Goal: Task Accomplishment & Management: Manage account settings

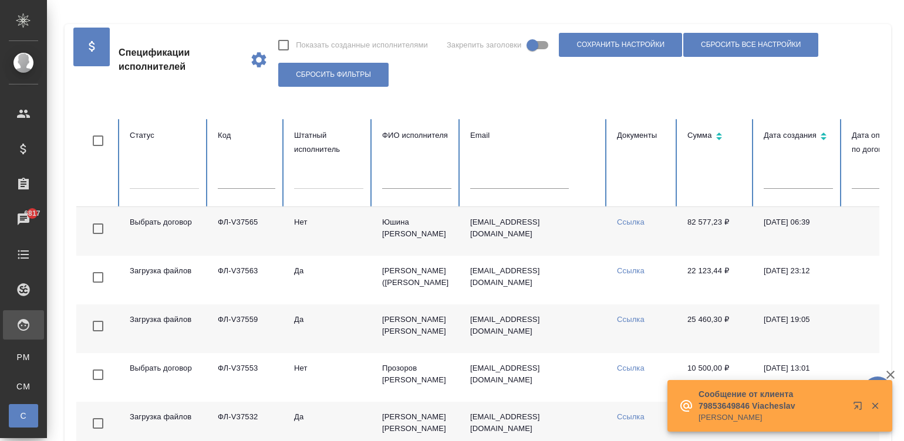
scroll to position [17, 0]
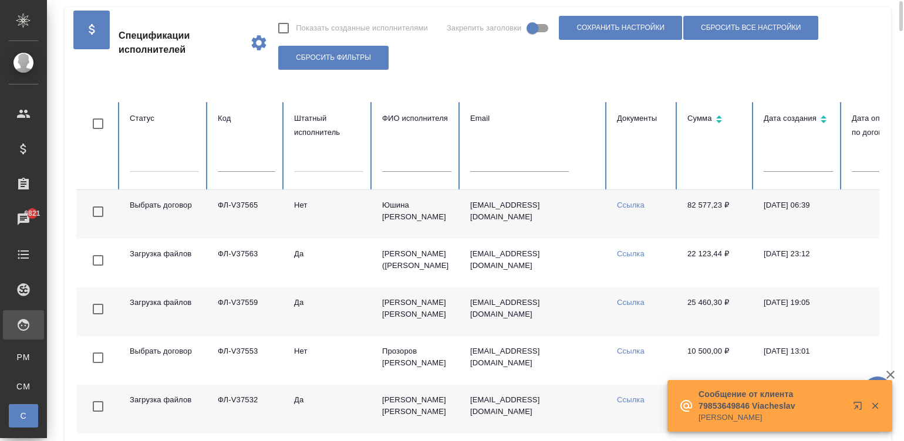
click at [462, 59] on div "Показать созданные исполнителями Закрепить заголовки Сохранить настройки Сброси…" at bounding box center [574, 43] width 593 height 60
click at [889, 372] on icon "button" at bounding box center [890, 375] width 14 height 14
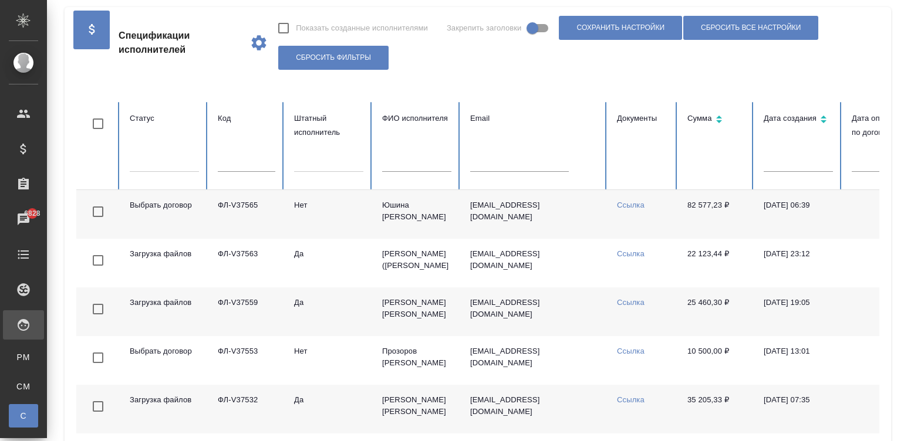
scroll to position [460, 0]
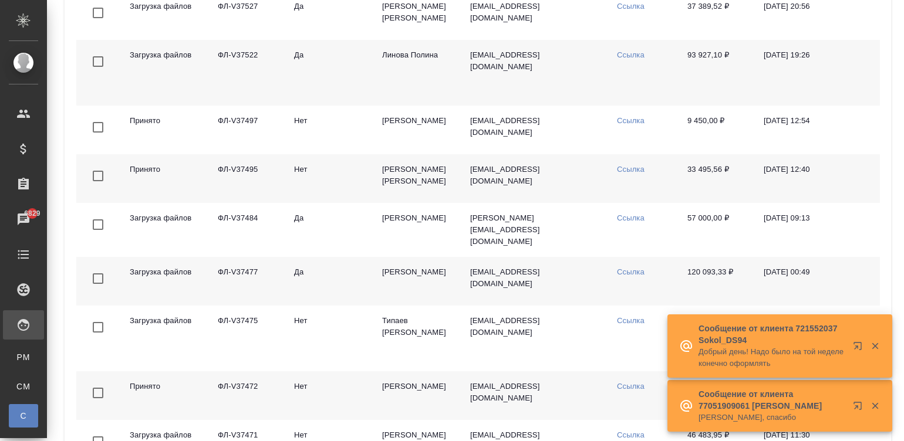
click at [493, 91] on td "p.linova1@awatera.com" at bounding box center [534, 73] width 147 height 66
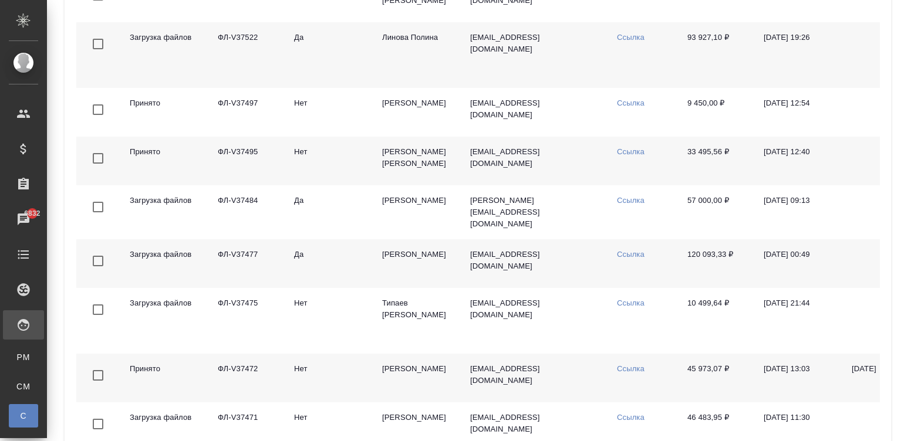
scroll to position [91, 0]
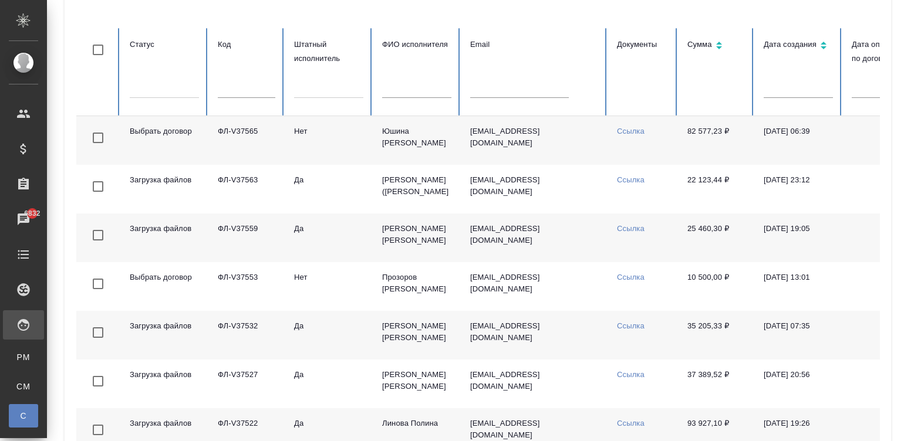
click at [314, 91] on div at bounding box center [328, 86] width 69 height 17
click at [748, 134] on td "82 577,23 ₽" at bounding box center [716, 140] width 76 height 49
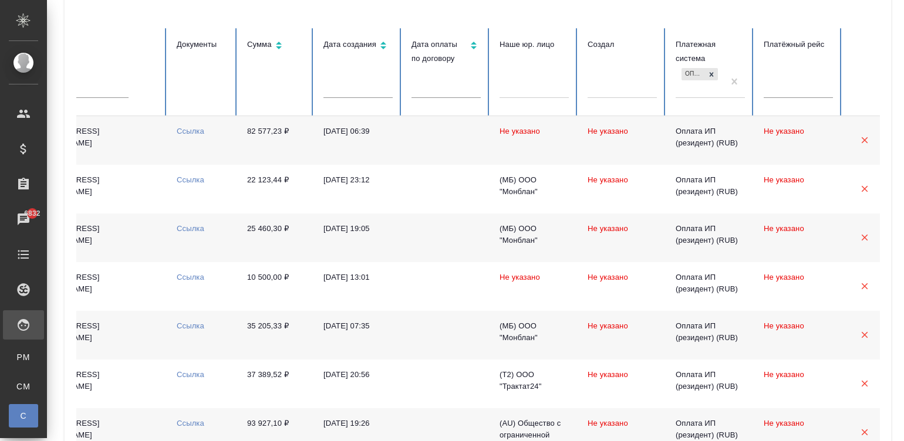
scroll to position [0, 465]
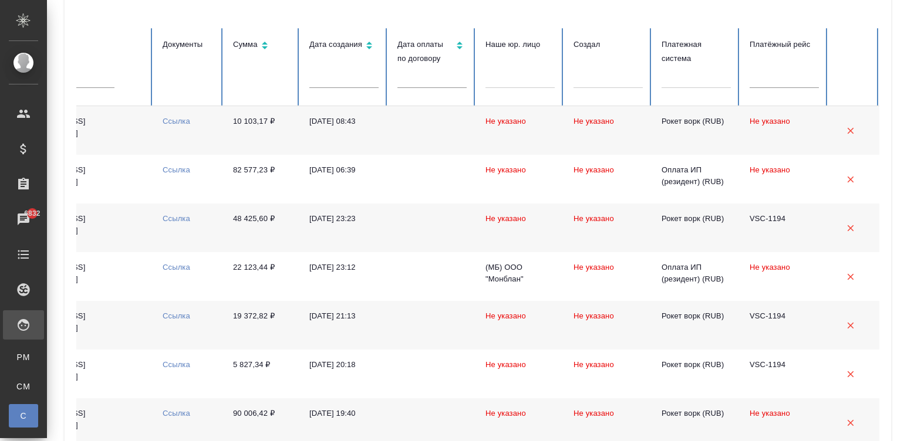
click at [388, 140] on td at bounding box center [432, 130] width 88 height 49
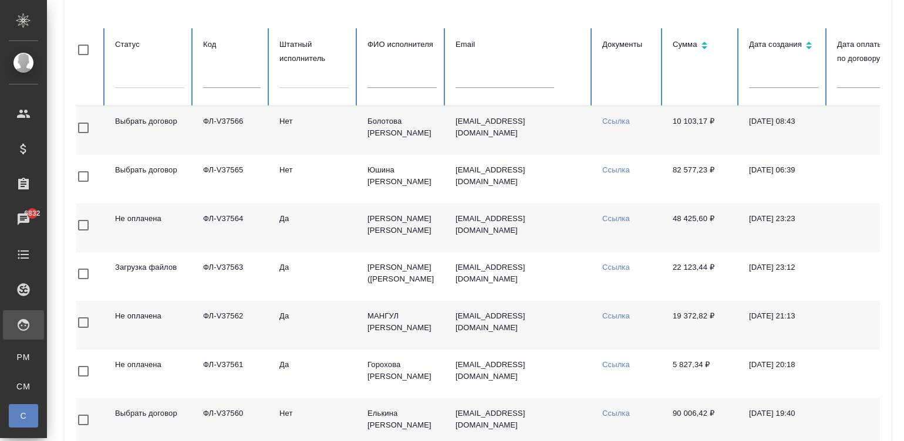
scroll to position [0, 0]
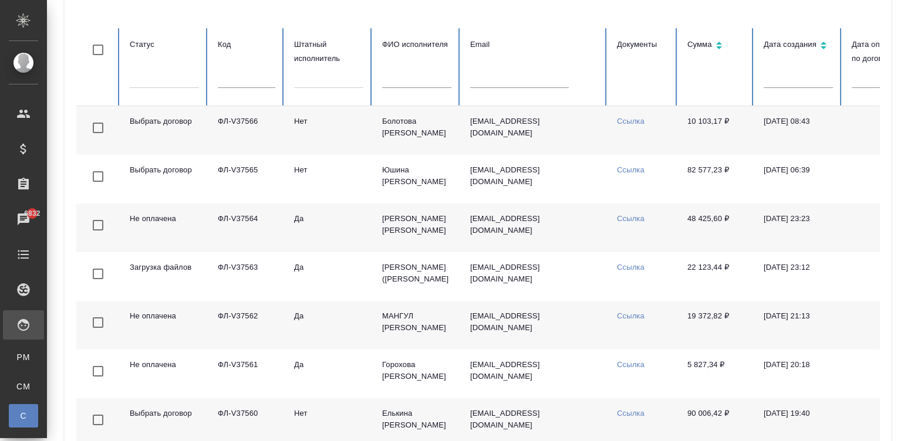
click at [408, 123] on td "Болотова Юлия Викторовна" at bounding box center [417, 130] width 88 height 49
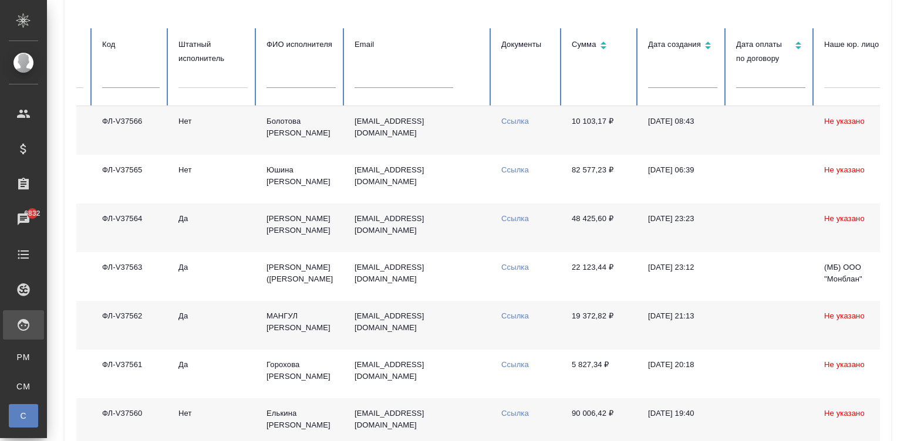
scroll to position [0, 117]
click at [450, 136] on td "bolotova_julia@list.ru" at bounding box center [417, 130] width 147 height 49
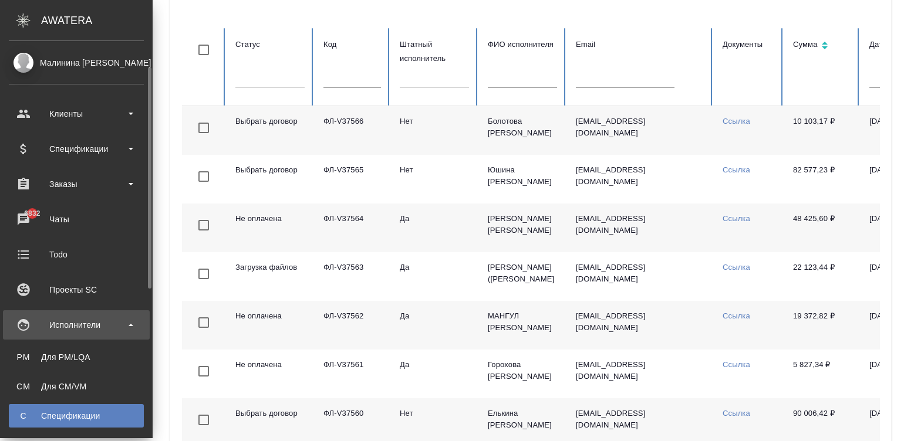
scroll to position [17, 0]
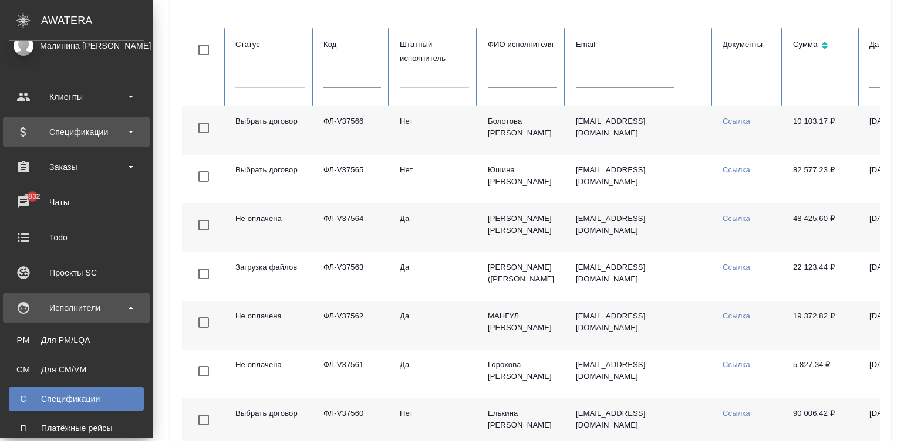
click at [112, 140] on div "Спецификации" at bounding box center [76, 132] width 135 height 18
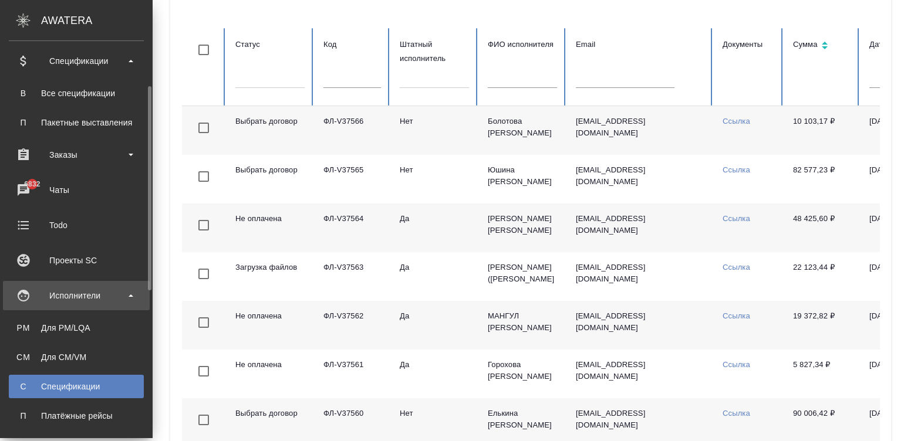
scroll to position [106, 0]
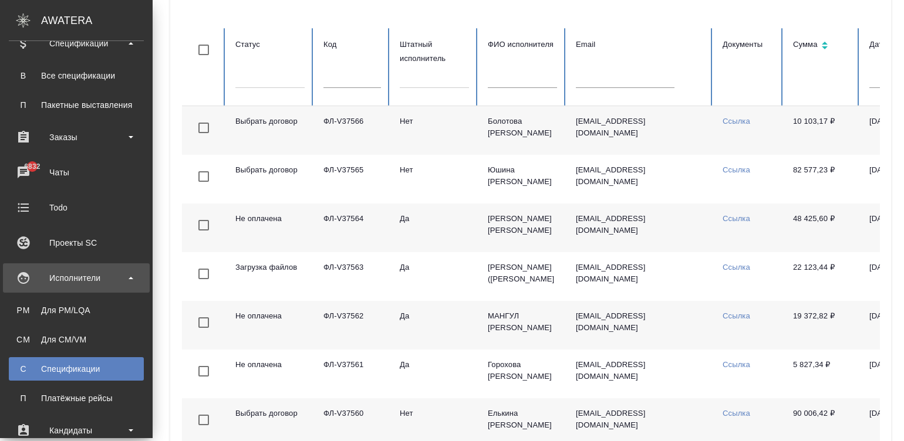
click at [103, 369] on div "Спецификации" at bounding box center [76, 369] width 123 height 12
click at [59, 366] on div "Спецификации" at bounding box center [76, 369] width 123 height 12
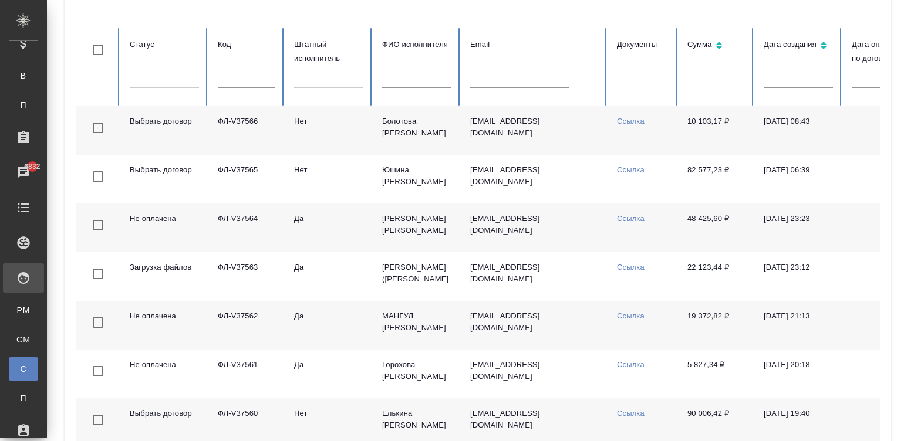
click at [420, 133] on td "Болотова Юлия Викторовна" at bounding box center [417, 130] width 88 height 49
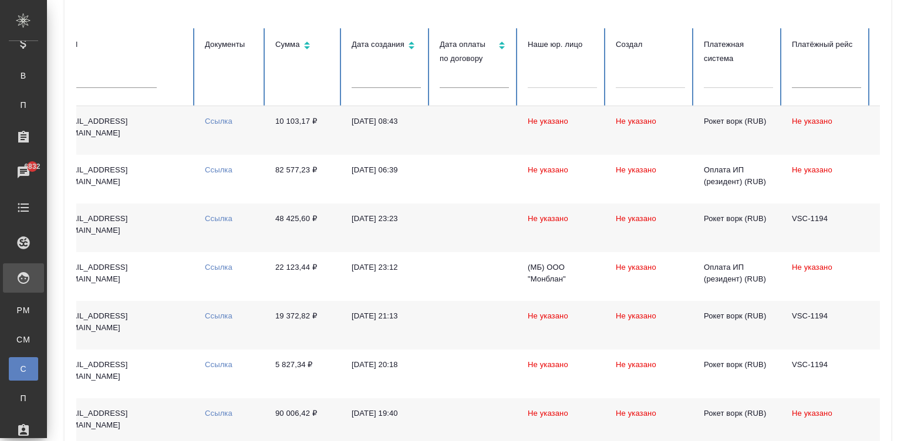
scroll to position [0, 465]
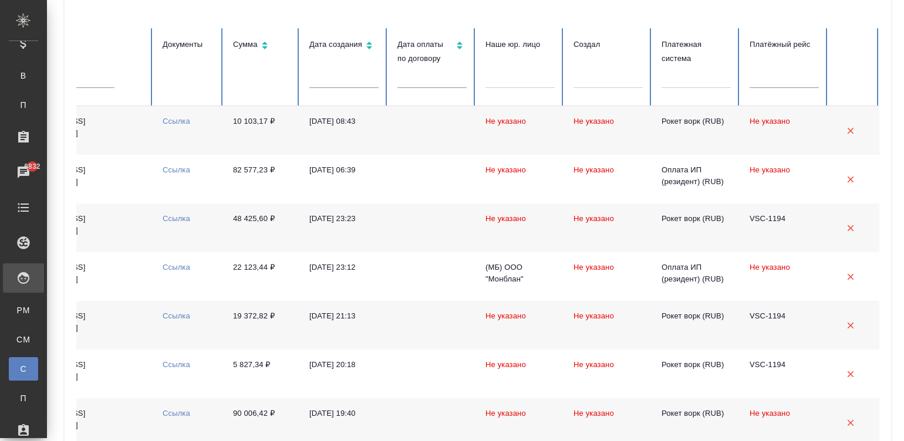
click at [688, 79] on div at bounding box center [695, 76] width 69 height 17
click at [689, 77] on div at bounding box center [695, 76] width 69 height 17
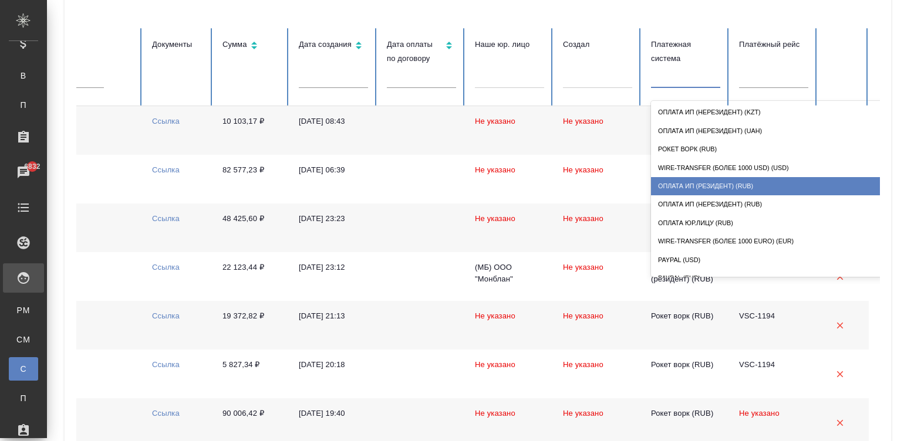
click at [733, 180] on div "Оплата ИП (резидент) (RUB)" at bounding box center [768, 186] width 235 height 18
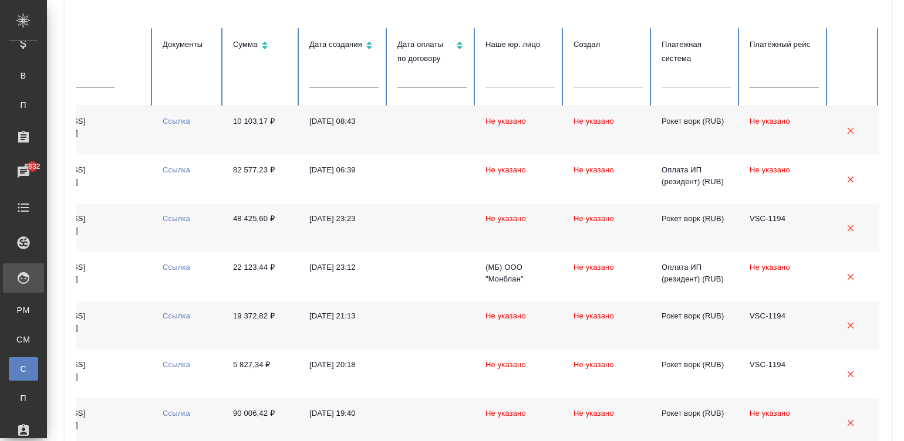
click at [370, 133] on td "08.09.2025, 08:43" at bounding box center [344, 130] width 88 height 49
click at [454, 139] on td at bounding box center [432, 130] width 88 height 49
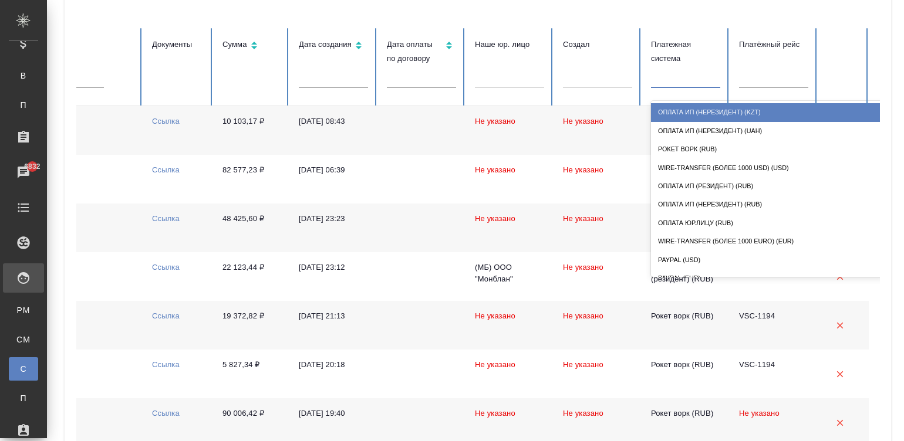
click at [690, 79] on div at bounding box center [685, 76] width 69 height 17
click at [666, 80] on div at bounding box center [685, 76] width 69 height 17
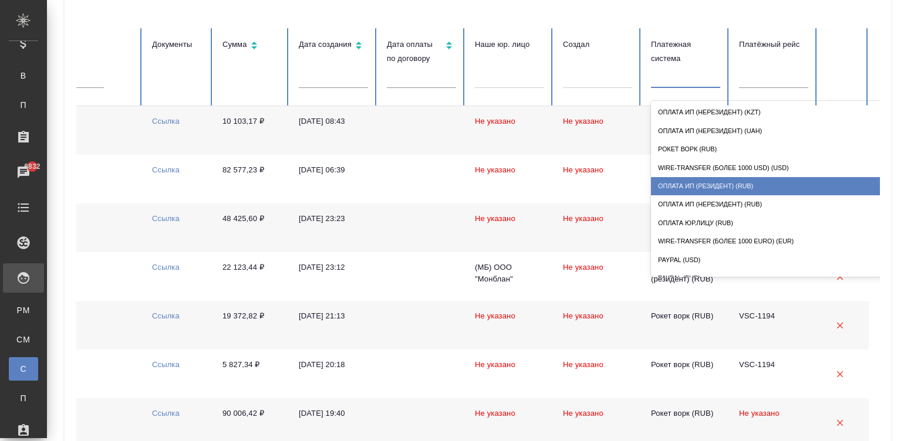
click at [750, 188] on div "Оплата ИП (резидент) (RUB)" at bounding box center [768, 186] width 235 height 18
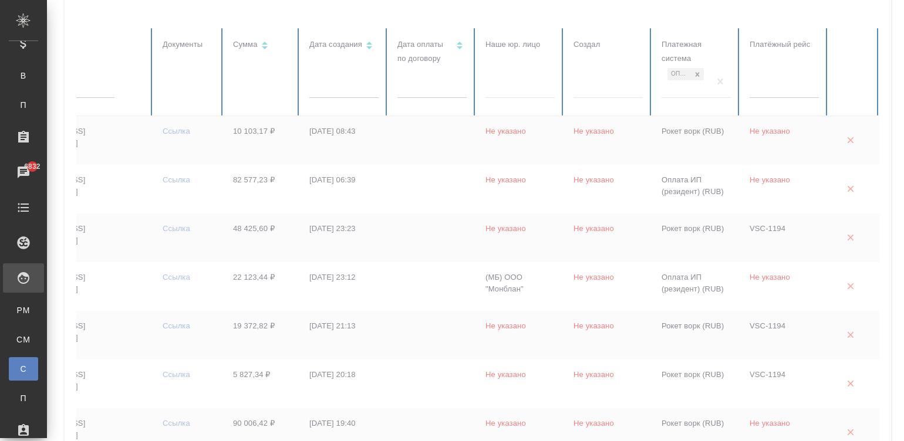
click at [416, 132] on td at bounding box center [432, 140] width 88 height 49
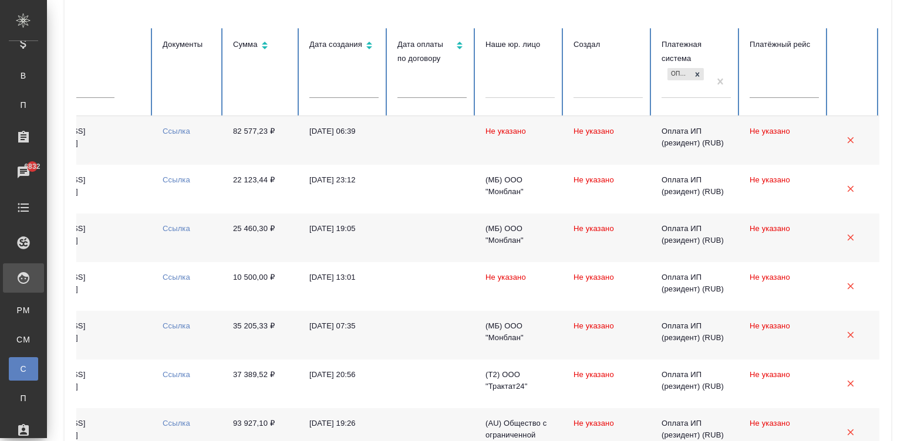
click at [476, 144] on td "Не указано" at bounding box center [520, 140] width 88 height 49
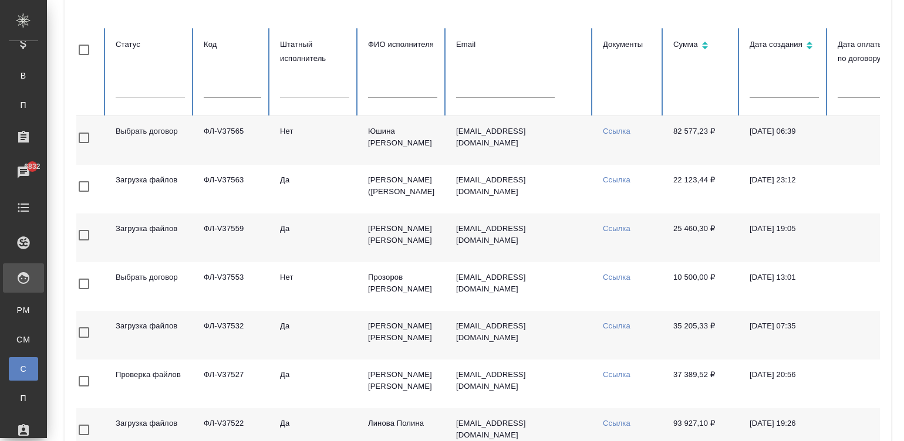
scroll to position [0, 0]
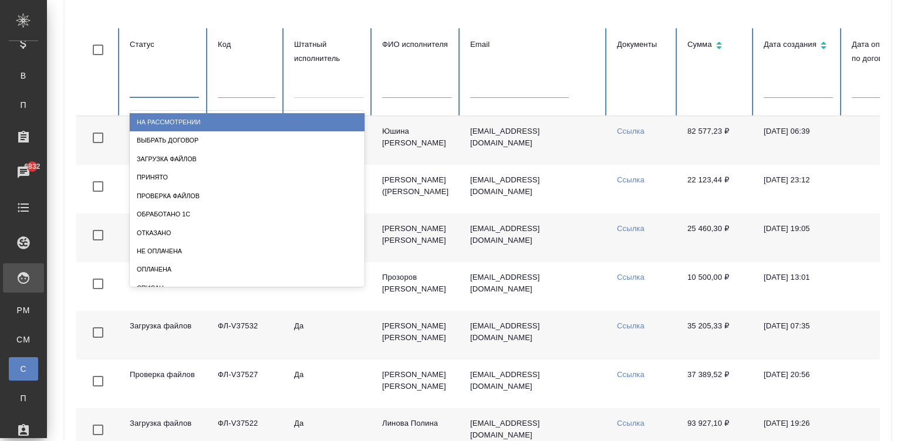
click at [166, 86] on div at bounding box center [164, 85] width 69 height 17
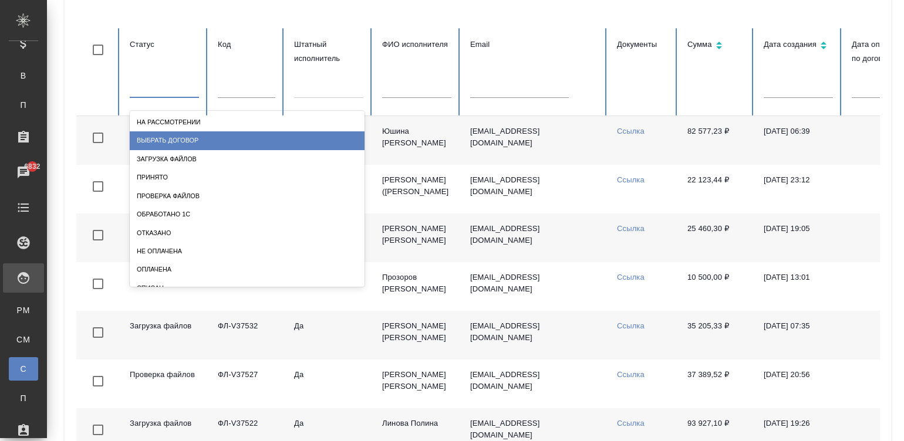
click at [208, 143] on div "Выбрать договор" at bounding box center [247, 140] width 235 height 18
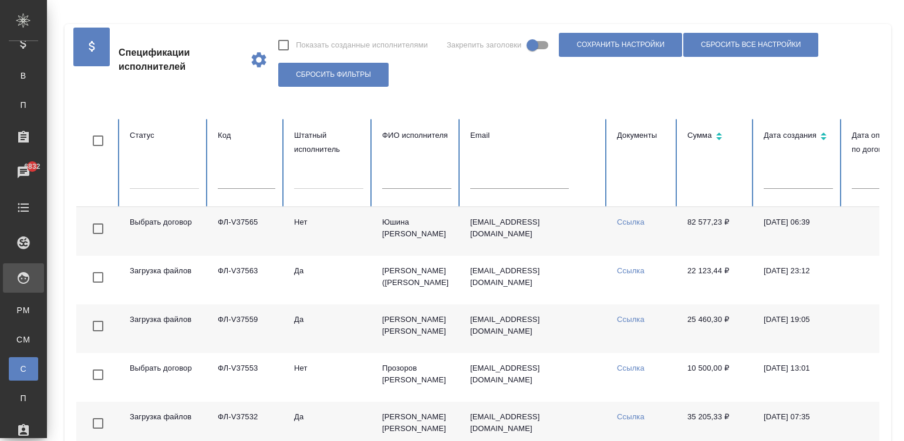
click at [150, 176] on div at bounding box center [164, 177] width 69 height 17
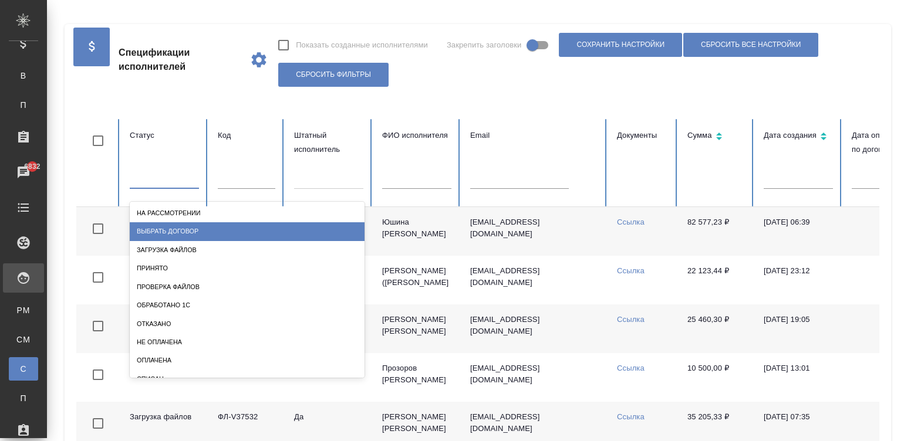
click at [194, 231] on div "Выбрать договор" at bounding box center [247, 231] width 235 height 18
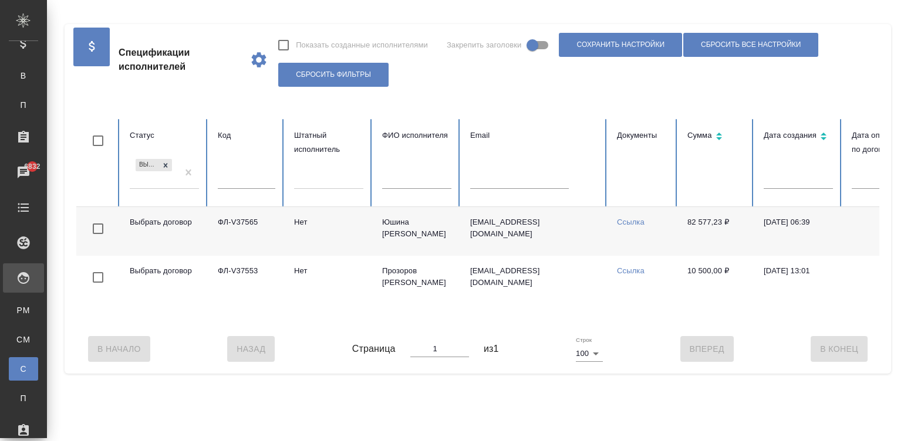
click at [397, 225] on td "[PERSON_NAME]" at bounding box center [417, 231] width 88 height 49
click at [397, 225] on td "Юшина Оксана Алексеевна" at bounding box center [417, 231] width 88 height 49
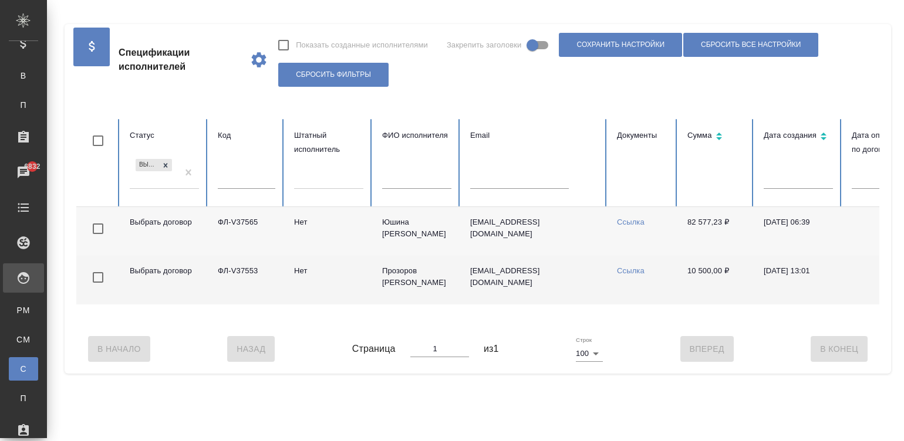
click at [406, 276] on td "Прозоров Александр" at bounding box center [417, 280] width 88 height 49
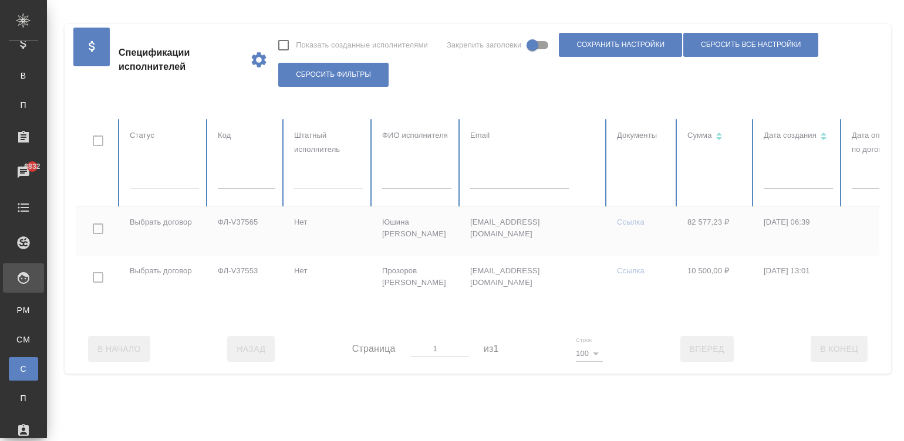
click at [150, 181] on div at bounding box center [704, 221] width 1257 height 205
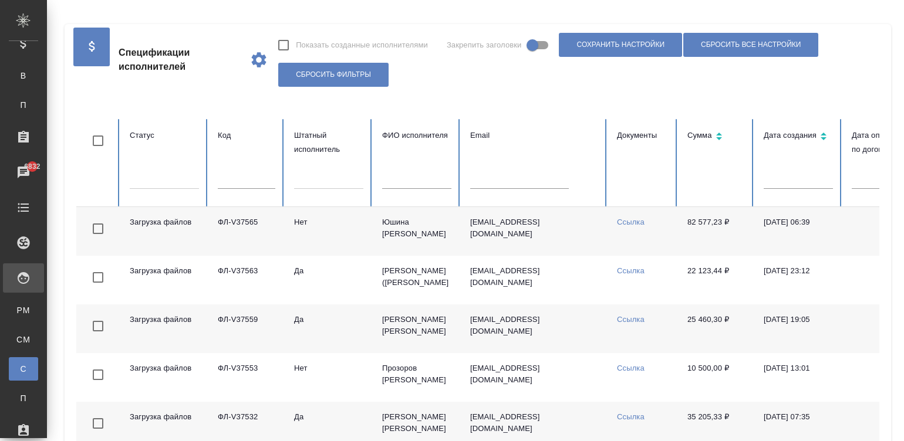
click at [150, 181] on div at bounding box center [164, 177] width 69 height 17
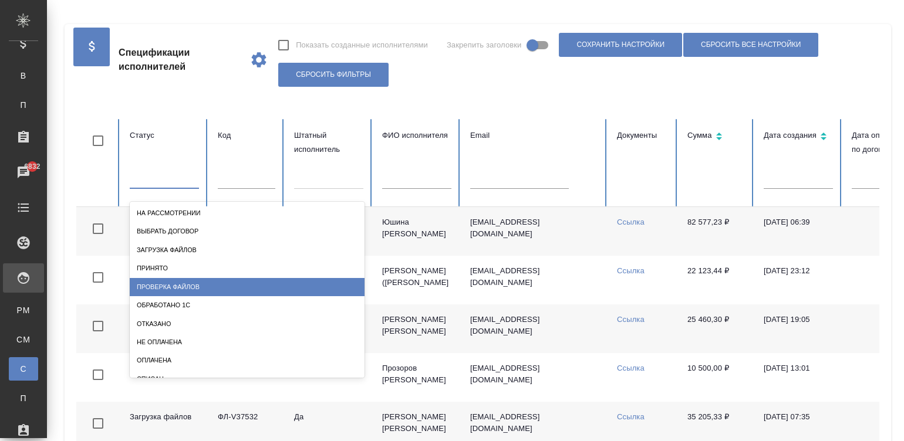
click at [202, 286] on div "Проверка файлов" at bounding box center [247, 287] width 235 height 18
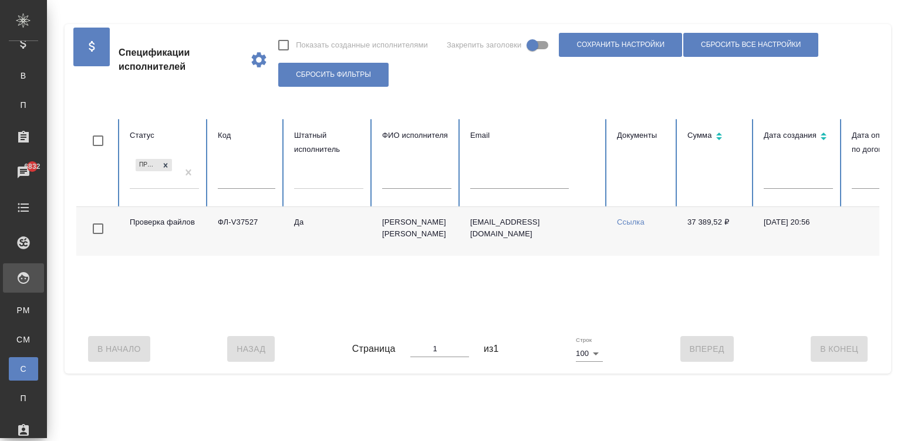
click at [371, 239] on td "Да" at bounding box center [329, 231] width 88 height 49
click at [632, 219] on link "Ссылка" at bounding box center [631, 222] width 28 height 9
click at [626, 220] on icon at bounding box center [626, 225] width 20 height 20
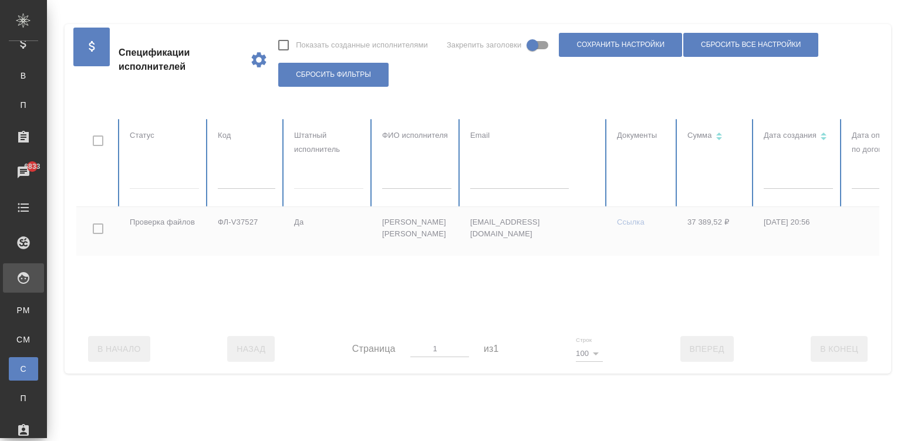
click at [692, 276] on div at bounding box center [704, 221] width 1257 height 205
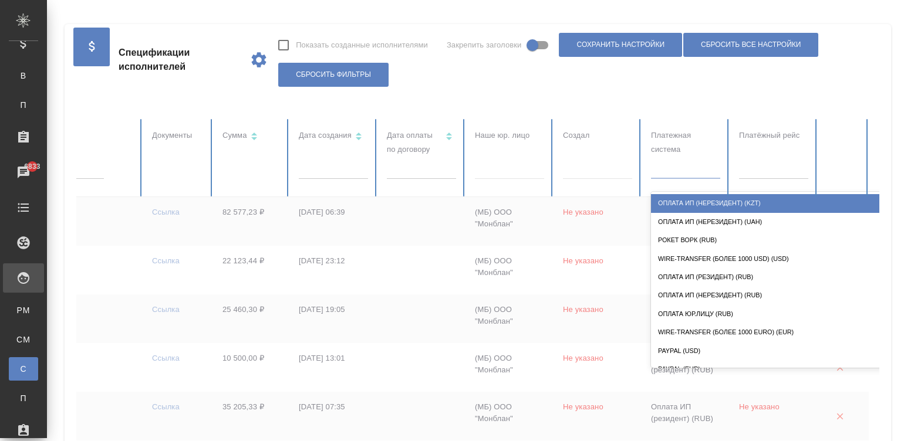
click at [813, 200] on div "Оплата ИП (нерезидент) (KZT)" at bounding box center [768, 203] width 235 height 18
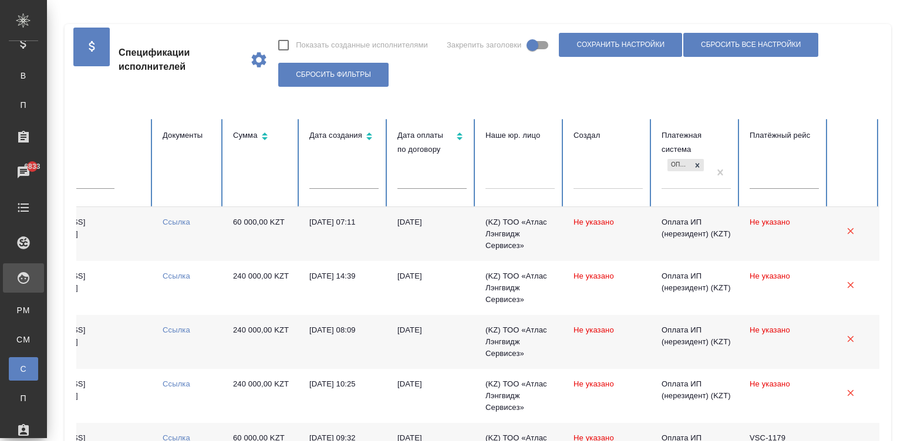
click at [364, 230] on td "03.09.2025, 07:11" at bounding box center [344, 234] width 88 height 54
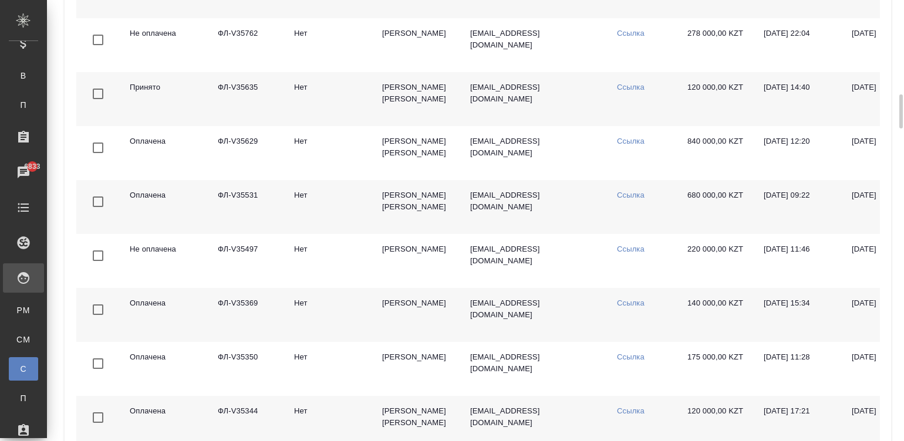
scroll to position [0, 0]
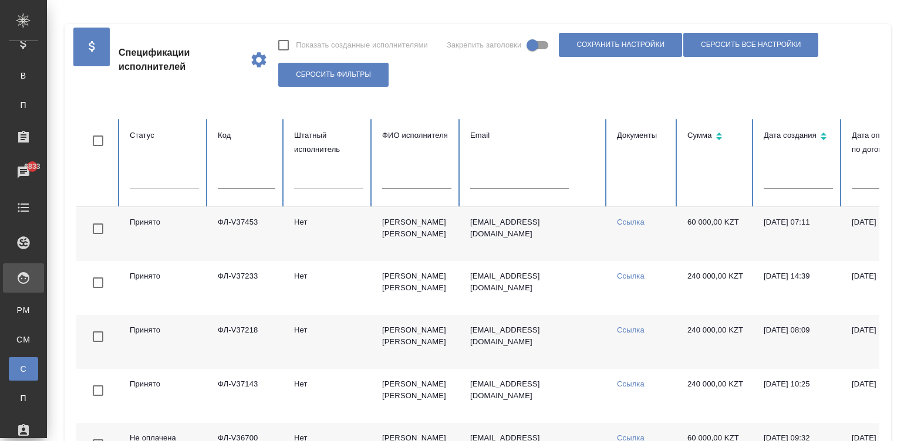
click at [621, 251] on td "Ссылка" at bounding box center [642, 234] width 70 height 54
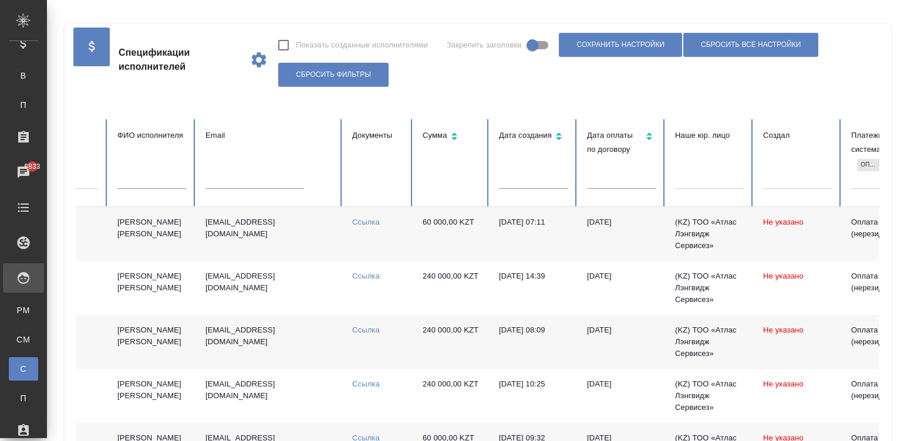
scroll to position [0, 465]
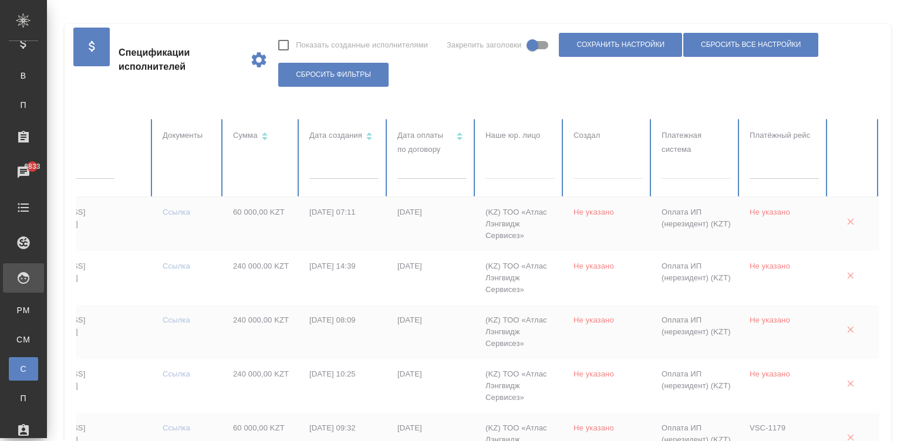
click at [666, 171] on div at bounding box center [695, 167] width 69 height 17
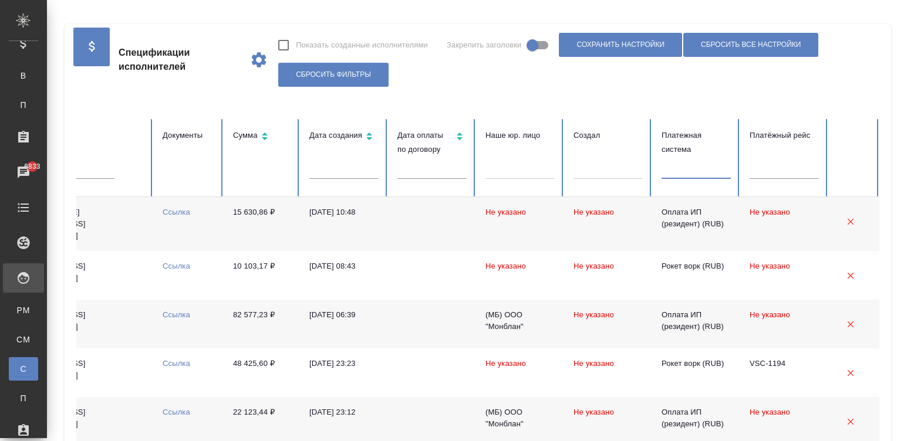
click at [666, 171] on div at bounding box center [695, 167] width 69 height 17
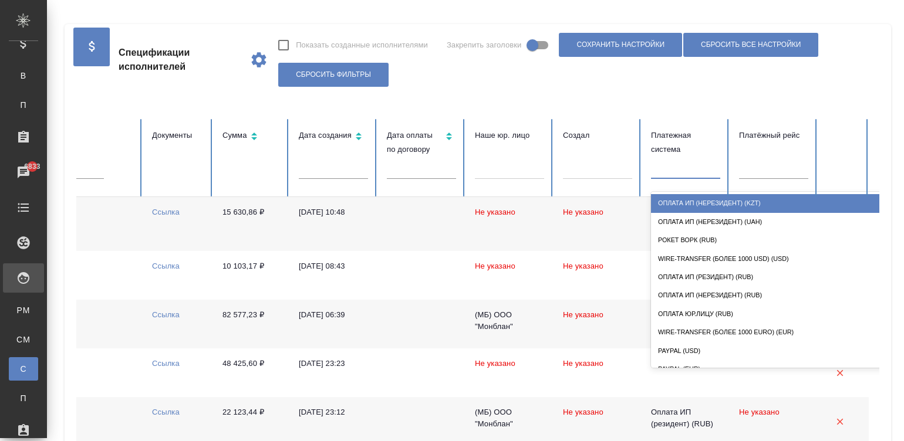
click at [666, 171] on div at bounding box center [685, 167] width 69 height 17
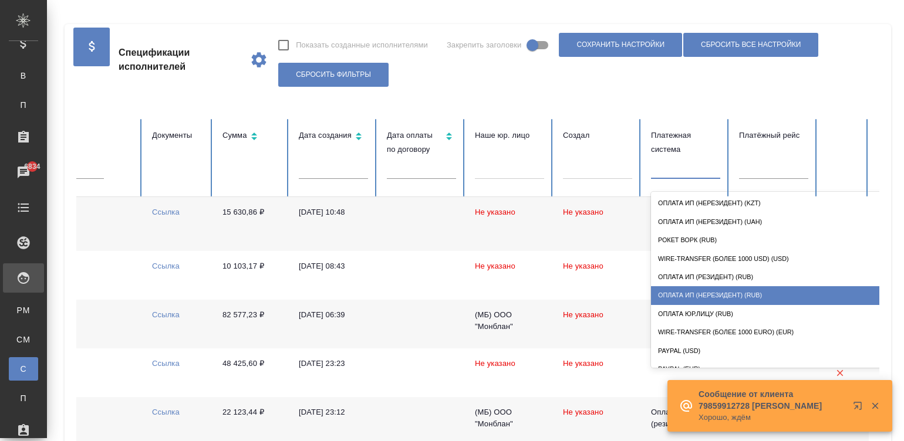
click at [754, 290] on div "Оплата ИП (нерезидент) (RUB)" at bounding box center [768, 295] width 235 height 18
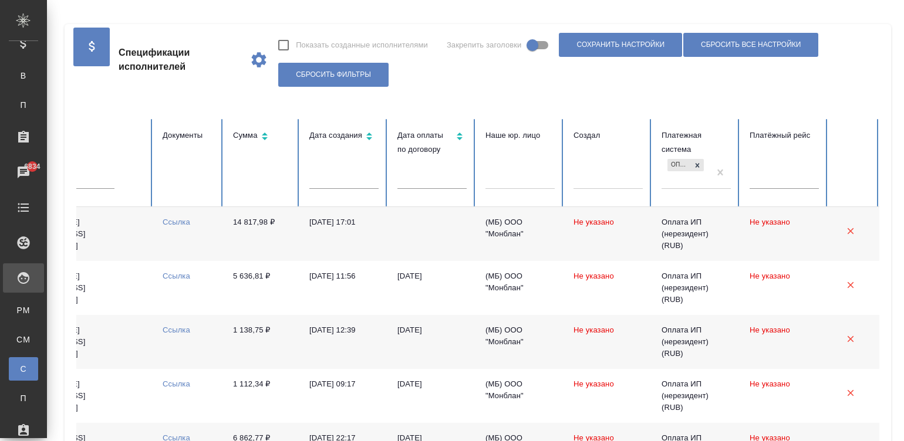
click at [388, 229] on td at bounding box center [432, 234] width 88 height 54
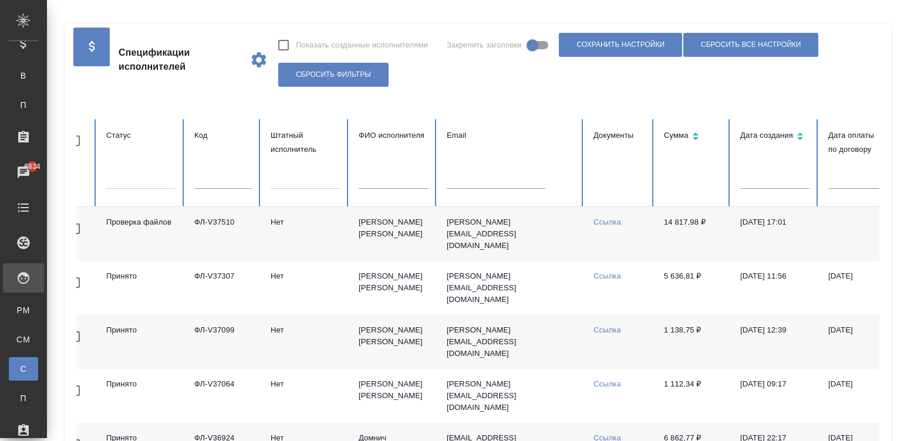
scroll to position [0, 0]
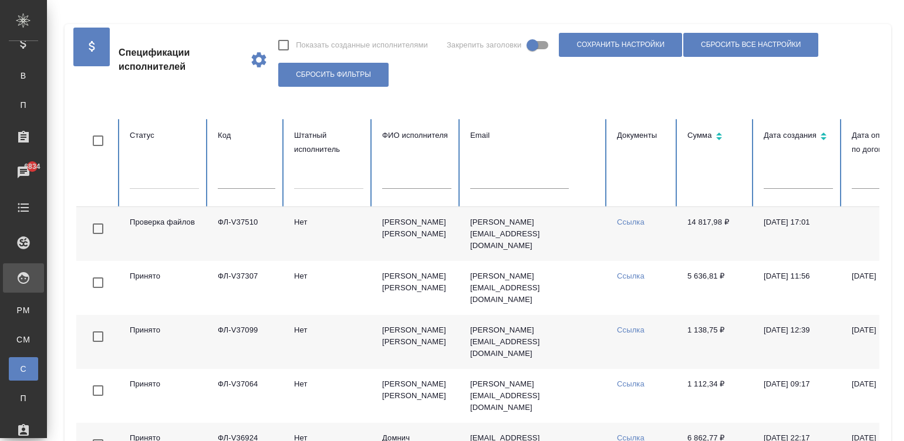
click at [377, 234] on td "Урбанович Татьяна" at bounding box center [417, 234] width 88 height 54
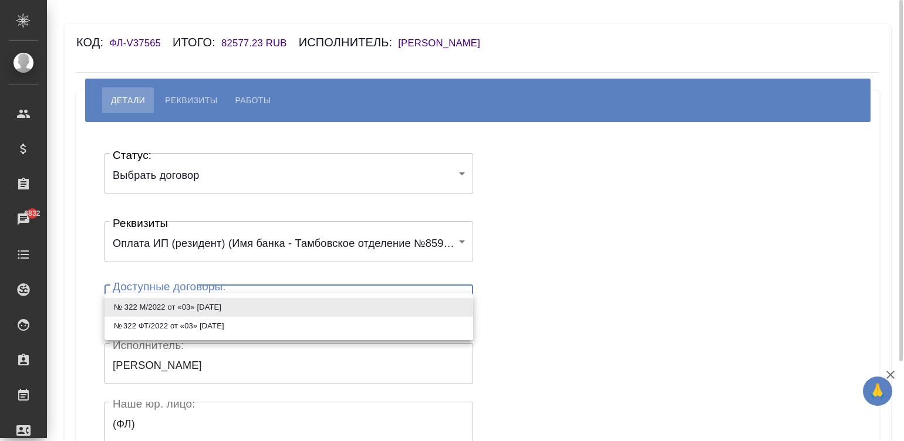
click at [252, 299] on body "🙏 .cls-1 fill:#fff; AWATERA [PERSON_NAME]malinina Клиенты Спецификации Заказы 6…" at bounding box center [452, 220] width 904 height 441
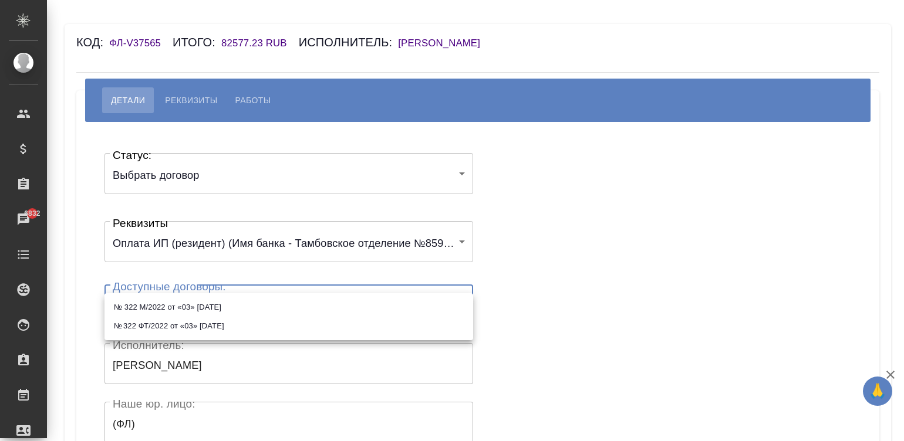
click at [559, 276] on div at bounding box center [452, 220] width 904 height 441
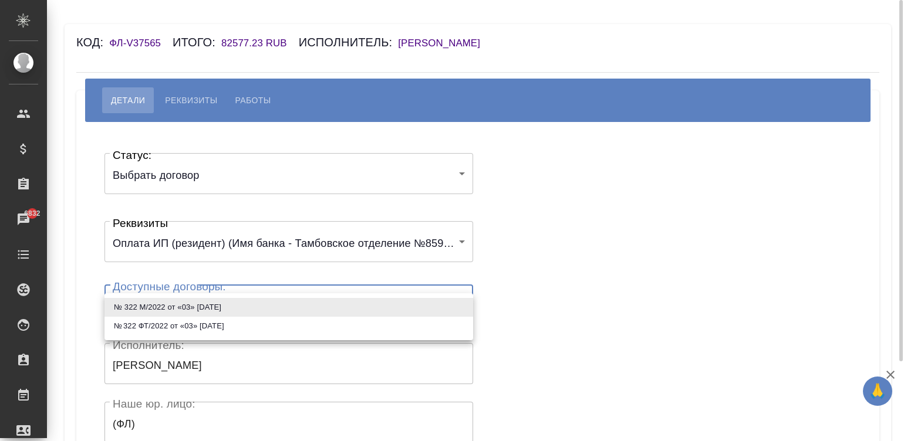
click at [379, 302] on body "🙏 .cls-1 fill:#fff; AWATERA Малинина Мария m.malinina Клиенты Спецификации Зака…" at bounding box center [452, 220] width 904 height 441
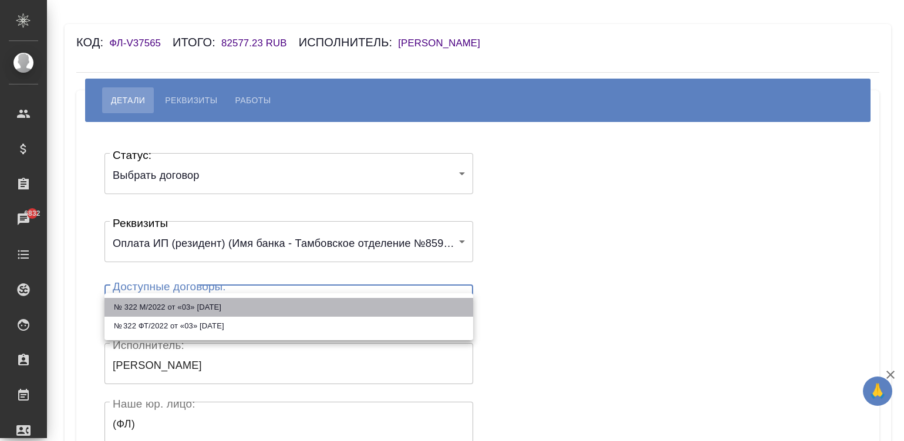
click at [342, 305] on li "№ 322 М/2022 от «03» августа 2022 г." at bounding box center [288, 307] width 369 height 19
type input "638e005bb5d69ca7bff41c19"
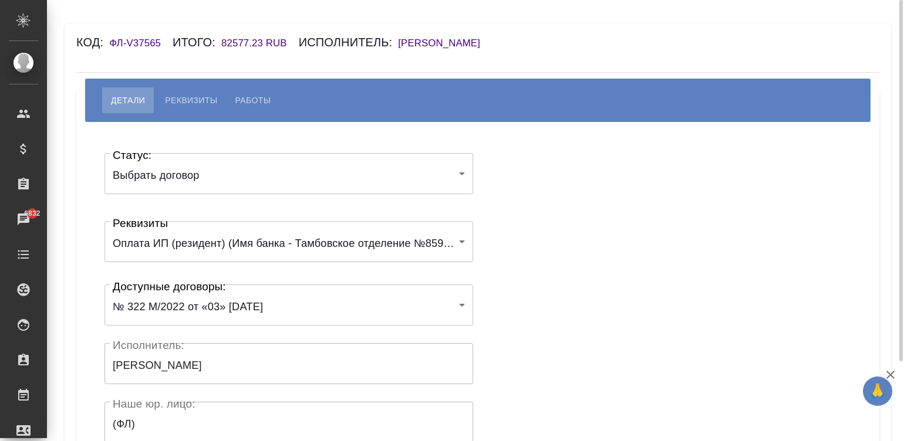
click at [575, 303] on div "Статус: Выбрать договор chooseContract Статус: Реквизиты Оплата ИП (резидент) (…" at bounding box center [478, 352] width 756 height 424
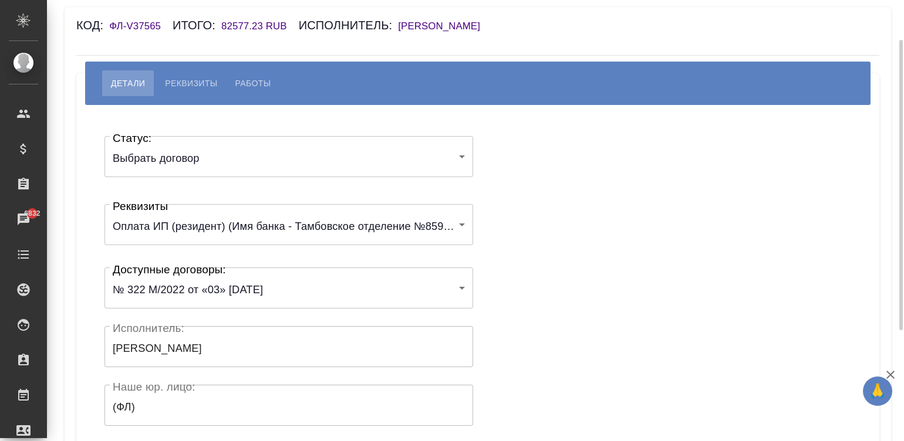
scroll to position [35, 0]
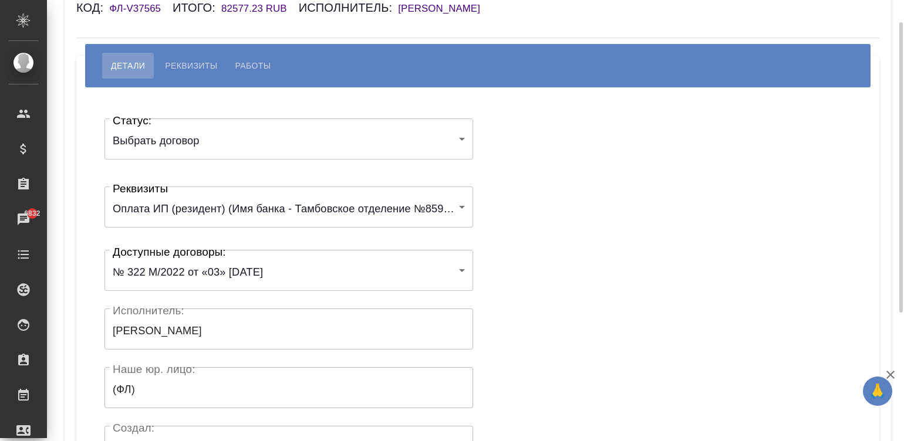
click at [637, 306] on div "Статус: Выбрать договор chooseContract Статус: Реквизиты Оплата ИП (резидент) (…" at bounding box center [478, 317] width 756 height 424
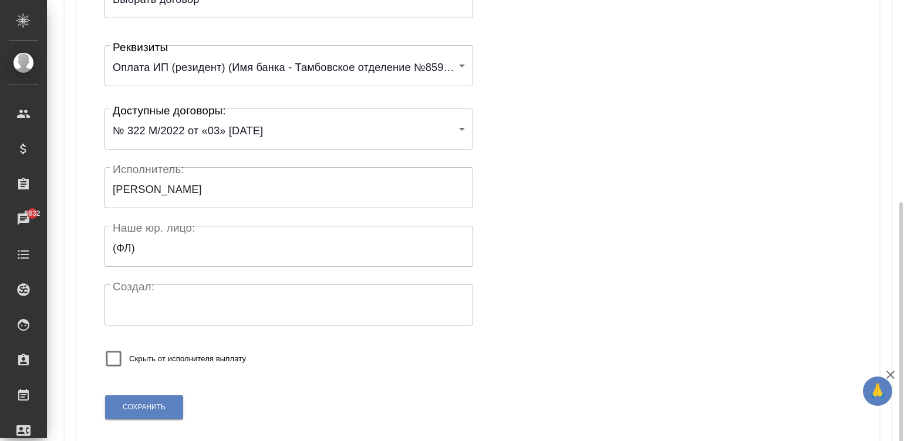
scroll to position [229, 0]
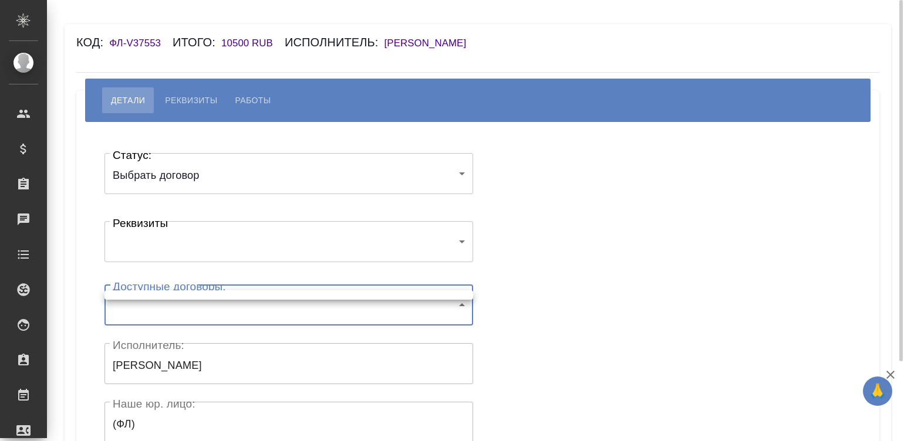
click at [205, 302] on body "🙏 .cls-1 fill:#fff; AWATERA Малинина Мария m.malinina Клиенты Спецификации Зака…" at bounding box center [452, 220] width 904 height 441
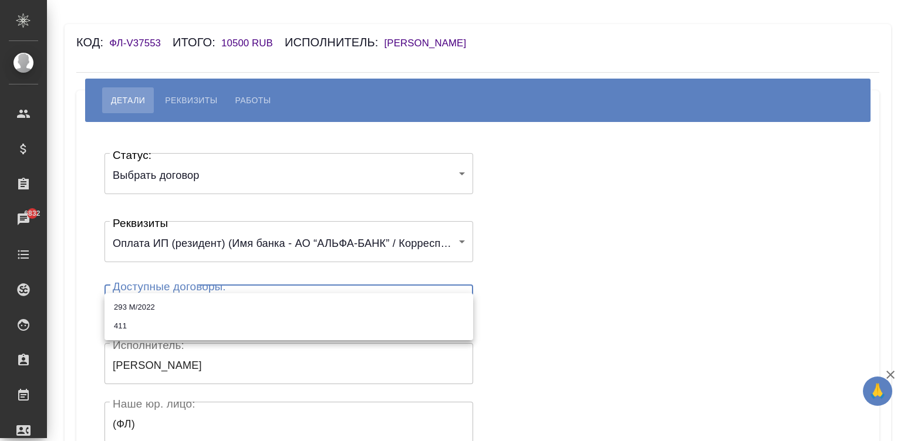
click at [558, 258] on div at bounding box center [452, 220] width 904 height 441
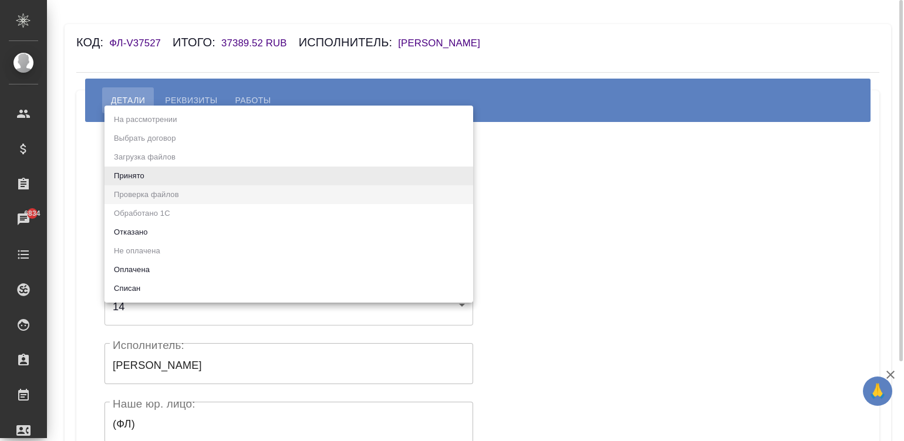
click at [452, 183] on body "🙏 .cls-1 fill:#fff; AWATERA [PERSON_NAME]malinina Клиенты Спецификации Заказы 6…" at bounding box center [452, 220] width 904 height 441
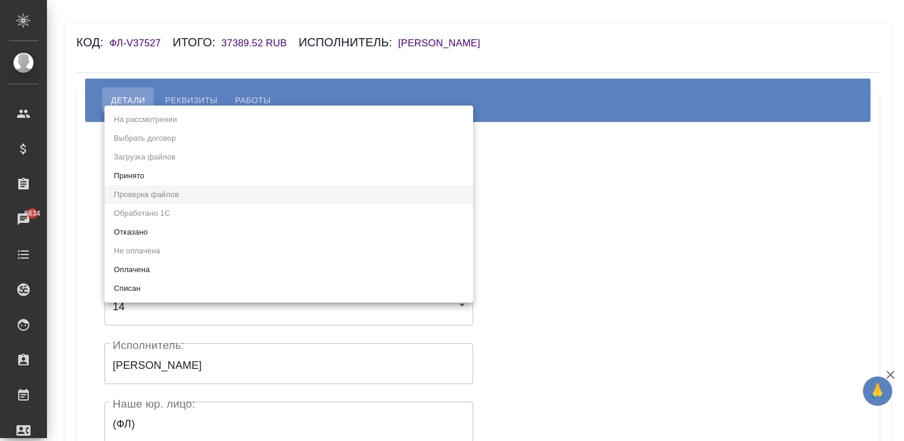
click at [585, 150] on div at bounding box center [452, 220] width 904 height 441
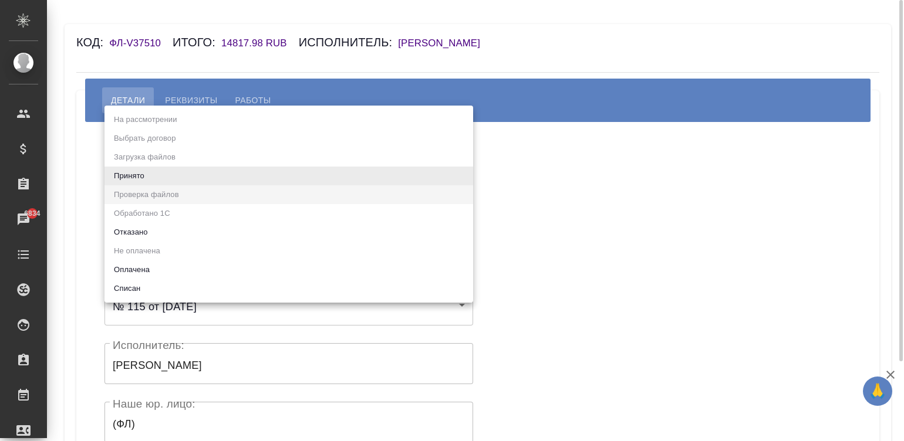
click at [355, 167] on body "🙏 .cls-1 fill:#fff; AWATERA [PERSON_NAME][PERSON_NAME] Спецификации Заказы 6834…" at bounding box center [452, 220] width 904 height 441
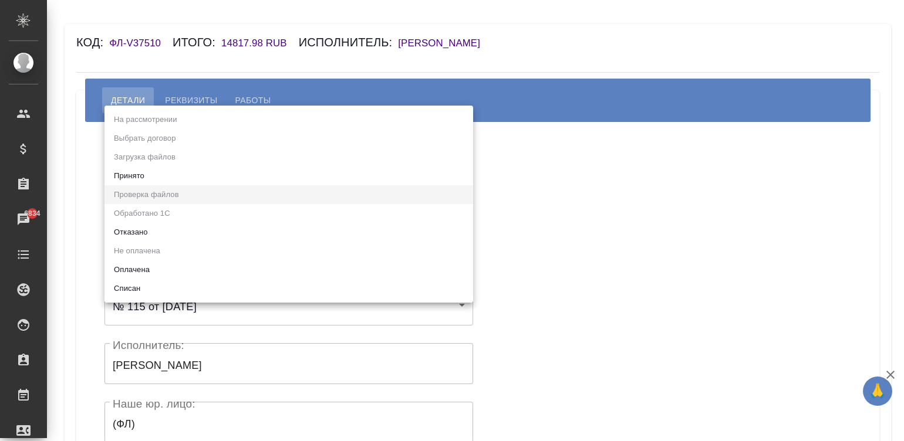
click at [528, 195] on div at bounding box center [452, 220] width 904 height 441
click at [656, 144] on div at bounding box center [452, 220] width 904 height 441
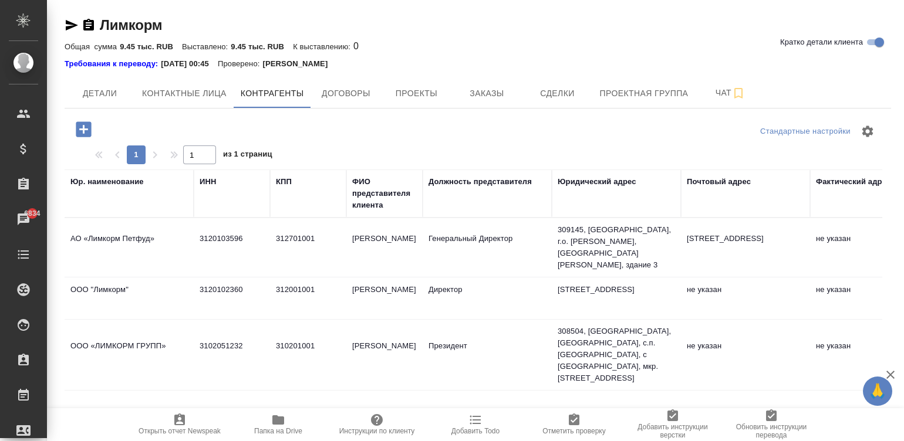
click at [362, 249] on td "Каус Евгений Юрьевич" at bounding box center [384, 247] width 76 height 41
type input "3120103596"
type input "312701001"
type input "Каус Евгений Юрьевич"
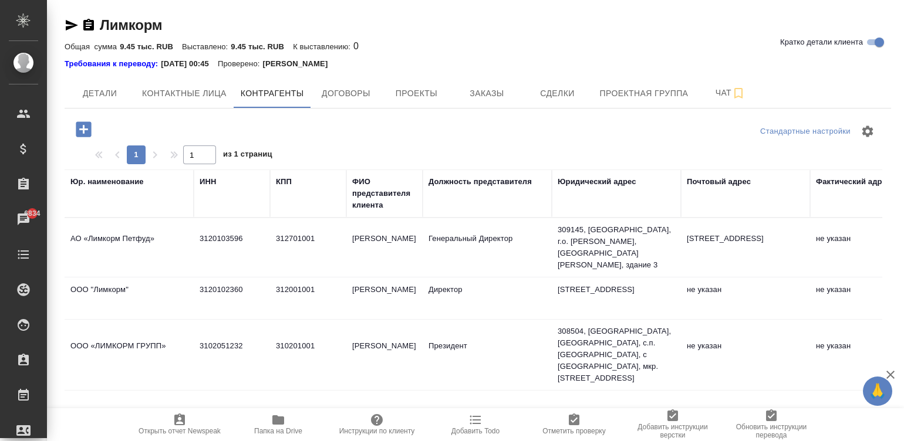
type input "Генеральный Директор"
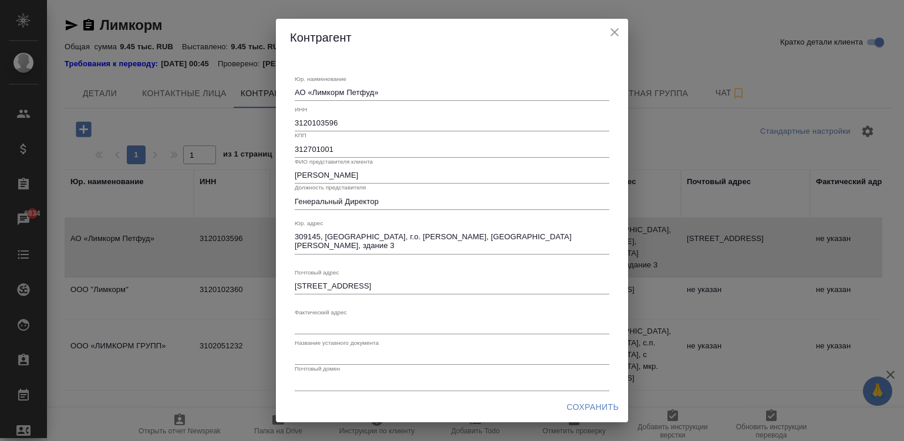
click at [612, 36] on icon "close" at bounding box center [614, 32] width 14 height 14
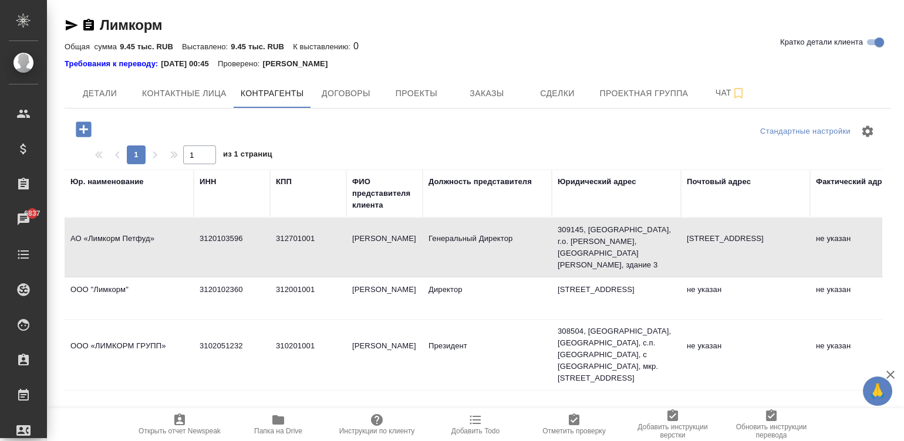
click at [300, 258] on td "312701001" at bounding box center [308, 247] width 76 height 41
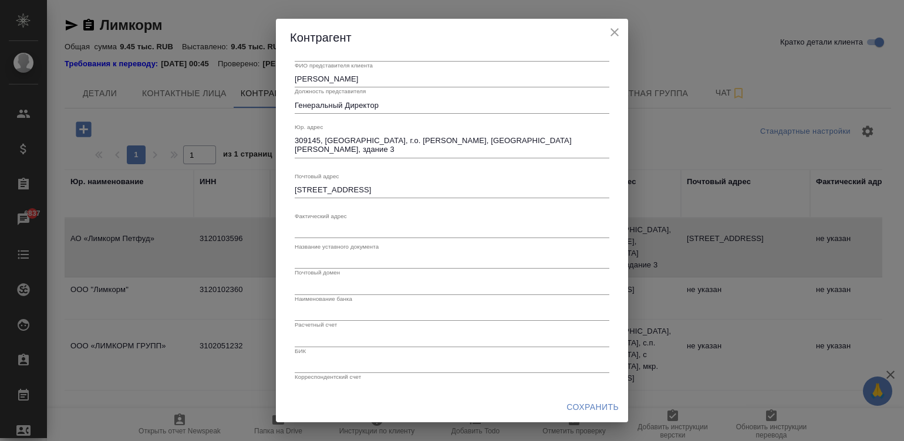
scroll to position [112, 0]
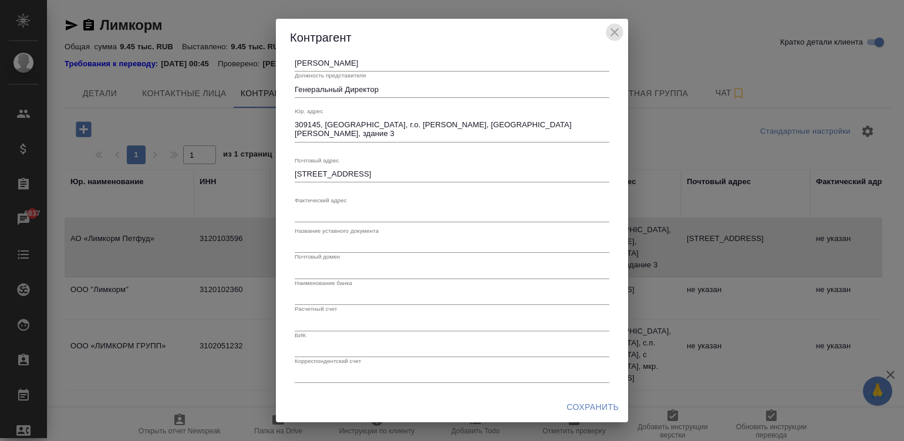
click at [613, 27] on icon "close" at bounding box center [614, 32] width 14 height 14
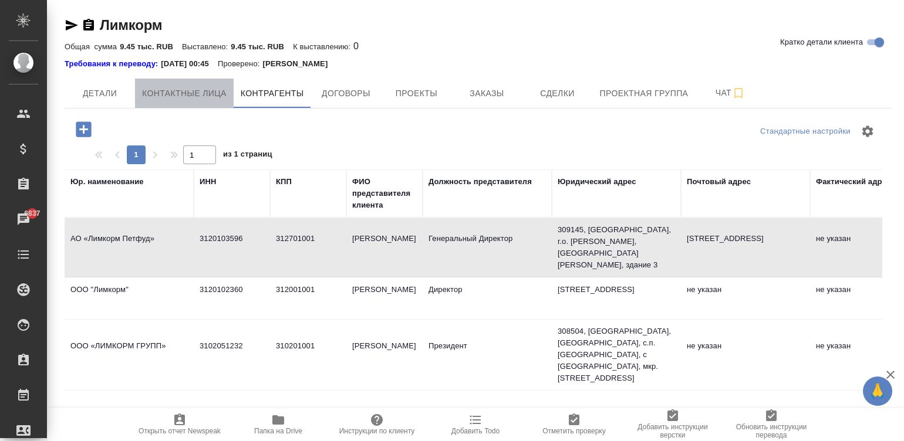
click at [202, 88] on span "Контактные лица" at bounding box center [184, 93] width 85 height 15
select select "RU"
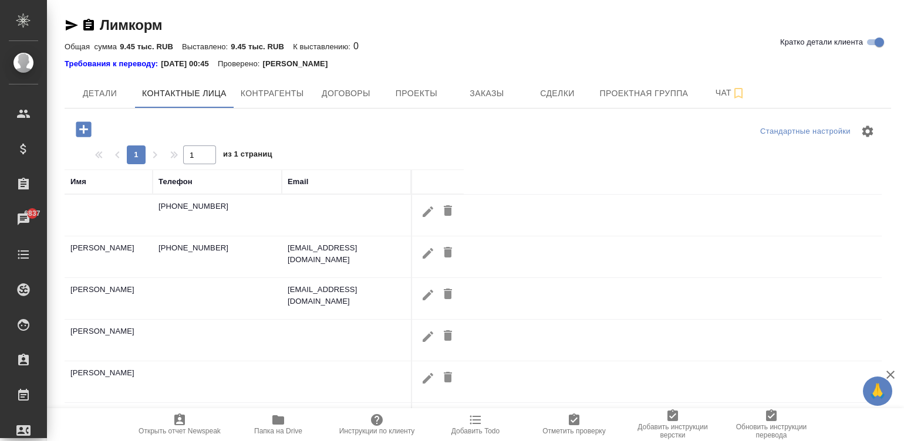
drag, startPoint x: 383, startPoint y: 251, endPoint x: 331, endPoint y: 246, distance: 51.8
click at [331, 246] on td "e.haustova@limkorm.ru" at bounding box center [346, 257] width 129 height 41
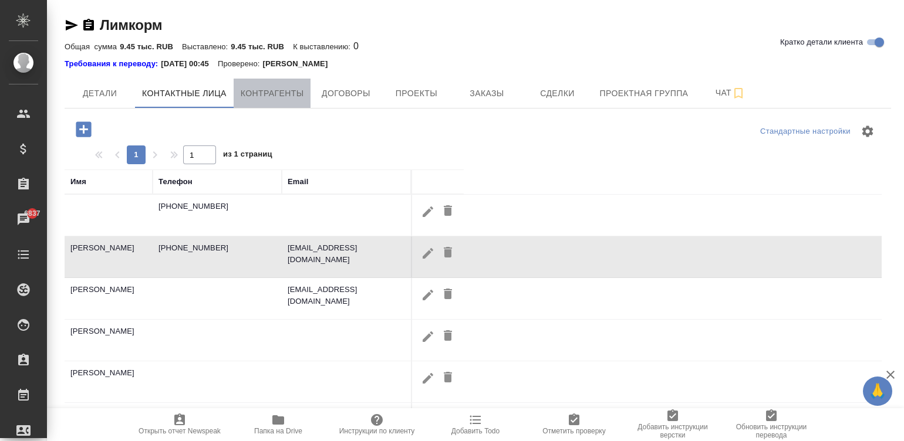
click at [272, 82] on button "Контрагенты" at bounding box center [272, 93] width 77 height 29
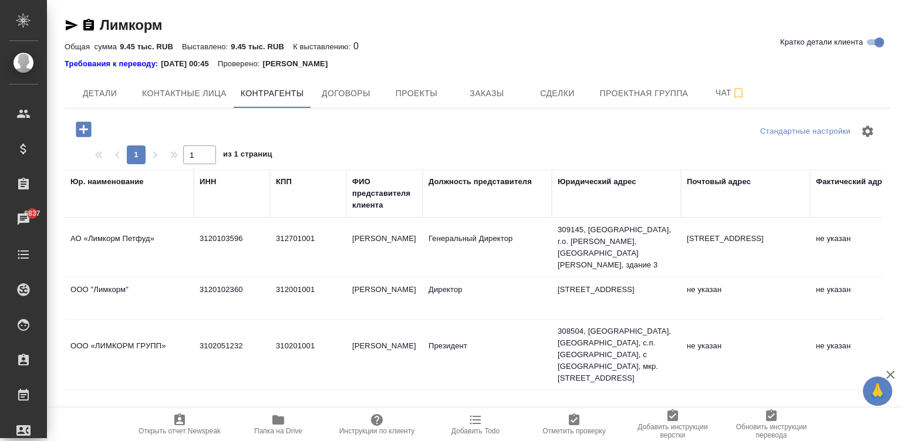
drag, startPoint x: 260, startPoint y: 238, endPoint x: 200, endPoint y: 239, distance: 59.9
click at [200, 239] on td "3120103596" at bounding box center [232, 247] width 76 height 41
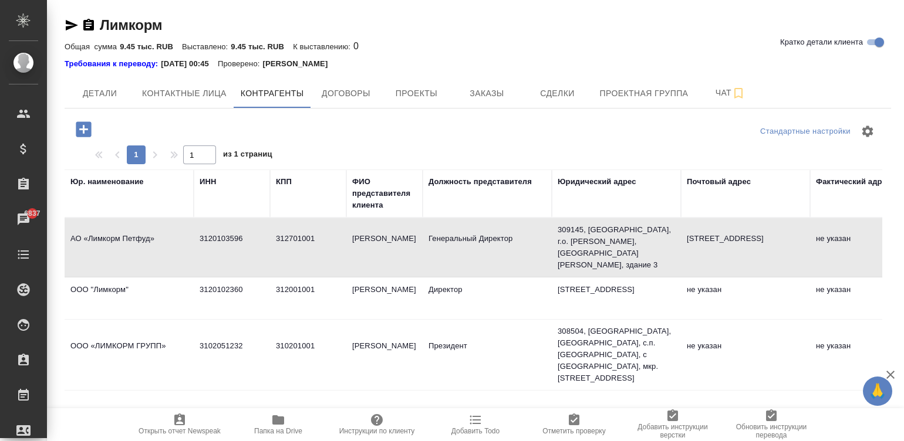
click at [245, 238] on td "3120103596" at bounding box center [232, 247] width 76 height 41
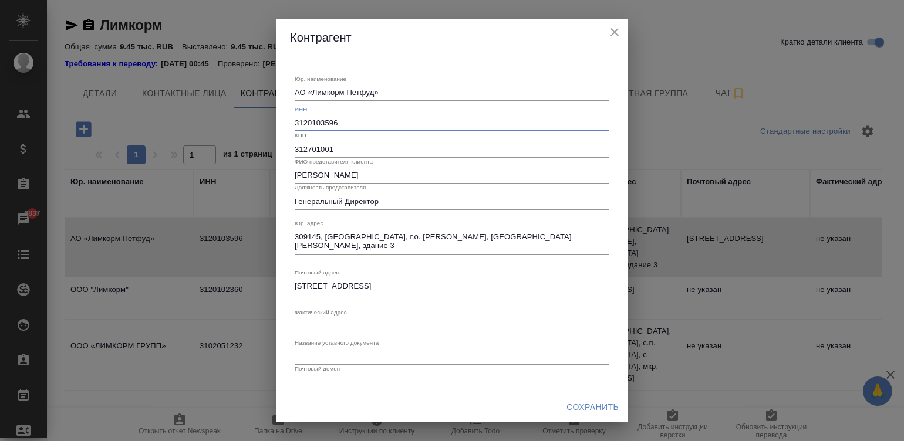
drag, startPoint x: 354, startPoint y: 119, endPoint x: 257, endPoint y: 112, distance: 97.1
click at [257, 112] on div "Контрагент Юр. наименование АО «Лимкорм Петфуд» x ИНН 3120103596 КПП 312701001 …" at bounding box center [452, 220] width 904 height 441
click at [610, 25] on icon "close" at bounding box center [614, 32] width 14 height 14
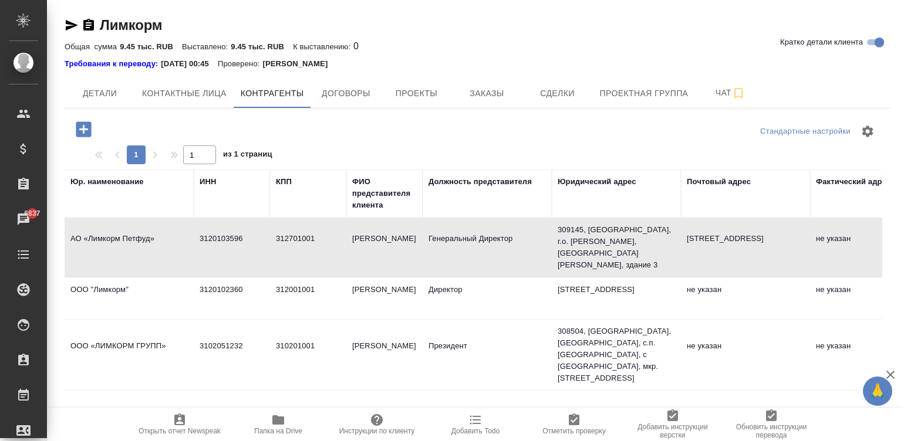
click at [610, 25] on icon "close" at bounding box center [614, 32] width 14 height 14
click at [351, 96] on span "Договоры" at bounding box center [346, 93] width 56 height 15
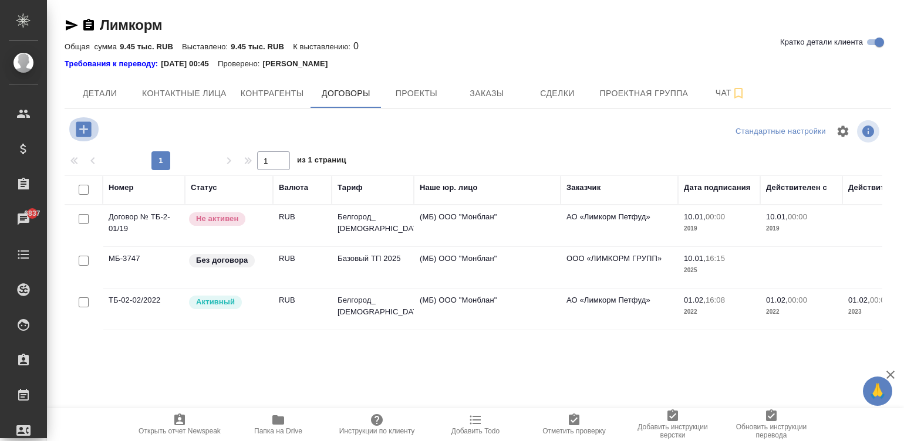
click at [76, 126] on icon "button" at bounding box center [83, 128] width 15 height 15
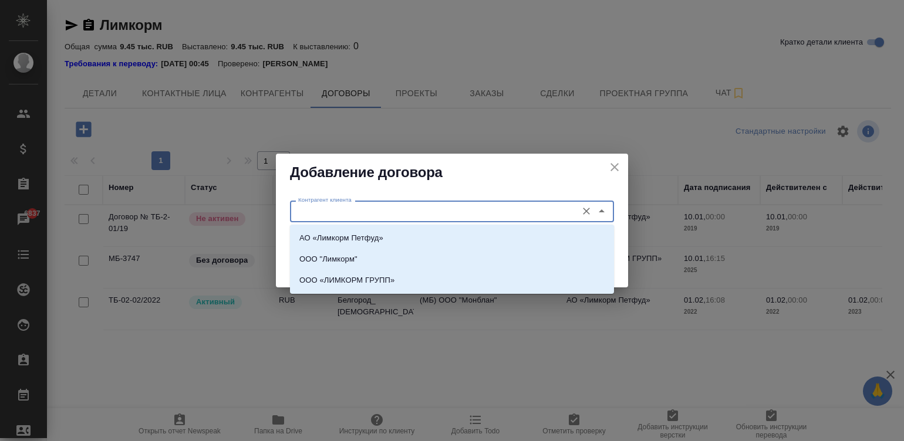
click at [381, 206] on input "Контрагент клиента" at bounding box center [432, 211] width 278 height 14
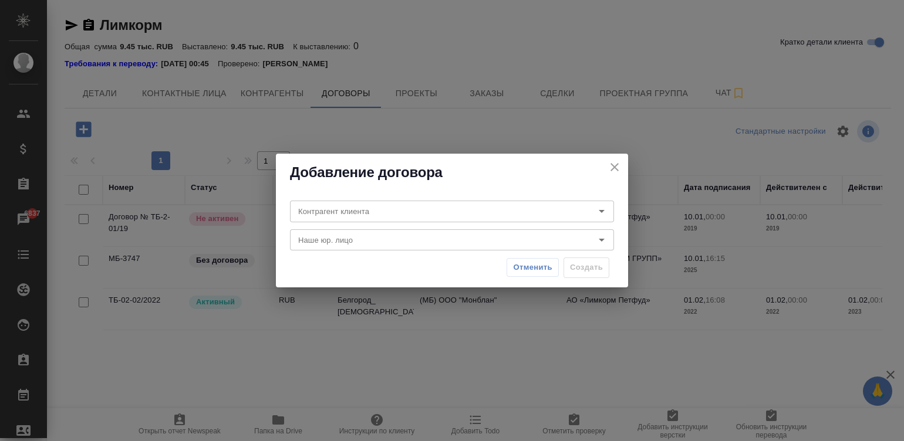
click at [558, 167] on h2 "Добавление договора" at bounding box center [452, 172] width 324 height 19
click at [616, 164] on icon "close" at bounding box center [614, 167] width 8 height 8
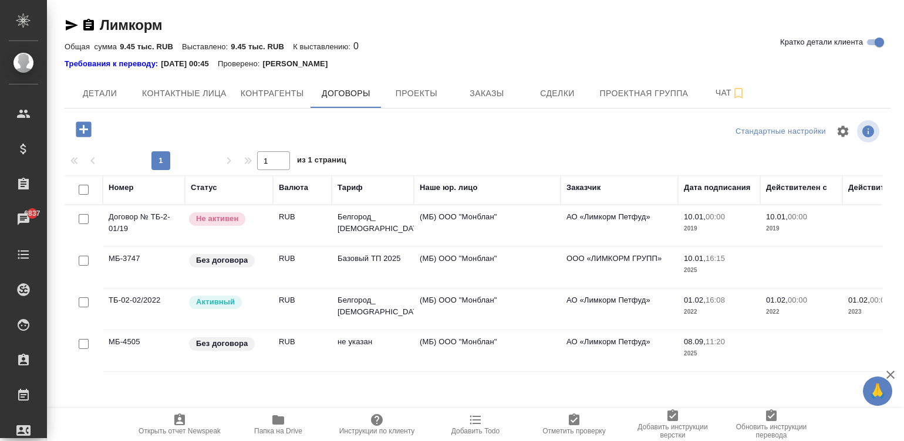
click at [248, 359] on td "Без договора" at bounding box center [229, 350] width 88 height 41
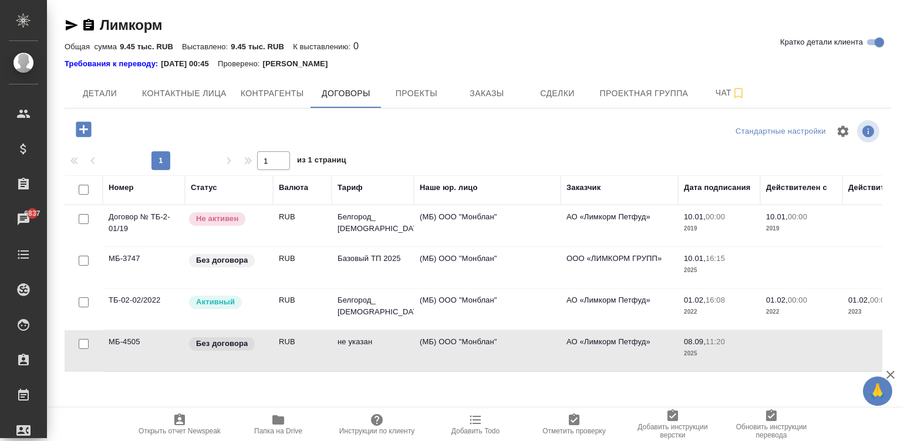
click at [248, 359] on td "Без договора" at bounding box center [229, 350] width 88 height 41
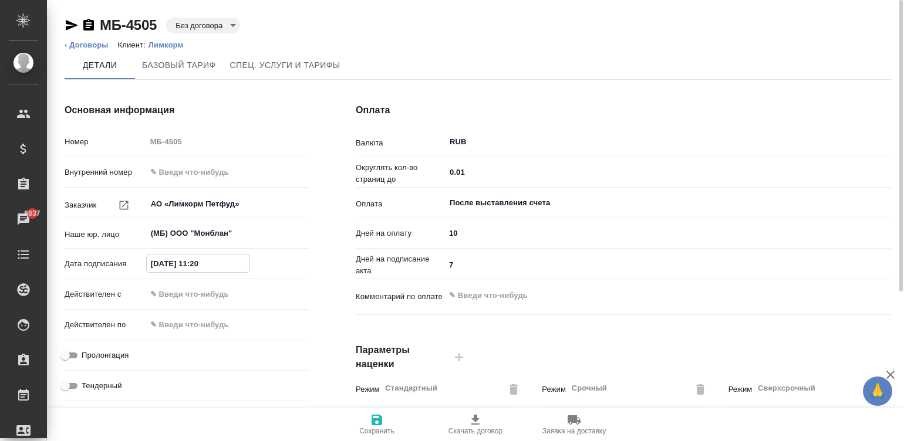
click at [214, 261] on input "[DATE] 11:20" at bounding box center [198, 263] width 103 height 17
click at [214, 261] on input "08.09.2025 11:20" at bounding box center [198, 263] width 103 height 17
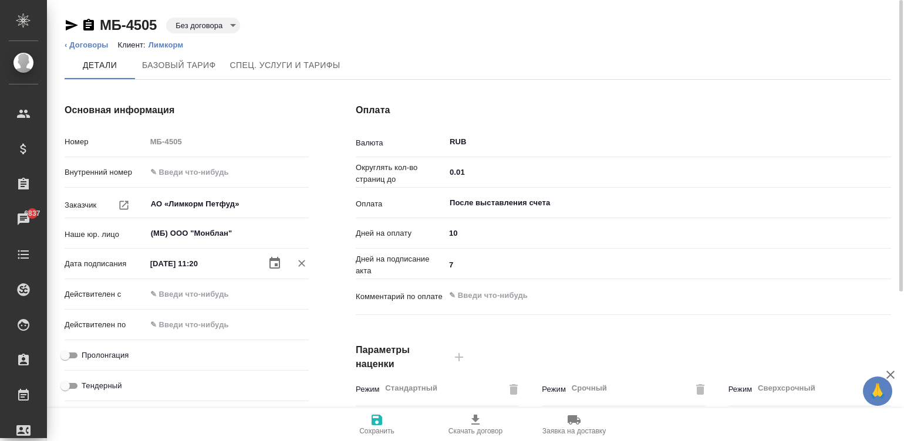
click at [329, 97] on div "Основная информация Номер МБ-4505 Внутренний номер Заказчик АО «Лимкорм Петфуд»…" at bounding box center [186, 303] width 291 height 447
click at [189, 295] on input "text" at bounding box center [197, 294] width 103 height 17
click at [189, 295] on input "text" at bounding box center [198, 294] width 103 height 17
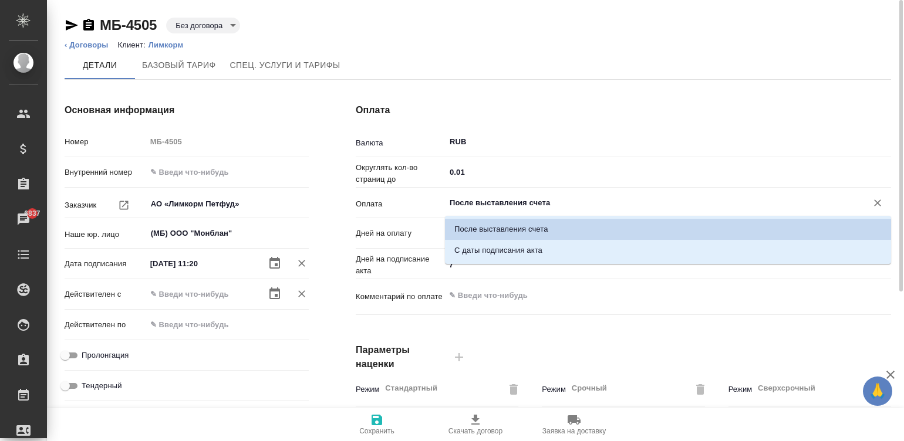
click at [496, 200] on input "После выставления счета" at bounding box center [648, 203] width 400 height 14
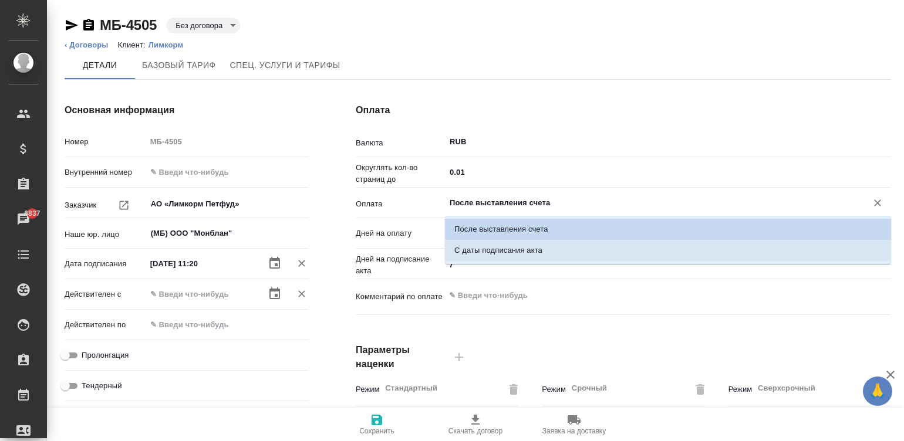
click at [504, 244] on li "С даты подписания акта" at bounding box center [668, 250] width 446 height 21
type input "С даты подписания акта"
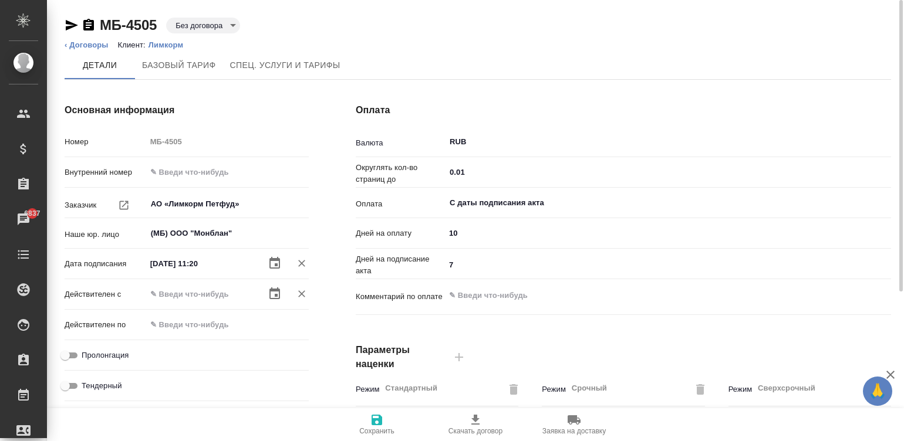
click at [335, 269] on div "Оплата Валюта RUB ​ Округлять кол-во страниц до 0.01 ​ Оплата С даты подписания…" at bounding box center [623, 303] width 582 height 447
click at [899, 16] on div at bounding box center [899, 221] width 9 height 442
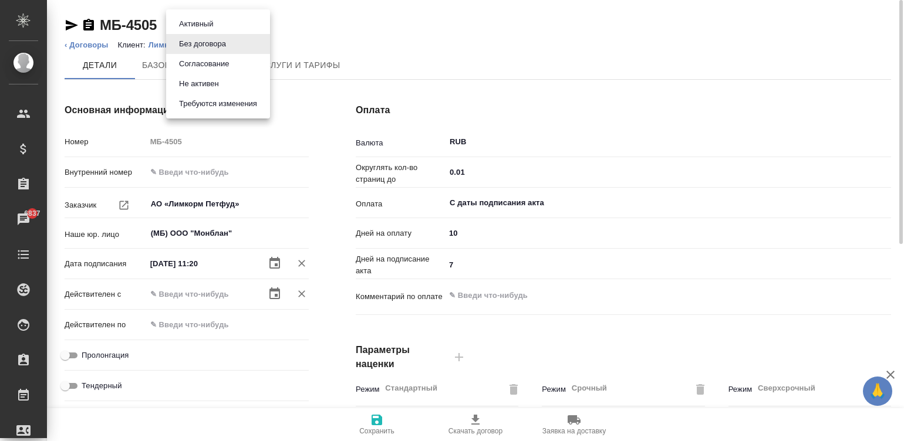
click at [221, 25] on body "🙏 .cls-1 fill:#fff; AWATERA Малинина Мария m.malinina Клиенты Спецификации Зака…" at bounding box center [452, 220] width 904 height 441
click at [431, 9] on div at bounding box center [452, 220] width 904 height 441
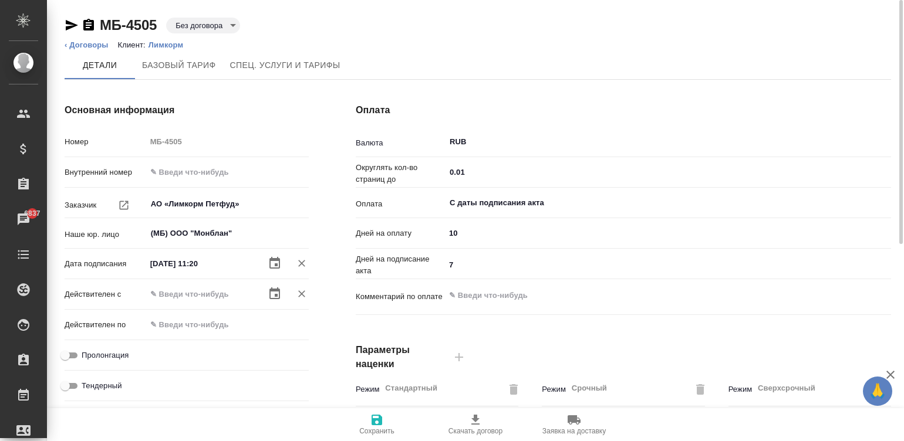
click at [656, 43] on ol "‹ Договоры Клиент: Лимкорм" at bounding box center [478, 45] width 826 height 12
click at [898, 21] on div at bounding box center [899, 221] width 9 height 442
click at [158, 40] on p "Лимкорм" at bounding box center [169, 44] width 43 height 9
click at [481, 429] on span "Скачать договор" at bounding box center [475, 431] width 54 height 8
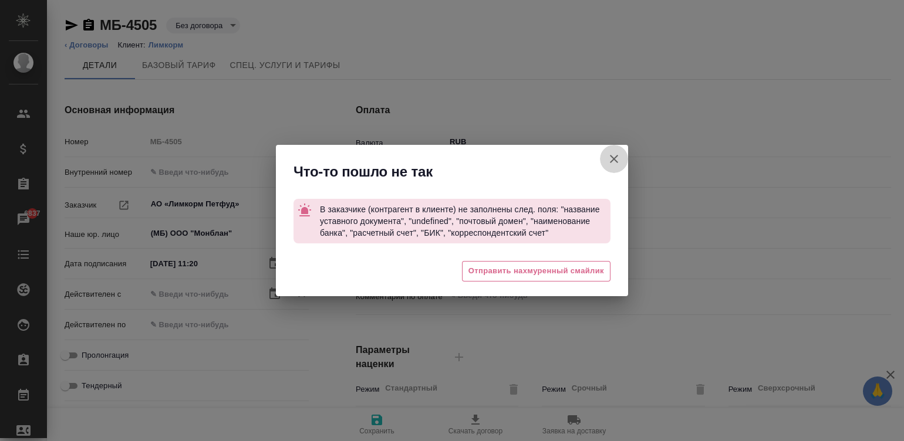
click at [611, 157] on icon "button" at bounding box center [614, 159] width 8 height 8
type textarea "x"
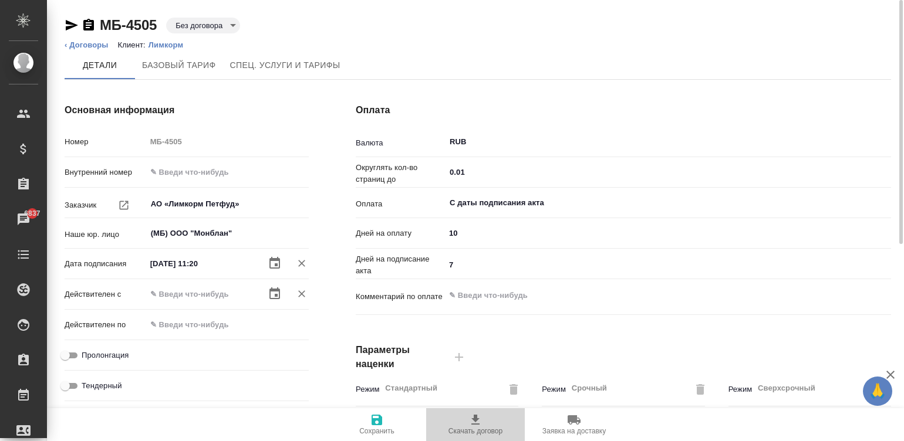
click at [488, 430] on span "Скачать договор" at bounding box center [475, 431] width 54 height 8
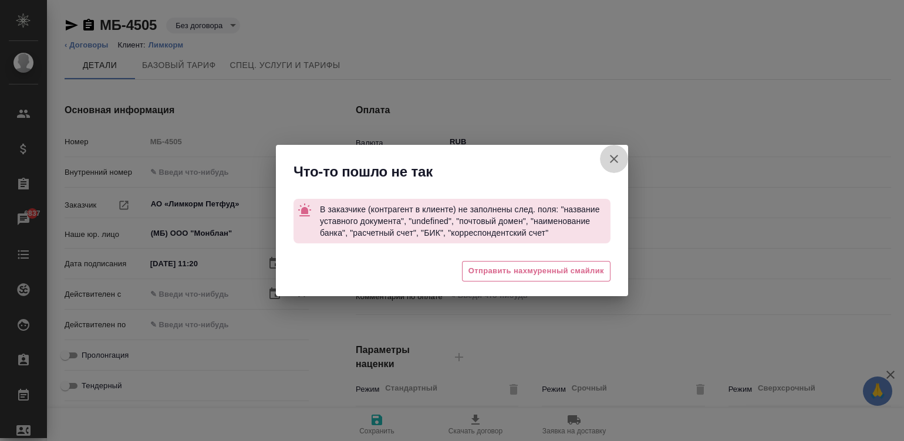
click at [608, 160] on icon "button" at bounding box center [614, 159] width 14 height 14
type textarea "x"
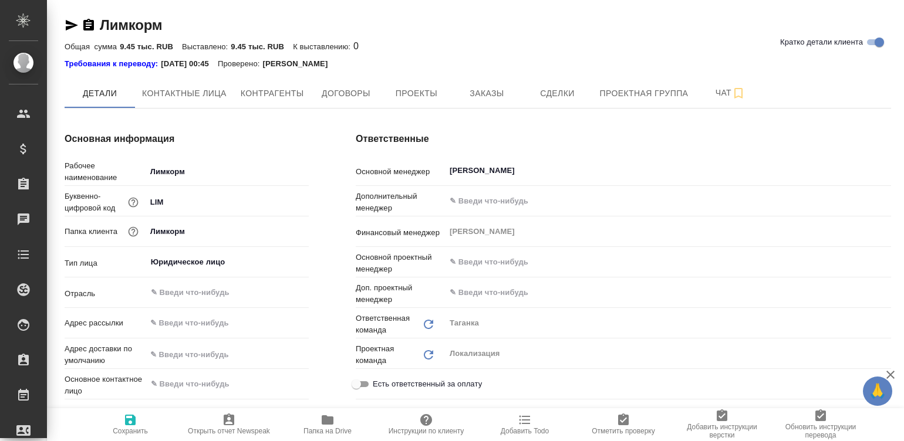
type textarea "x"
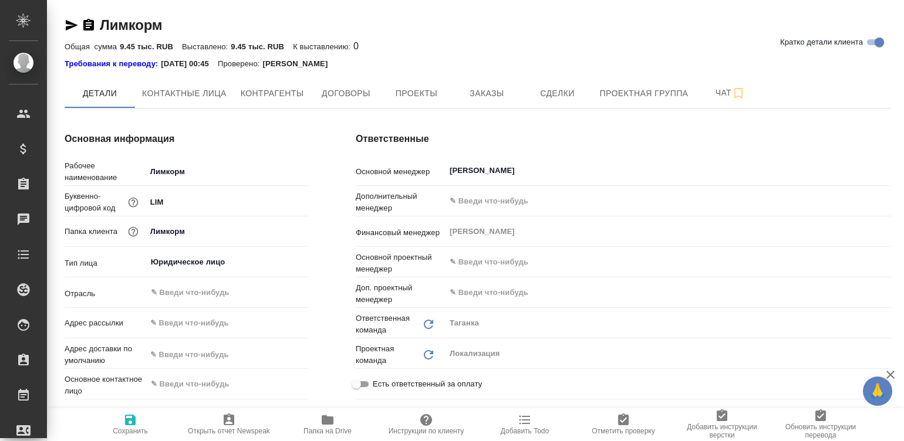
type textarea "x"
click at [335, 184] on div "Ответственные Основной менеджер [PERSON_NAME] Дополнительный менеджер ​ Финансо…" at bounding box center [623, 356] width 582 height 494
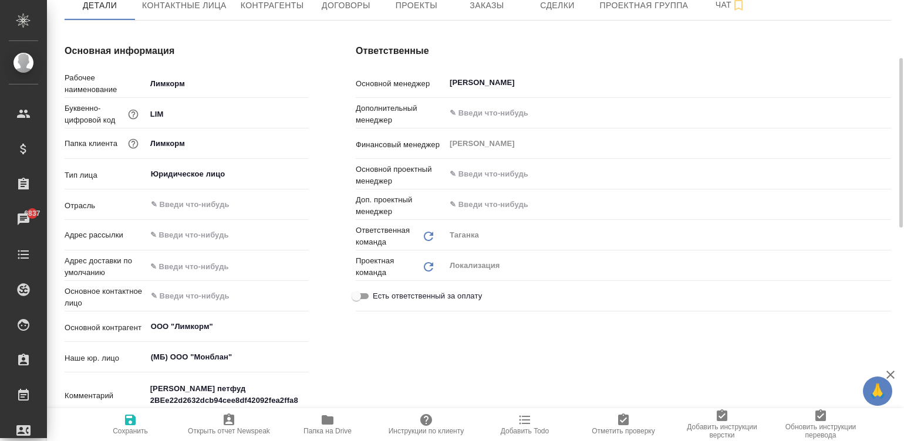
scroll to position [106, 0]
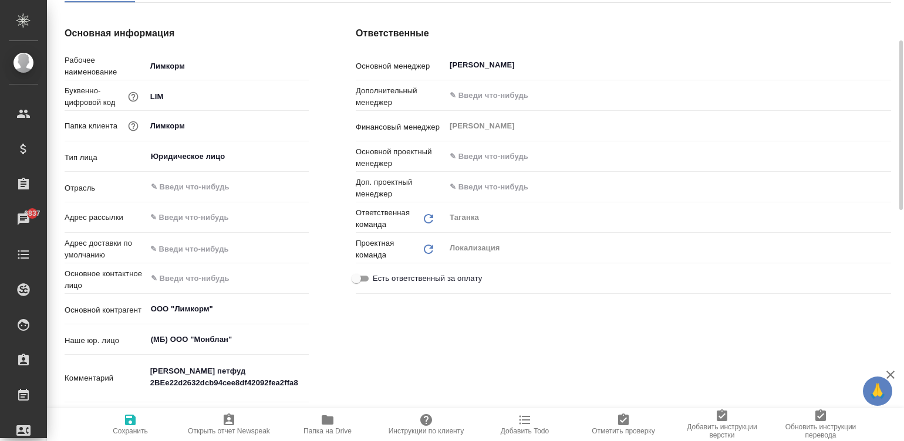
click at [321, 254] on div "Основная информация Рабочее наименование Лимкорм Буквенно-цифровой код LIM Папк…" at bounding box center [186, 250] width 291 height 494
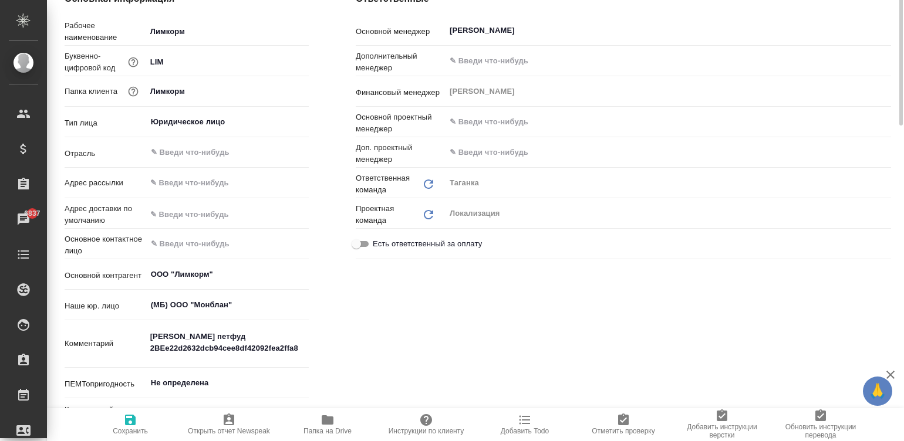
scroll to position [0, 0]
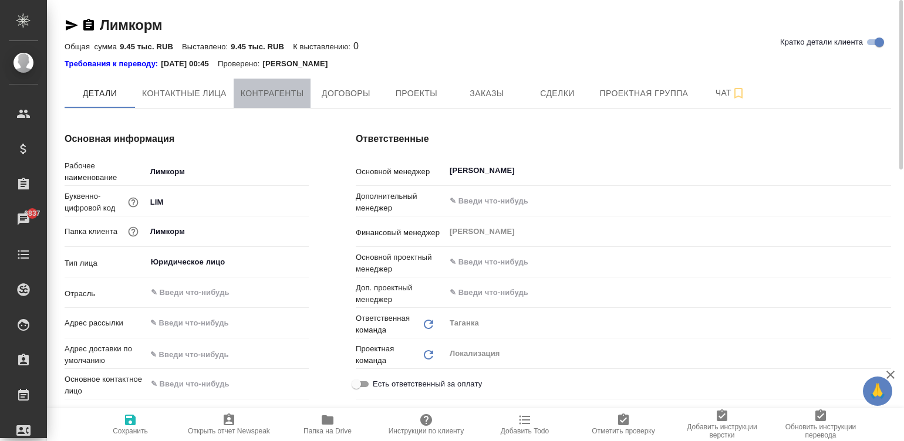
click at [286, 88] on span "Контрагенты" at bounding box center [272, 93] width 63 height 15
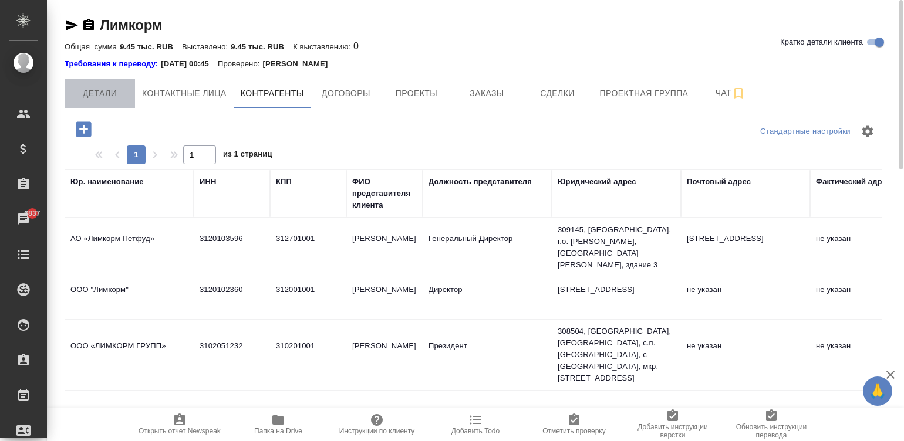
click at [107, 94] on span "Детали" at bounding box center [100, 93] width 56 height 15
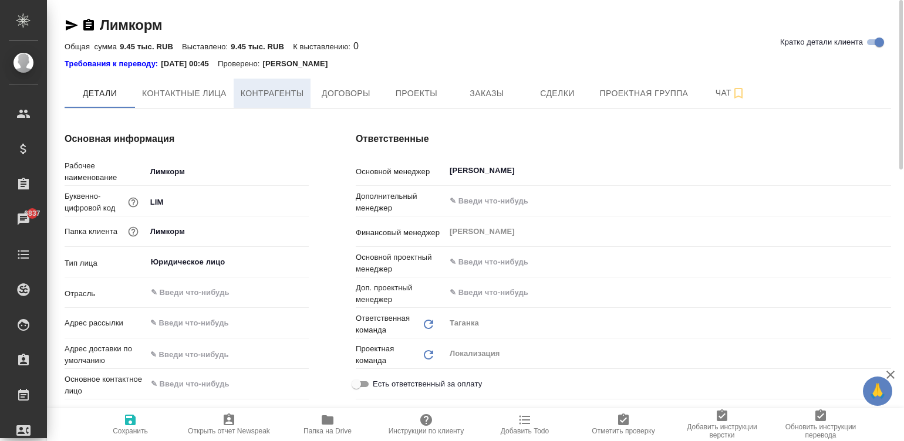
type textarea "x"
click at [272, 100] on button "Контрагенты" at bounding box center [272, 93] width 77 height 29
type textarea "x"
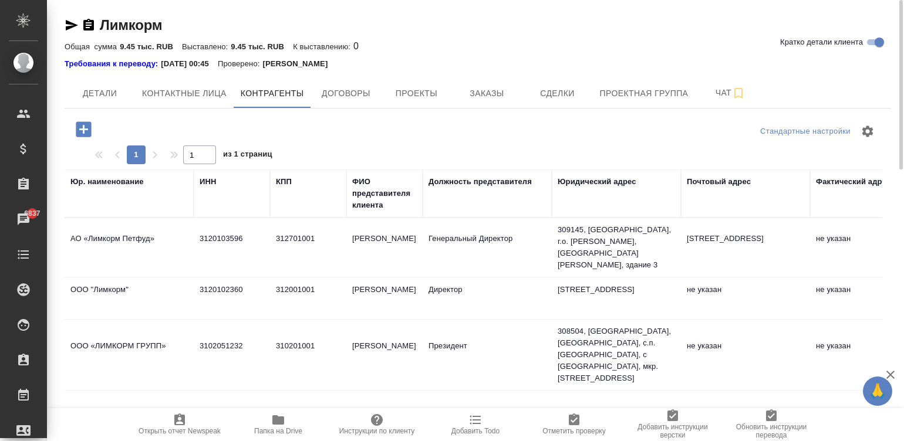
drag, startPoint x: 700, startPoint y: 259, endPoint x: 678, endPoint y: 231, distance: 35.2
click at [678, 231] on tr "АО «Лимкорм Петфуд» 3120103596 312701001 Каус Евгений Юрьевич Генеральный Дирек…" at bounding box center [915, 247] width 1700 height 59
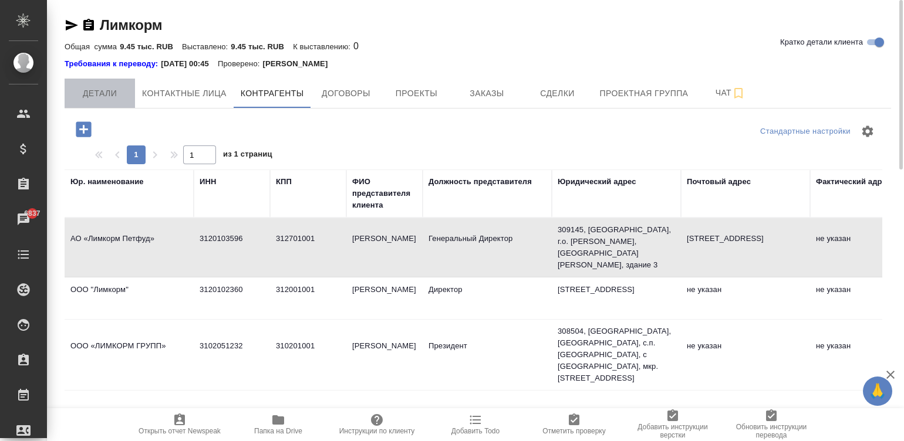
click at [91, 98] on span "Детали" at bounding box center [100, 93] width 56 height 15
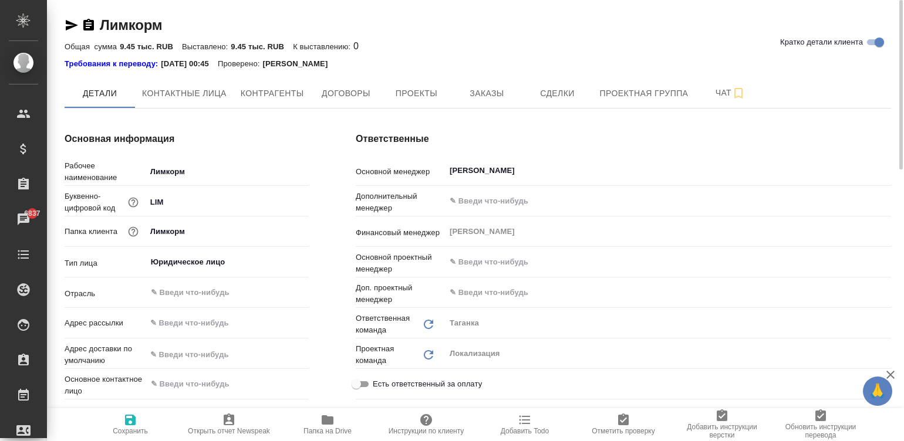
type textarea "x"
click at [446, 22] on div "Лимкорм Кратко детали клиента" at bounding box center [478, 25] width 826 height 19
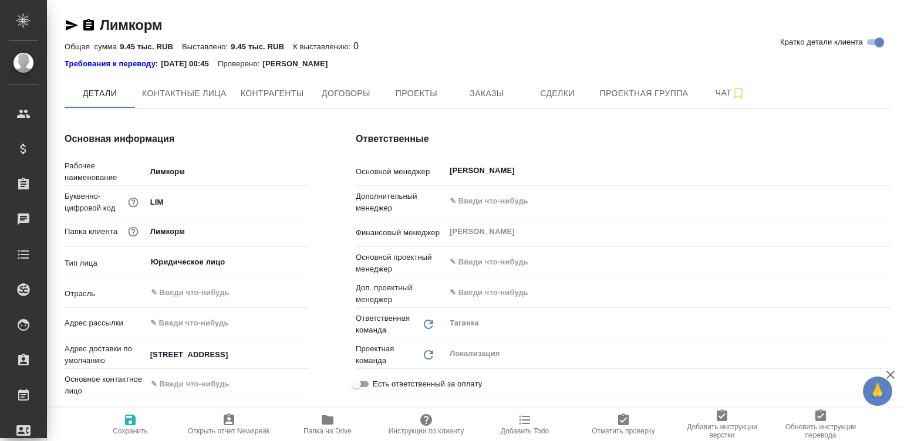
type textarea "x"
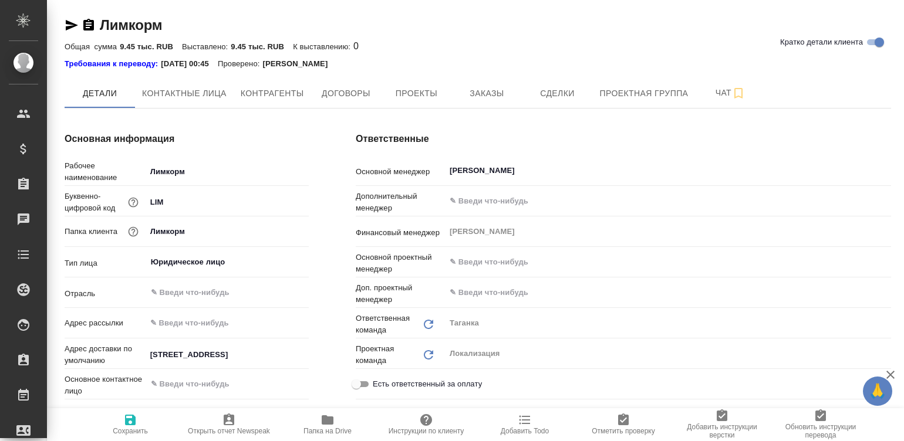
type textarea "x"
click at [335, 285] on div "Ответственные Основной менеджер [PERSON_NAME] Дополнительный менеджер ​ Финансо…" at bounding box center [623, 356] width 582 height 494
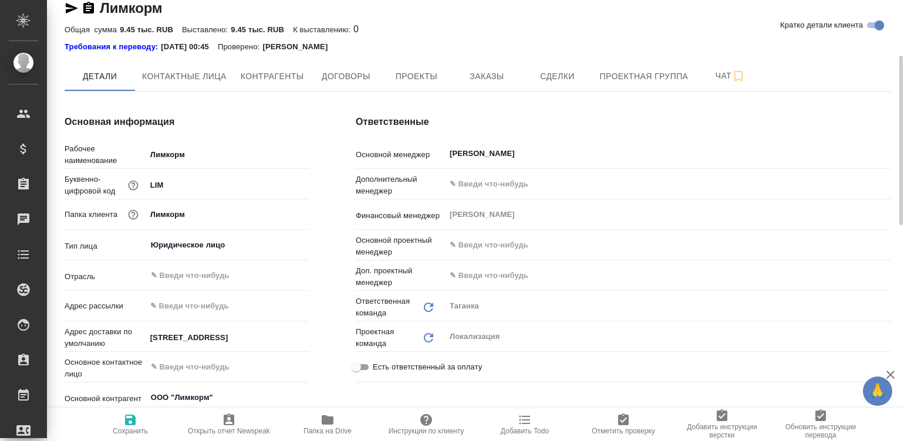
scroll to position [106, 0]
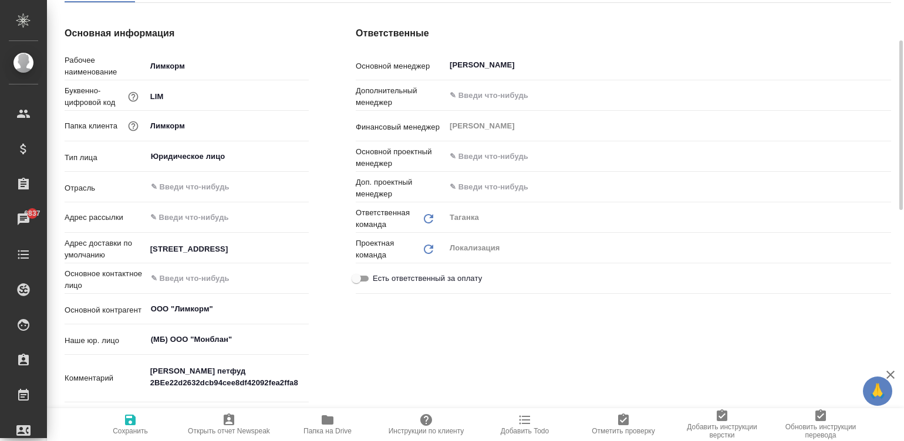
click at [329, 230] on div "Основная информация Рабочее наименование Лимкорм Буквенно-цифровой код LIM Папк…" at bounding box center [186, 250] width 291 height 494
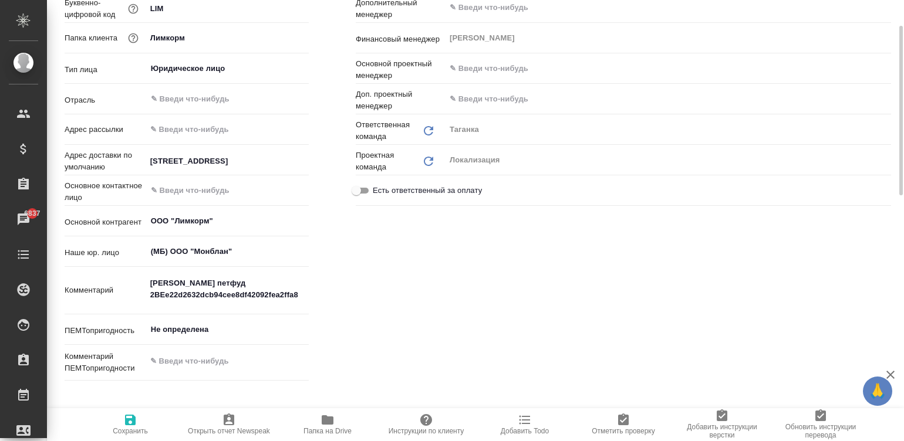
scroll to position [70, 0]
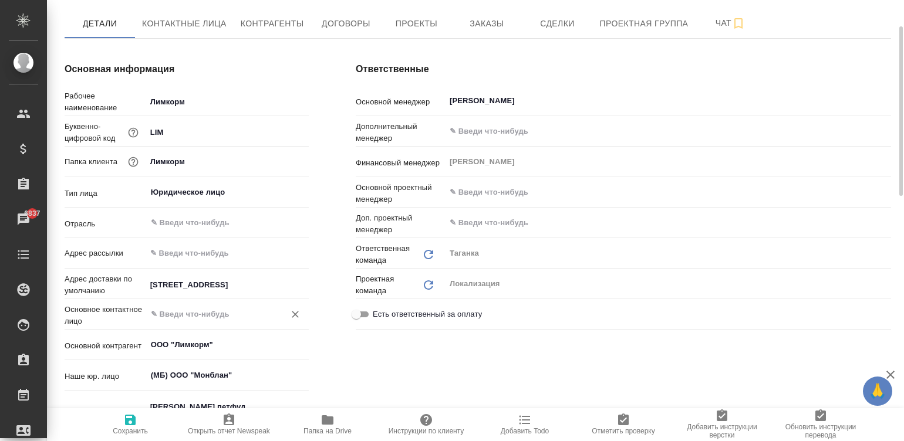
click at [190, 304] on div "​" at bounding box center [227, 314] width 163 height 21
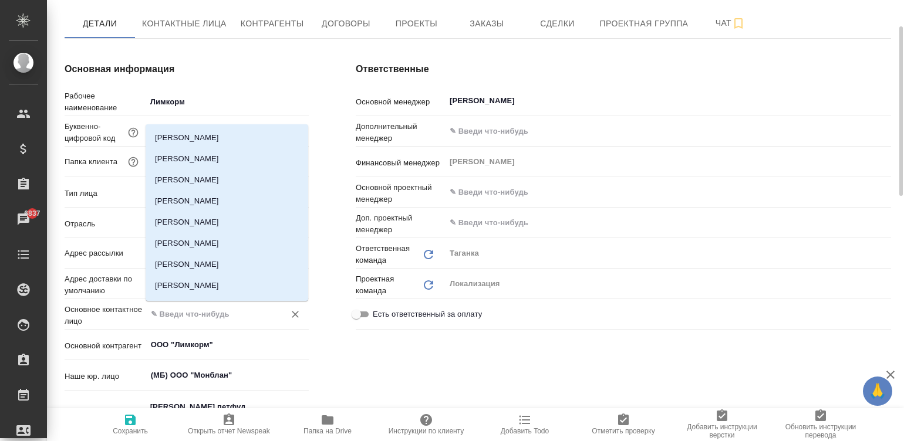
click at [179, 308] on input "text" at bounding box center [208, 315] width 116 height 14
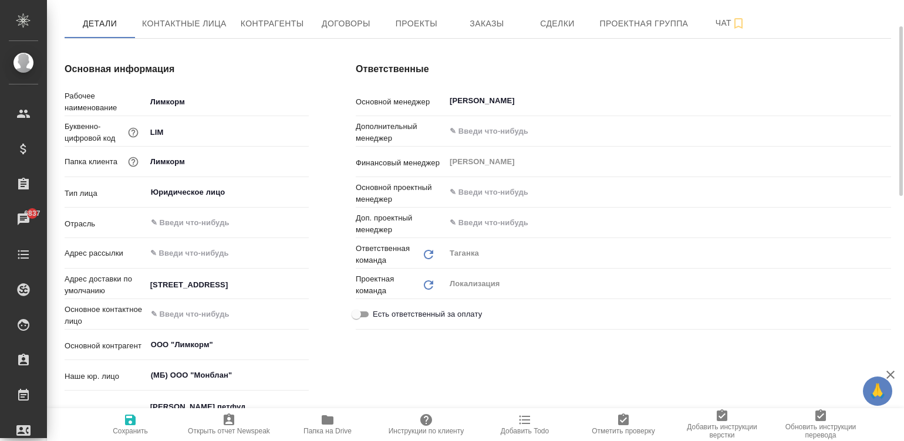
click at [310, 67] on div "Основная информация Рабочее наименование Лимкорм Буквенно-цифровой код LIM Папк…" at bounding box center [186, 286] width 291 height 494
click at [190, 18] on span "Контактные лица" at bounding box center [184, 23] width 85 height 15
select select "RU"
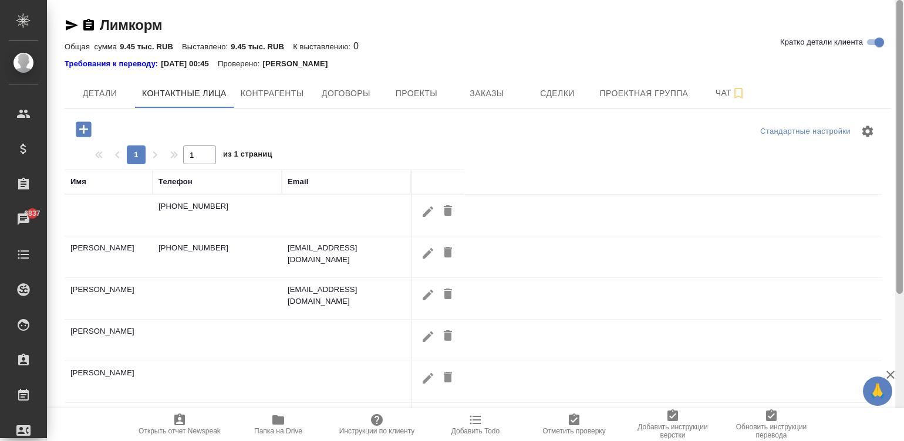
drag, startPoint x: 899, startPoint y: 80, endPoint x: 901, endPoint y: 46, distance: 34.1
click at [901, 46] on div at bounding box center [899, 147] width 6 height 294
click at [438, 147] on div "Стандартные настройки 1 1 из 1 страниц Имя Телефон Email [PHONE_NUMBER] [PERSON…" at bounding box center [478, 371] width 826 height 525
click at [899, 10] on div at bounding box center [899, 221] width 9 height 442
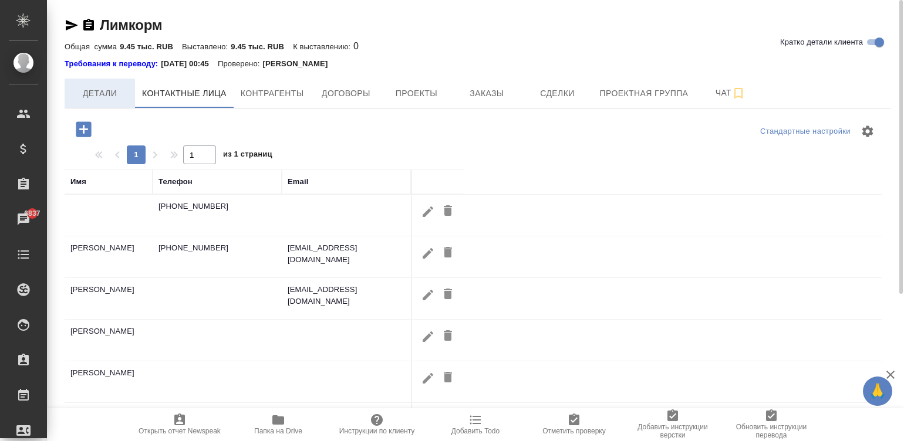
click at [92, 91] on span "Детали" at bounding box center [100, 93] width 56 height 15
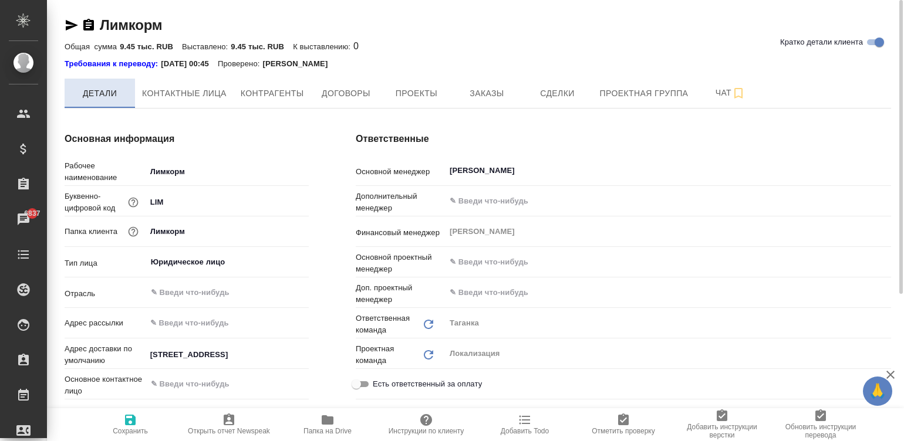
type textarea "x"
click at [323, 151] on div "Основная информация Рабочее наименование Лимкорм Буквенно-цифровой код LIM Папк…" at bounding box center [186, 356] width 291 height 494
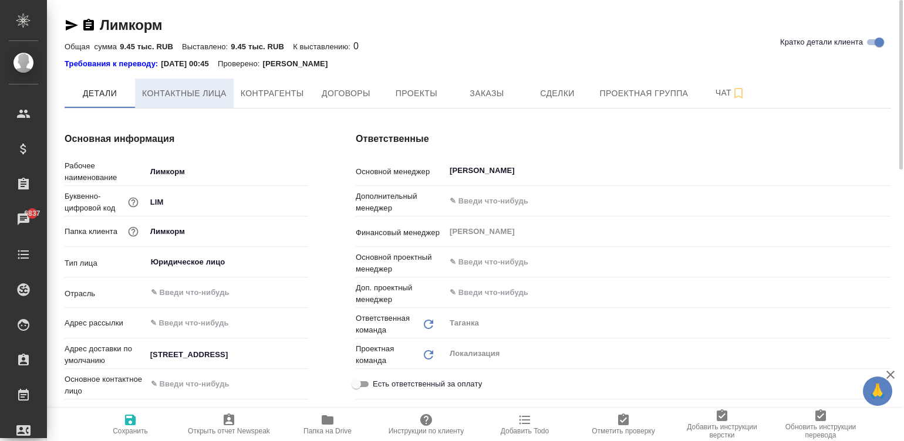
click at [200, 89] on span "Контактные лица" at bounding box center [184, 93] width 85 height 15
select select "RU"
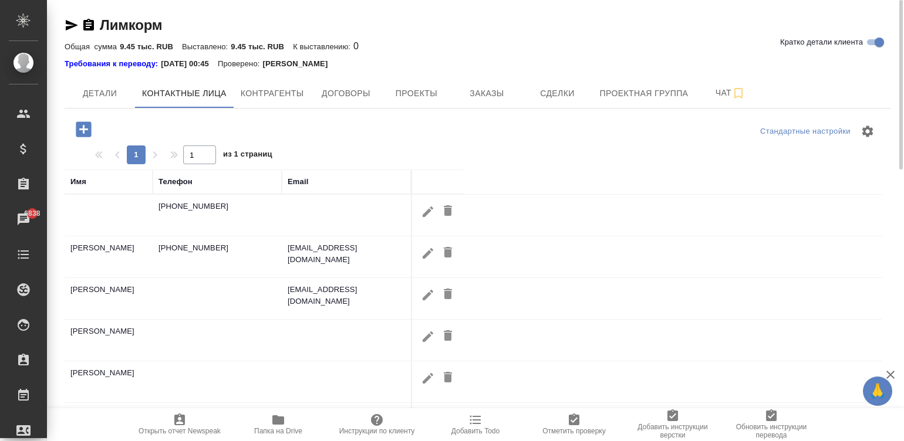
click at [404, 127] on div at bounding box center [477, 131] width 275 height 28
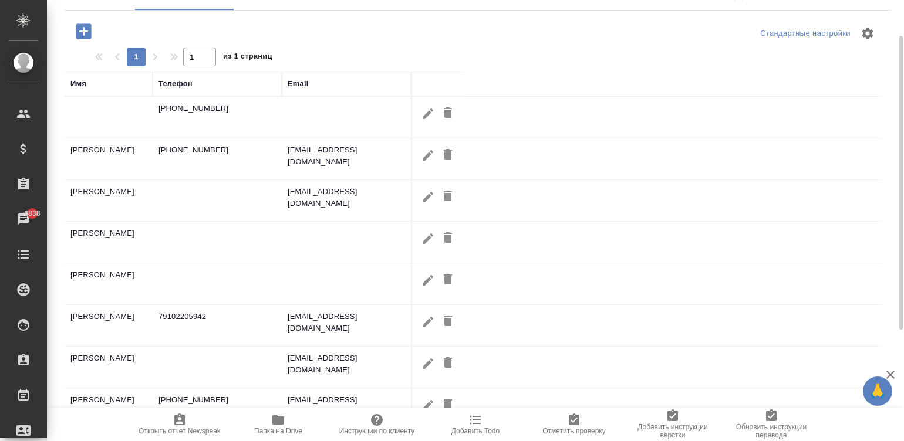
scroll to position [80, 0]
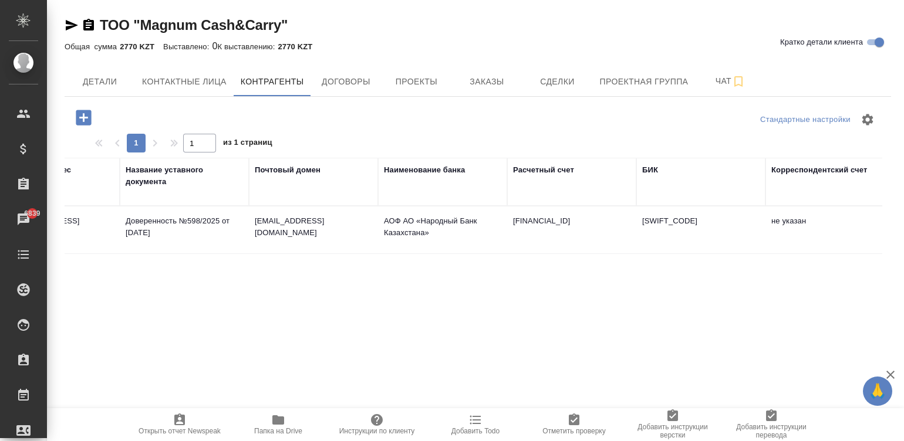
scroll to position [0, 884]
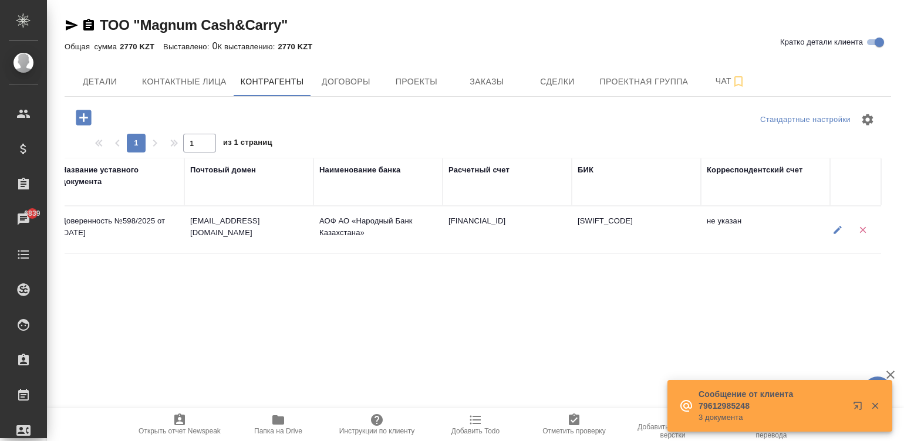
click at [286, 237] on td "[EMAIL_ADDRESS][DOMAIN_NAME]" at bounding box center [248, 230] width 129 height 41
type input "БИН 081040004326"
type input "-"
type input "[PERSON_NAME]"
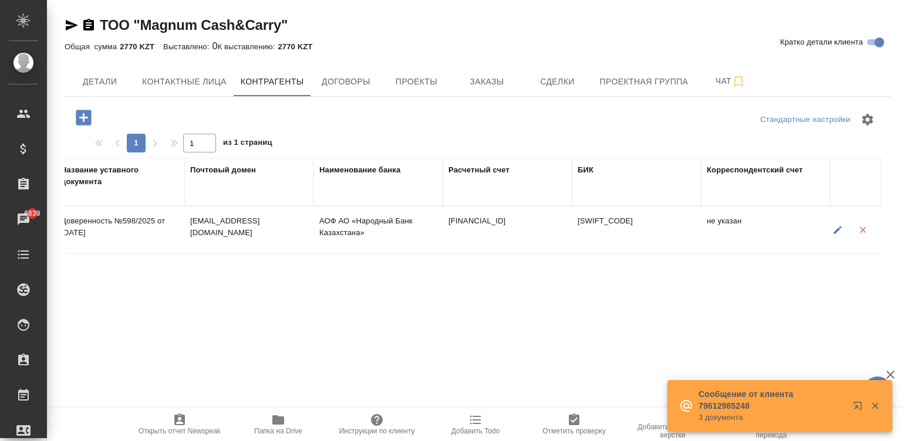
type input "Бренд-менеджер Департамент маркетинга и клиентского опыта Управление бренда"
type input "Доверенность №598/2025 от [DATE]"
type input "[EMAIL_ADDRESS][DOMAIN_NAME]"
type input "АОФ АО «Народный Банк Казахстана»"
type input "[FINANCIAL_ID]"
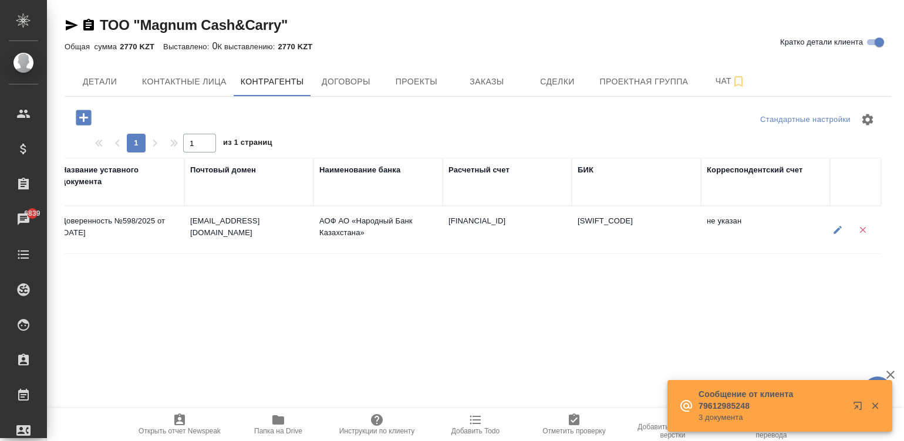
type input "[SWIFT_CODE]"
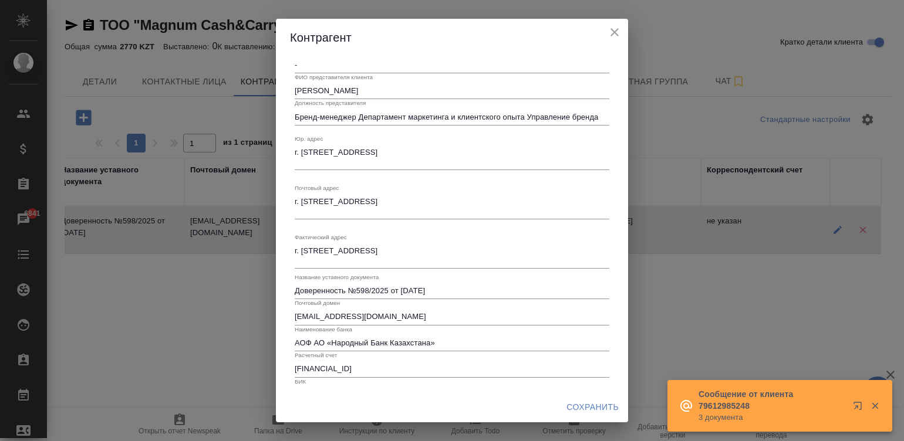
scroll to position [131, 0]
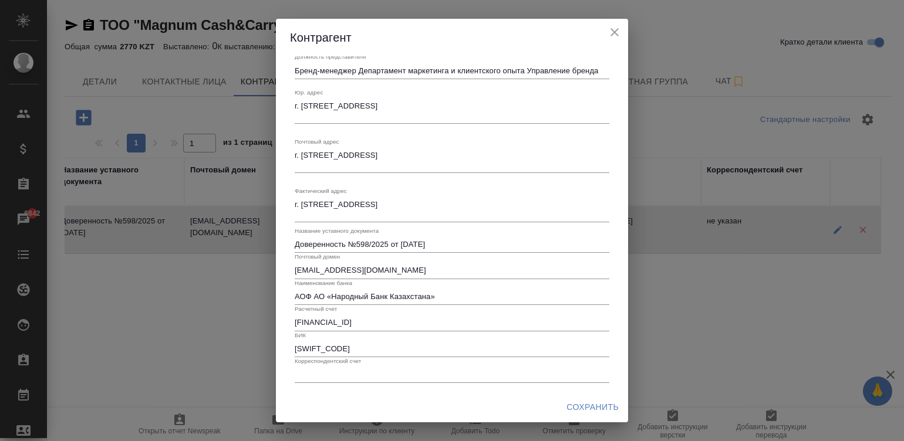
click at [355, 373] on input "text" at bounding box center [452, 375] width 315 height 16
type input "-"
click at [614, 23] on button "close" at bounding box center [615, 32] width 18 height 18
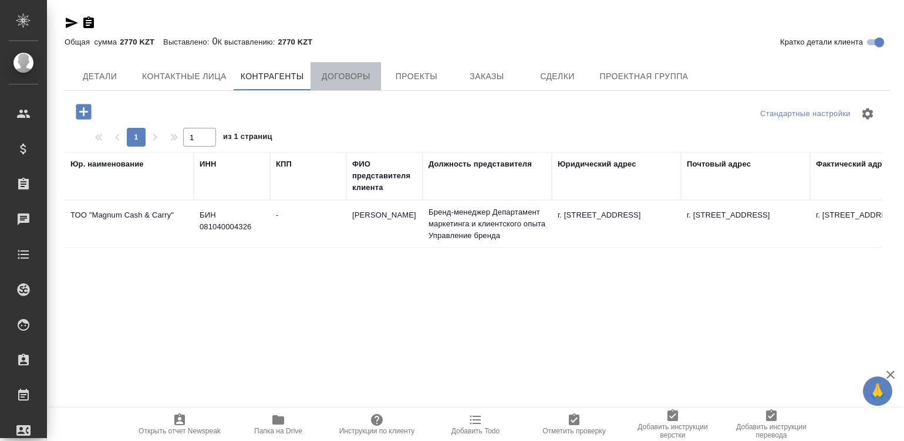
click at [342, 75] on span "Договоры" at bounding box center [346, 76] width 56 height 15
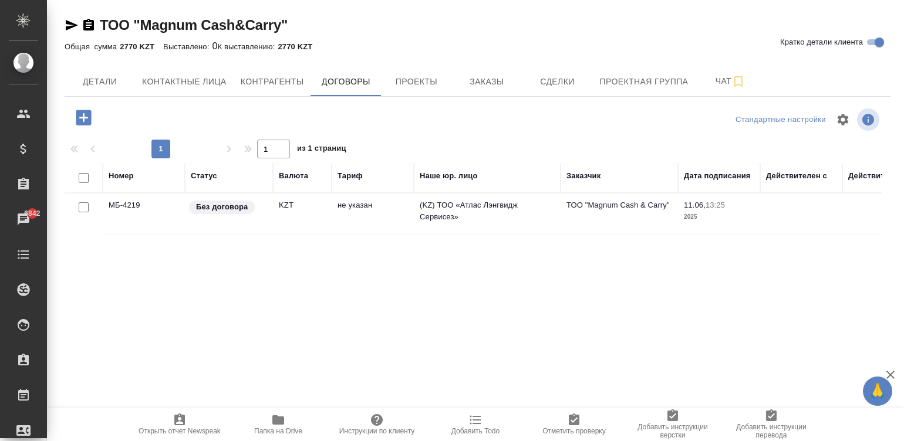
click at [332, 221] on td "не указан" at bounding box center [373, 214] width 82 height 41
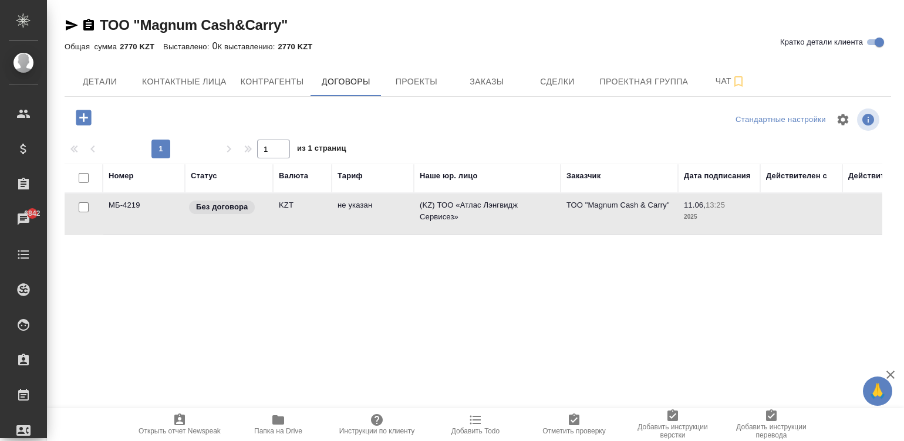
click at [332, 221] on td "не указан" at bounding box center [373, 214] width 82 height 41
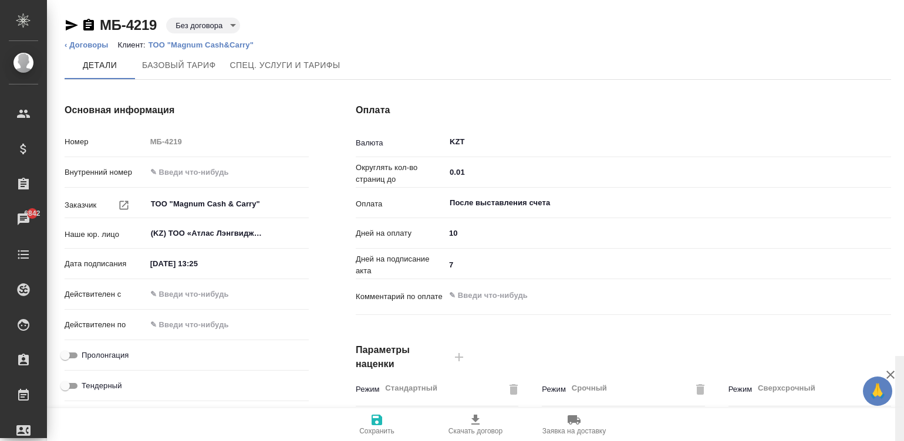
scroll to position [356, 0]
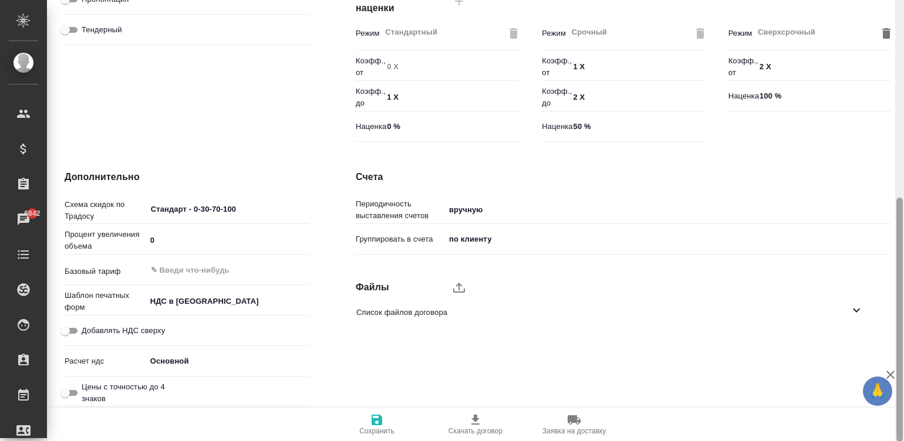
click at [900, 323] on div at bounding box center [899, 221] width 9 height 442
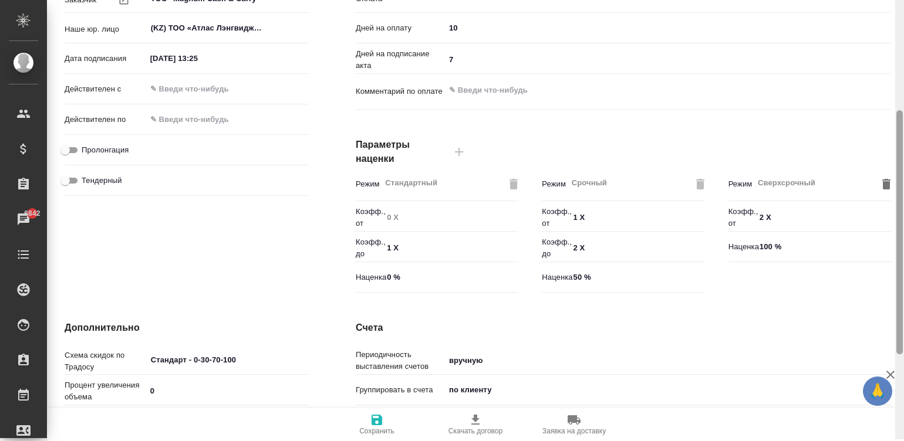
scroll to position [201, 0]
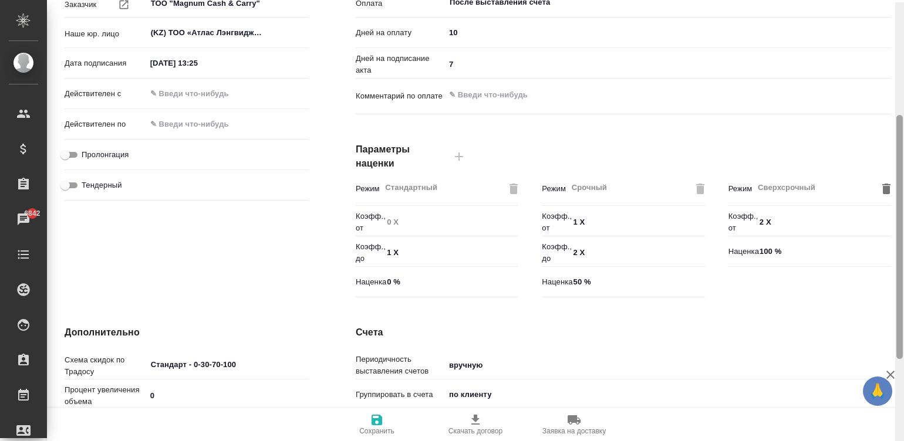
drag, startPoint x: 900, startPoint y: 307, endPoint x: 916, endPoint y: 220, distance: 88.4
click at [903, 220] on html "🙏 .cls-1 fill:#fff; AWATERA Малинина Мария m.malinina Клиенты Спецификации Зака…" at bounding box center [452, 220] width 904 height 441
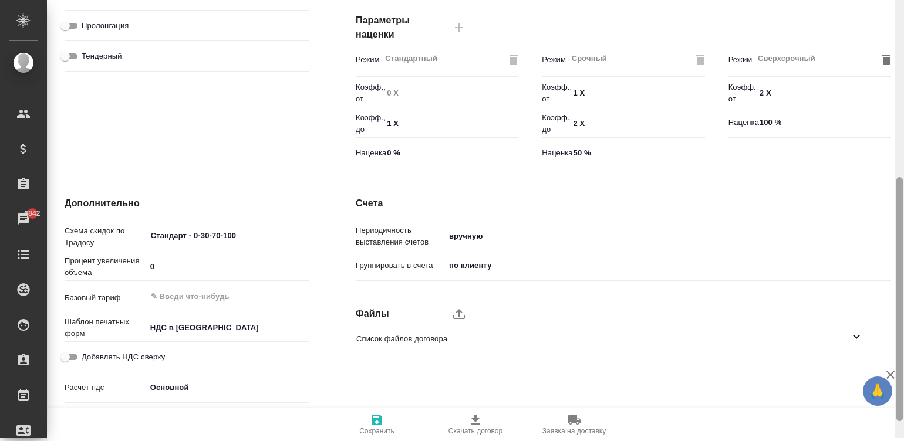
scroll to position [356, 0]
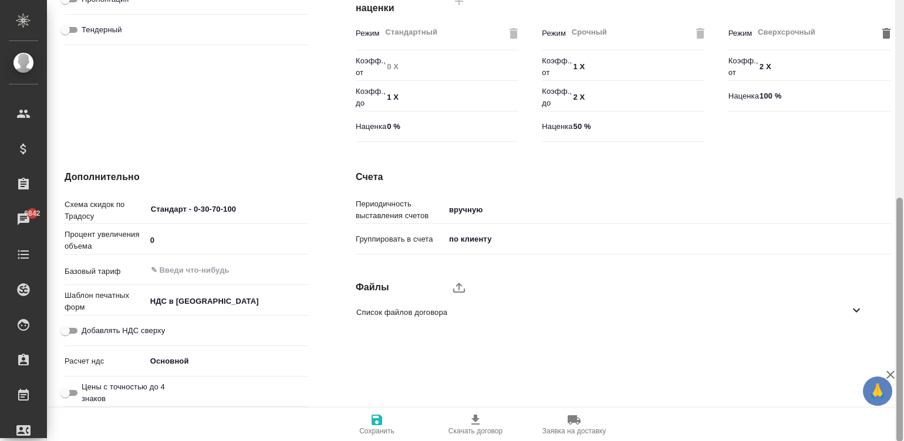
drag, startPoint x: 898, startPoint y: 274, endPoint x: 904, endPoint y: 376, distance: 101.7
click at [903, 376] on html "🙏 .cls-1 fill:#fff; AWATERA Малинина Мария m.malinina Клиенты Спецификации Зака…" at bounding box center [452, 220] width 904 height 441
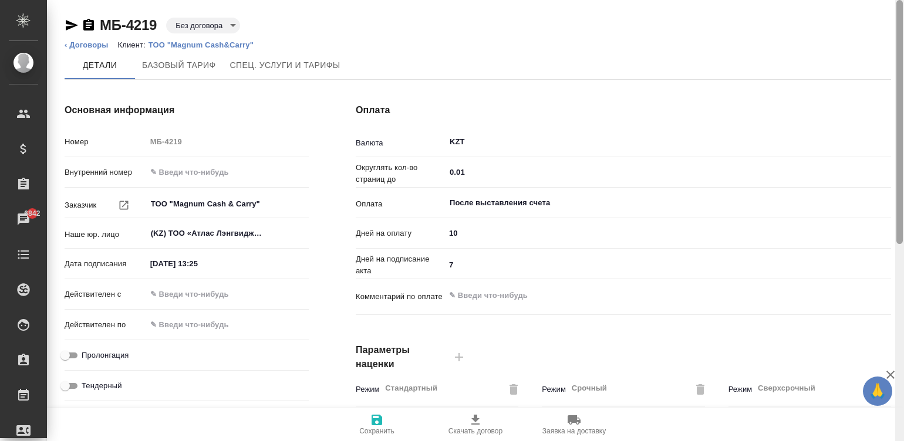
click at [897, 20] on div at bounding box center [899, 221] width 9 height 442
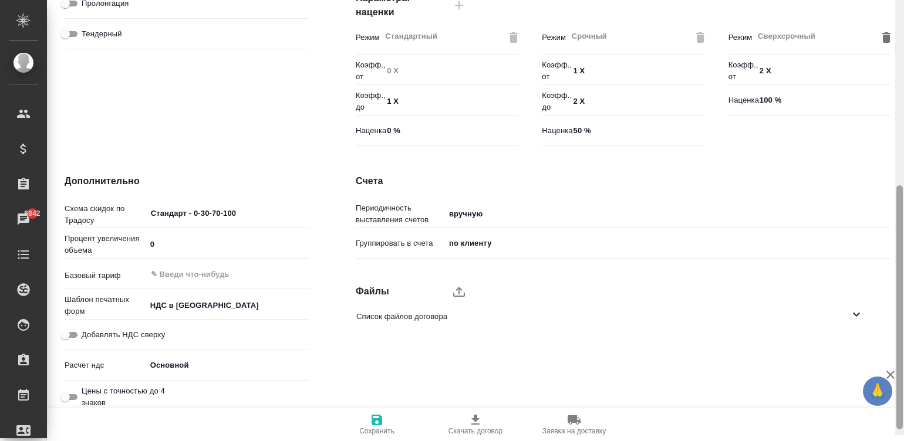
scroll to position [356, 0]
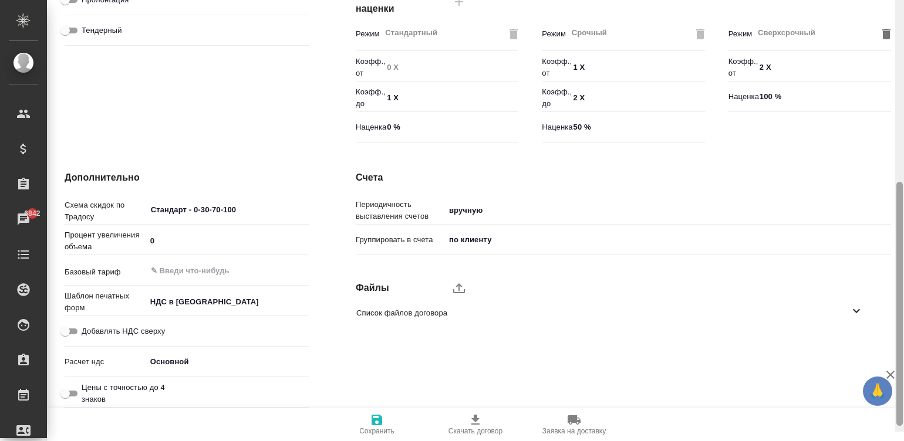
drag, startPoint x: 900, startPoint y: 156, endPoint x: 909, endPoint y: 353, distance: 198.0
click at [903, 353] on html "🙏 .cls-1 fill:#fff; AWATERA Малинина Мария m.malinina Клиенты Спецификации Зака…" at bounding box center [452, 220] width 904 height 441
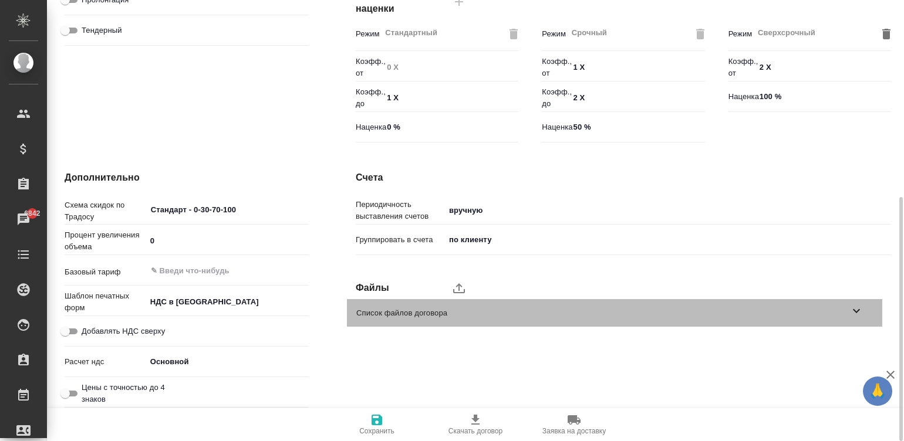
click at [836, 315] on span "Список файлов договора" at bounding box center [602, 314] width 493 height 12
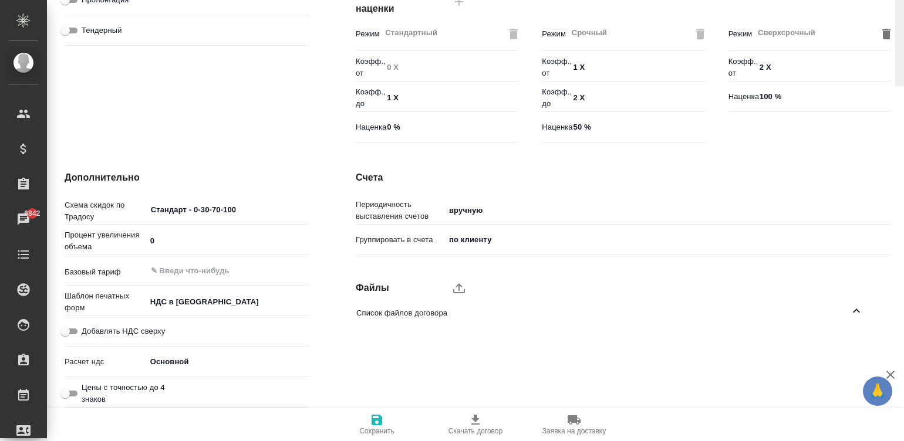
scroll to position [0, 0]
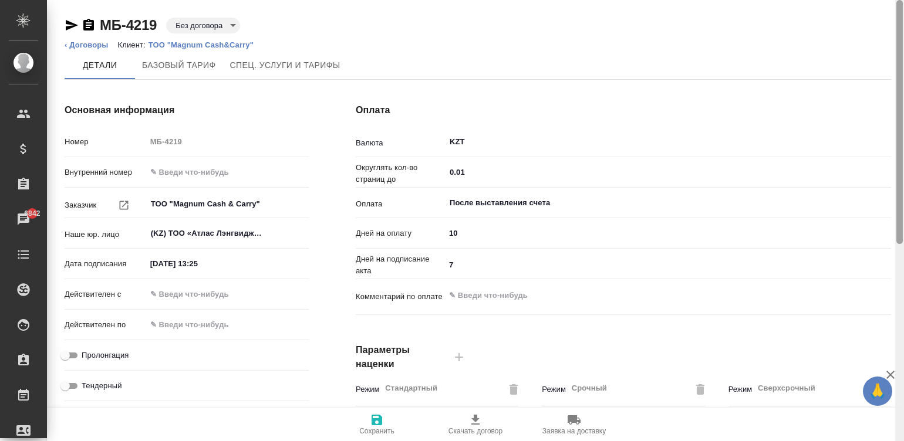
click at [899, 36] on div at bounding box center [899, 221] width 9 height 442
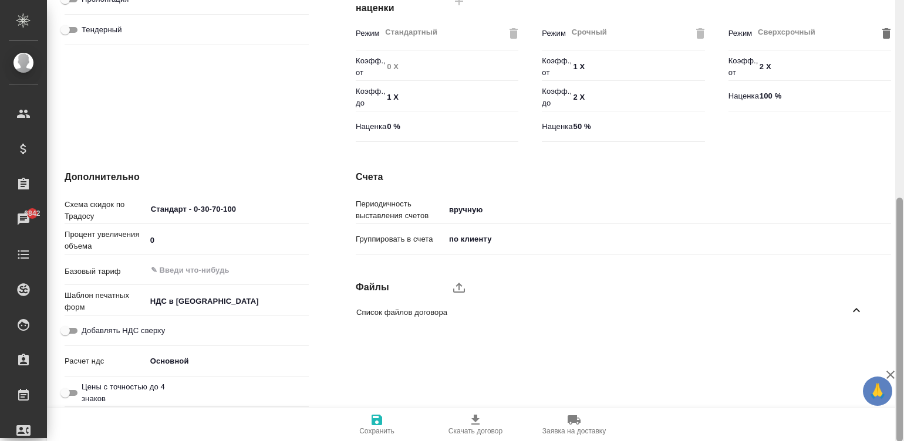
click at [897, 323] on div at bounding box center [899, 221] width 9 height 442
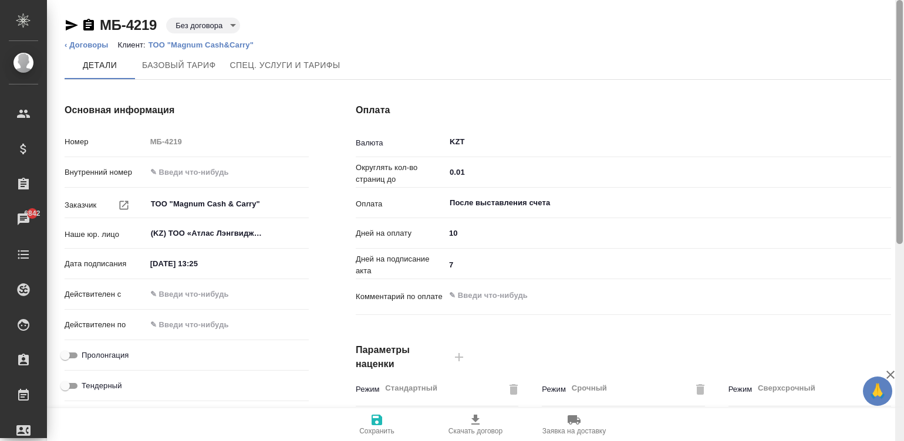
click at [899, 13] on div at bounding box center [899, 221] width 9 height 442
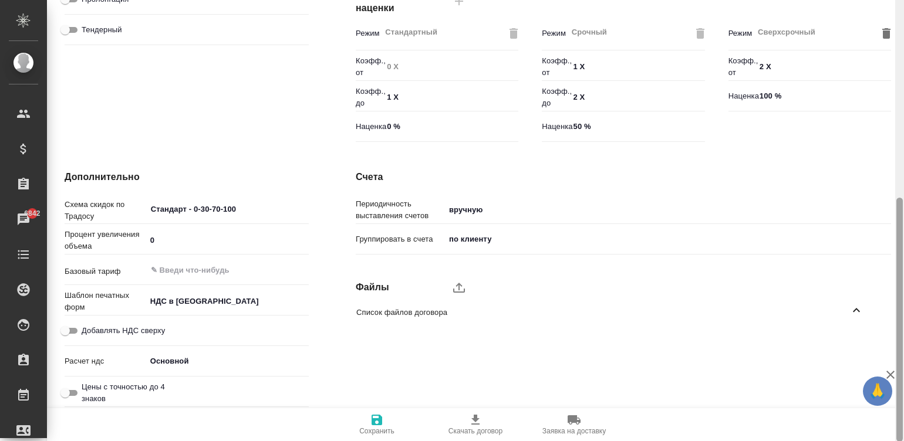
click at [902, 272] on div at bounding box center [899, 221] width 9 height 442
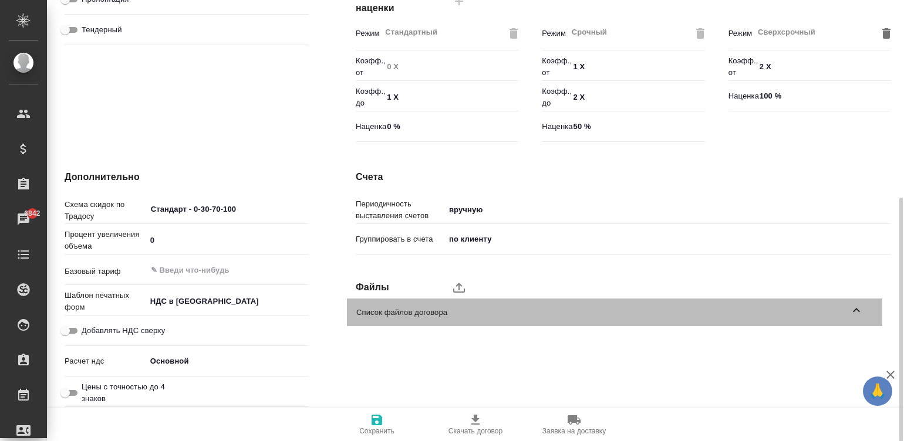
click at [779, 313] on span "Список файлов договора" at bounding box center [602, 313] width 493 height 12
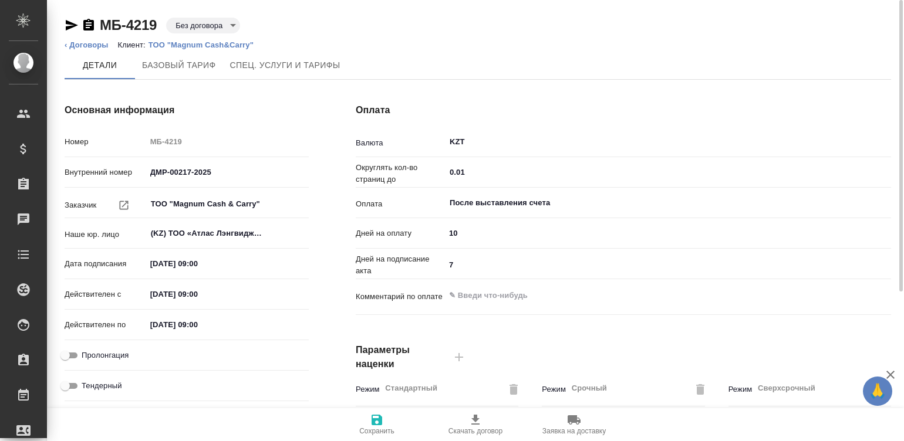
click at [175, 173] on input "ДМР-00217-2025" at bounding box center [227, 172] width 163 height 17
click at [175, 173] on input "ДМР-00217-2025" at bounding box center [227, 172] width 161 height 17
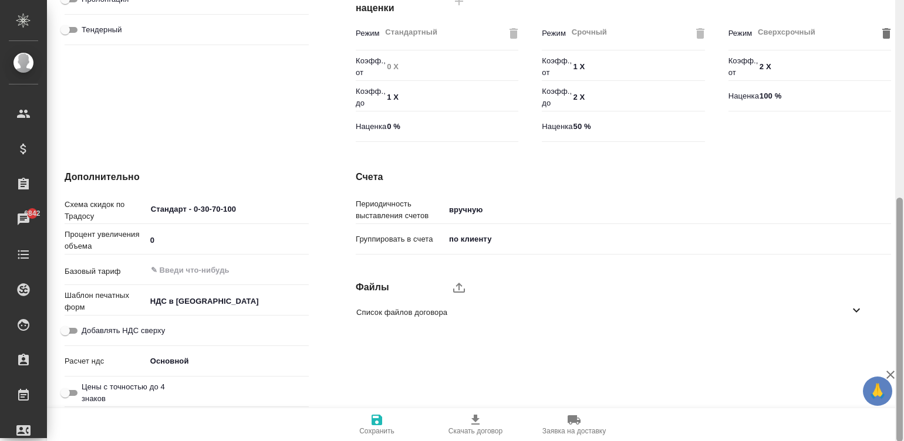
click at [899, 313] on div at bounding box center [899, 221] width 9 height 442
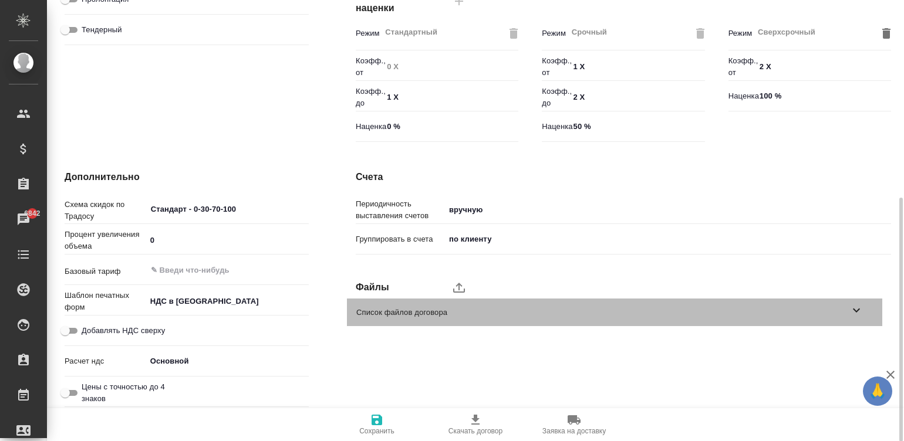
click at [847, 315] on span "Список файлов договора" at bounding box center [602, 313] width 493 height 12
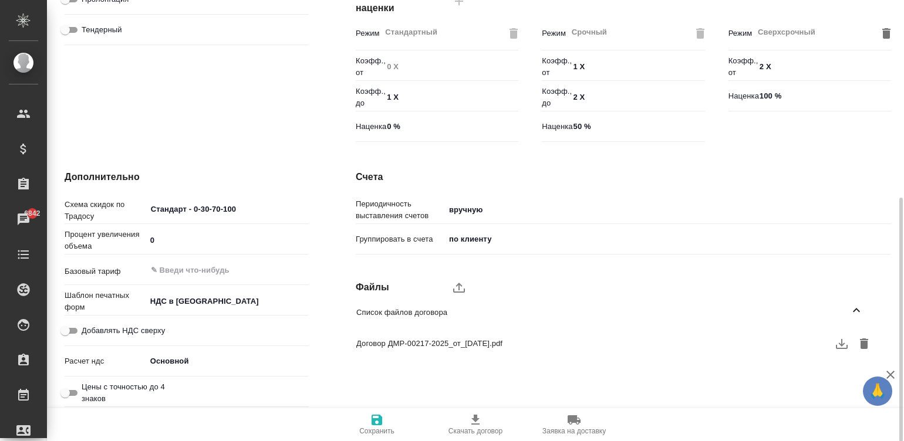
click at [892, 14] on div "Режим Сверхсрочный ​ Коэфф., от 2 X Наценка 100 %" at bounding box center [810, 84] width 186 height 148
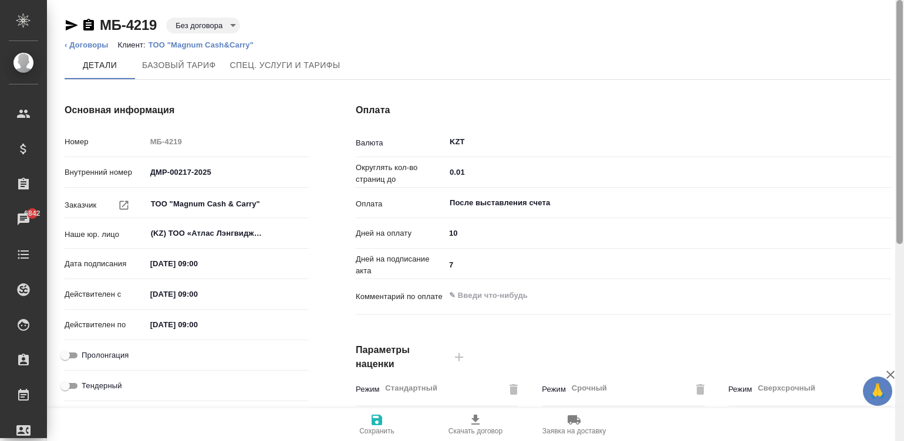
click at [899, 8] on div at bounding box center [899, 122] width 6 height 244
click at [209, 23] on body "🙏 .cls-1 fill:#fff; AWATERA [PERSON_NAME]malinina Клиенты Спецификации Заказы 6…" at bounding box center [452, 220] width 904 height 441
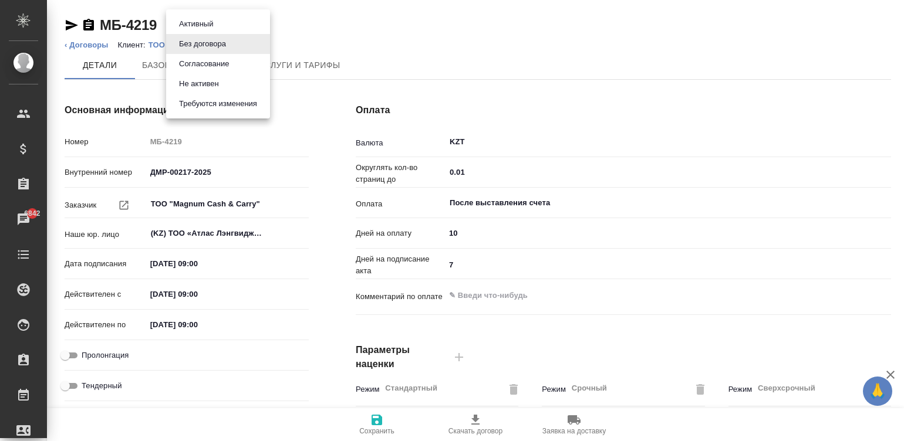
click at [359, 11] on div at bounding box center [452, 220] width 904 height 441
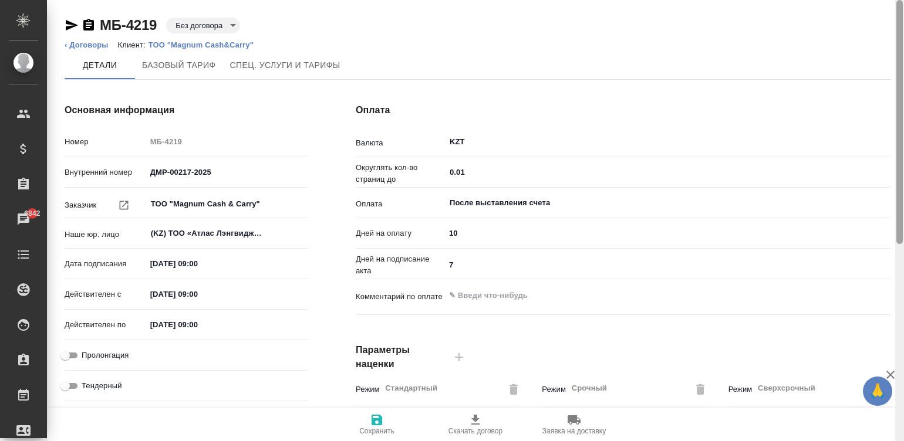
scroll to position [356, 0]
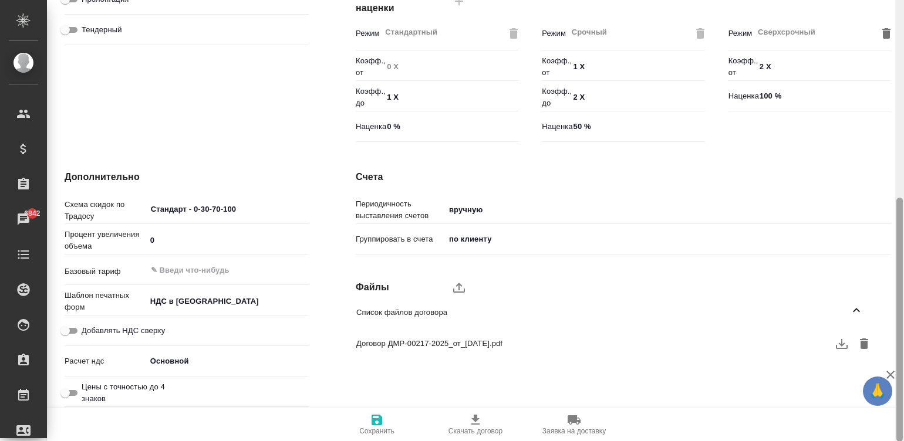
click at [901, 270] on div at bounding box center [899, 221] width 9 height 442
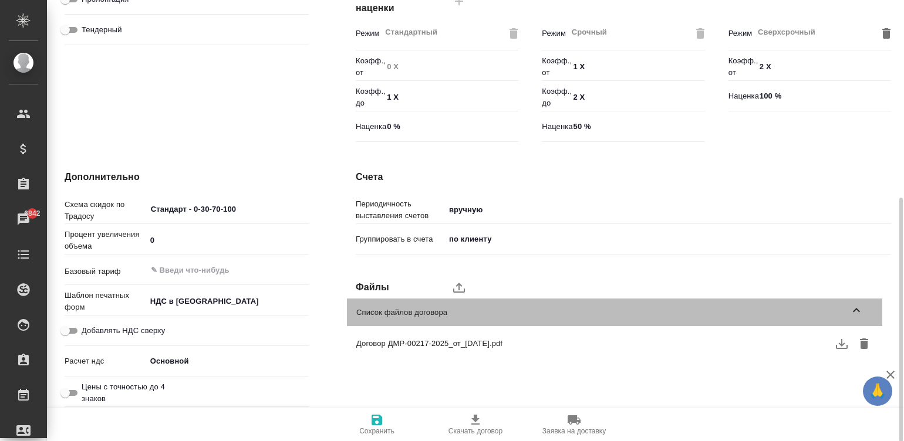
click at [840, 309] on span "Список файлов договора" at bounding box center [602, 313] width 493 height 12
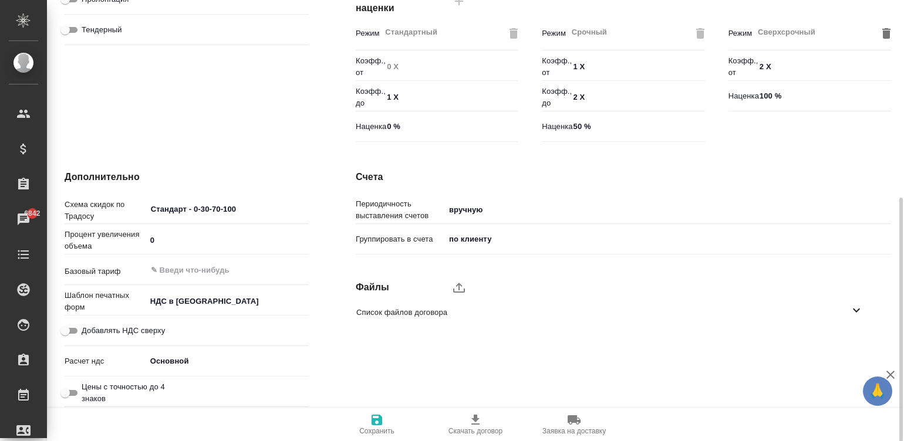
click at [855, 309] on icon at bounding box center [856, 310] width 14 height 14
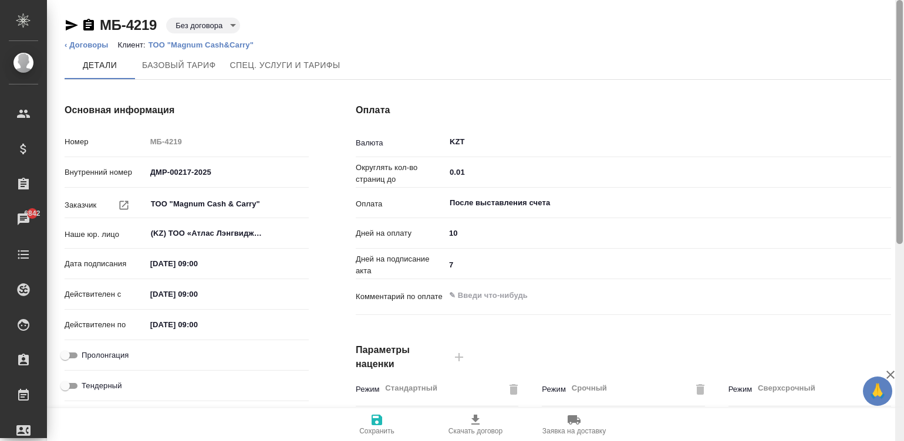
click at [899, 18] on div at bounding box center [899, 221] width 9 height 442
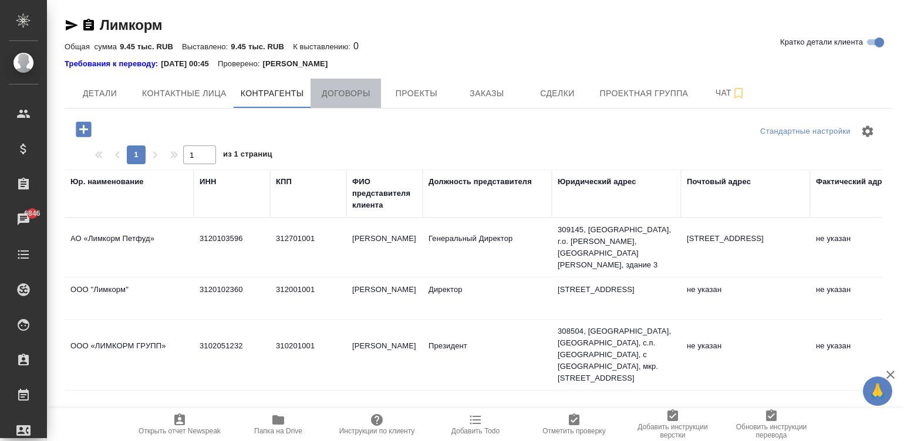
click at [326, 99] on span "Договоры" at bounding box center [346, 93] width 56 height 15
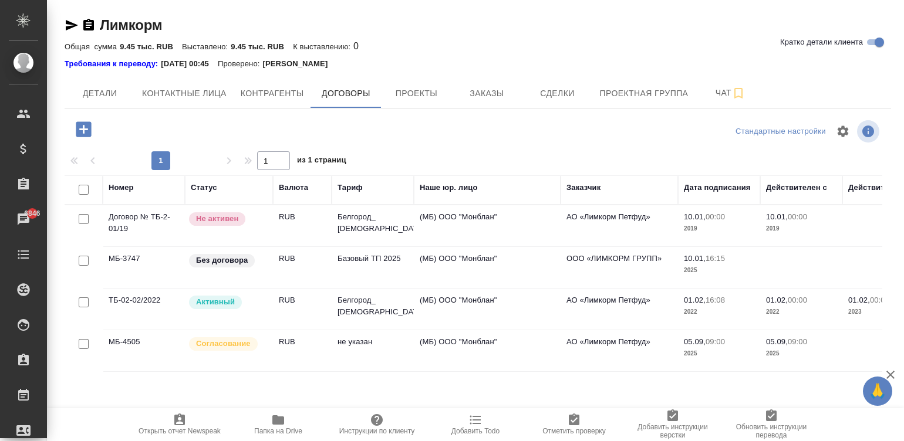
click at [514, 354] on td "(МБ) ООО "Монблан"" at bounding box center [487, 350] width 147 height 41
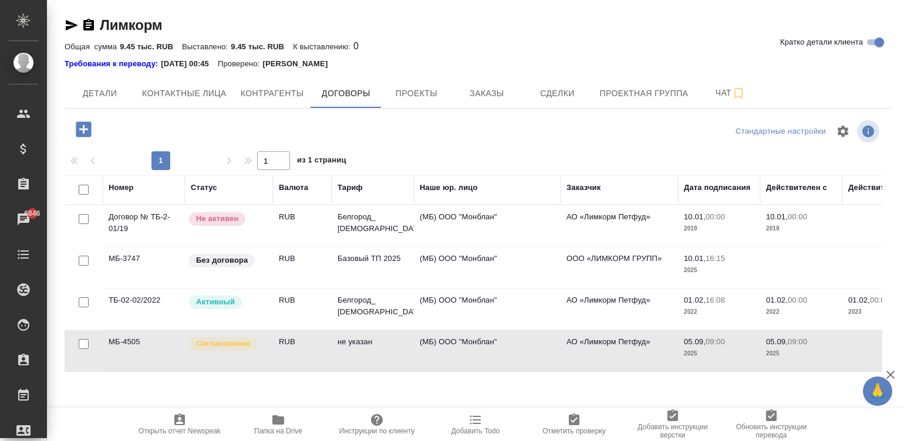
click at [514, 354] on td "(МБ) ООО "Монблан"" at bounding box center [487, 350] width 147 height 41
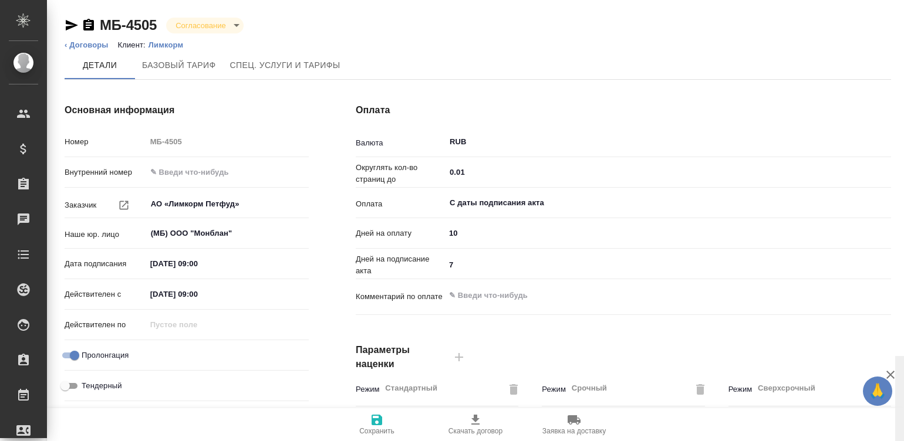
scroll to position [356, 0]
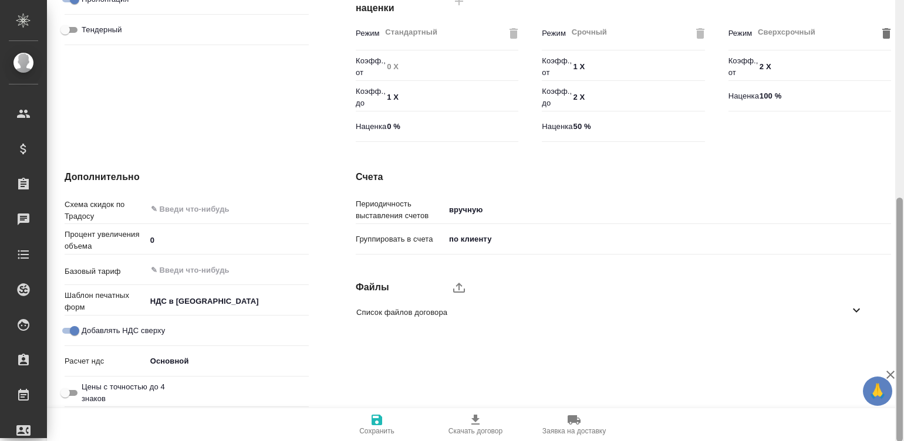
click at [895, 325] on div at bounding box center [899, 221] width 9 height 442
click at [480, 300] on div "Список файлов договора" at bounding box center [614, 313] width 535 height 28
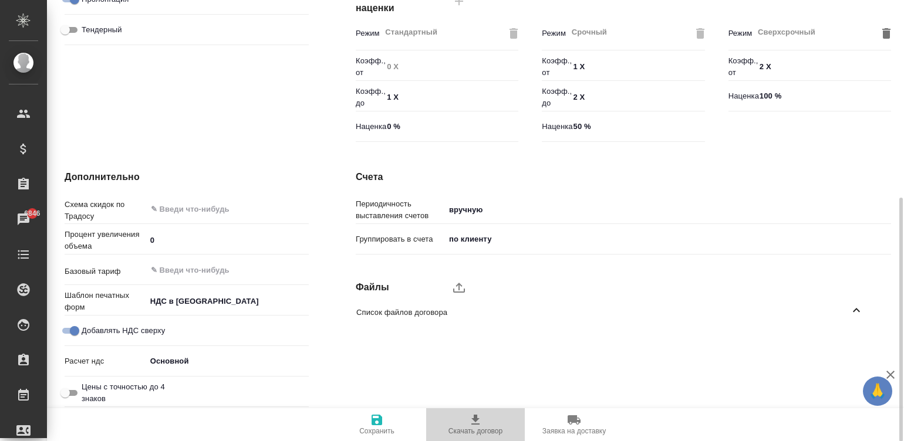
click at [467, 423] on span "Скачать договор" at bounding box center [475, 424] width 85 height 22
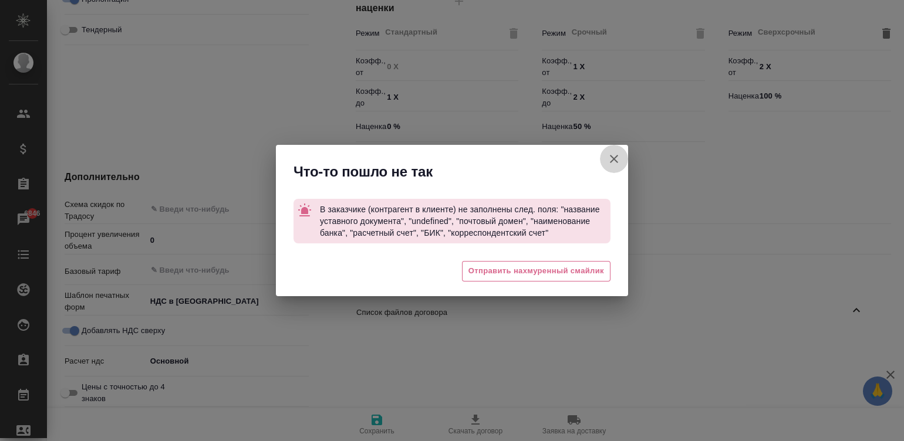
click at [610, 150] on button "button" at bounding box center [614, 159] width 28 height 28
type textarea "x"
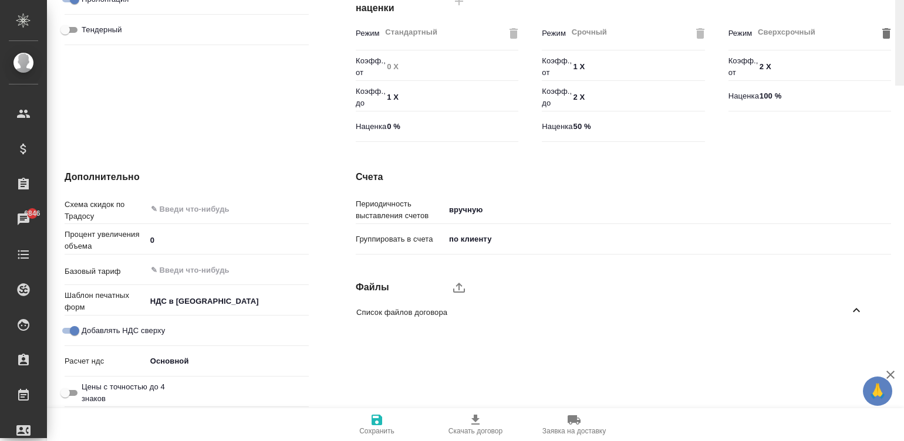
scroll to position [0, 0]
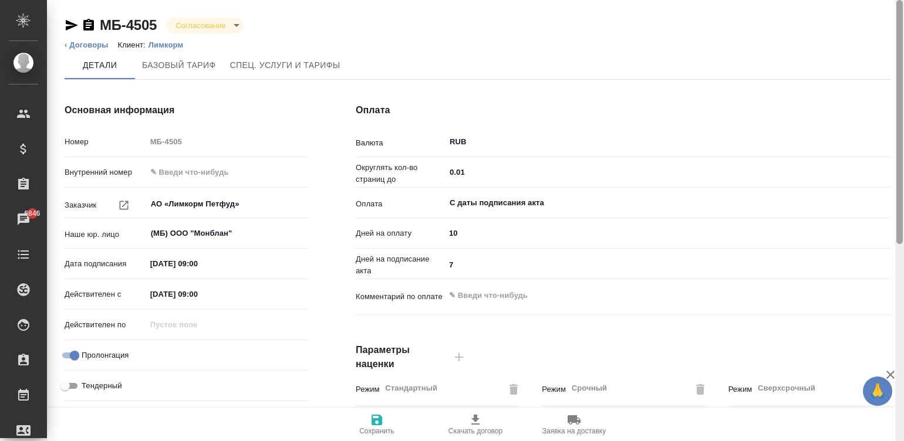
click at [895, 9] on div at bounding box center [899, 221] width 9 height 442
click at [160, 44] on p "Лимкорм" at bounding box center [169, 44] width 43 height 9
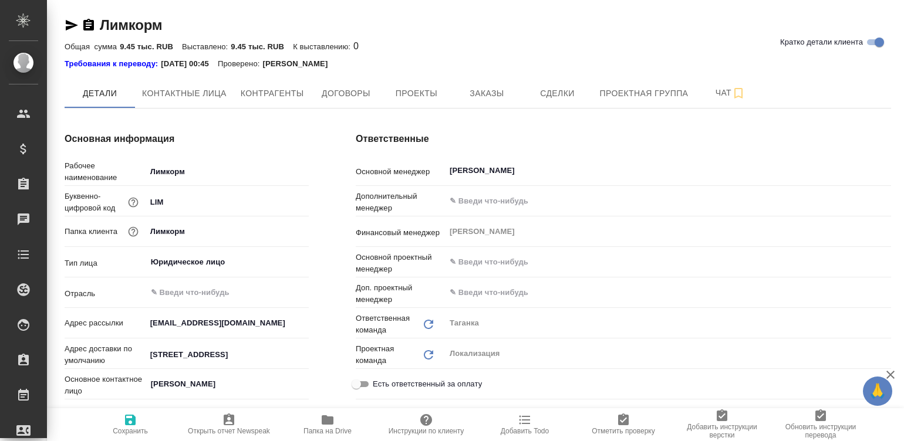
type textarea "x"
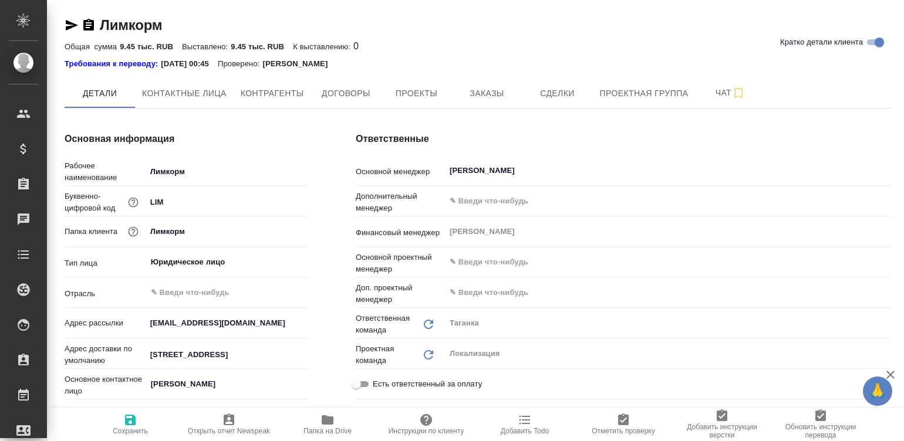
type textarea "x"
click at [287, 90] on span "Контрагенты" at bounding box center [272, 93] width 63 height 15
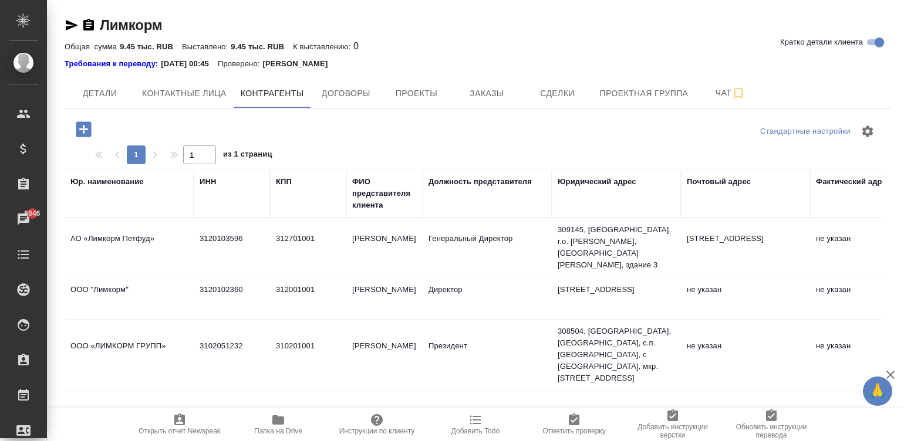
click at [542, 238] on td "Генеральный Директор" at bounding box center [487, 247] width 129 height 41
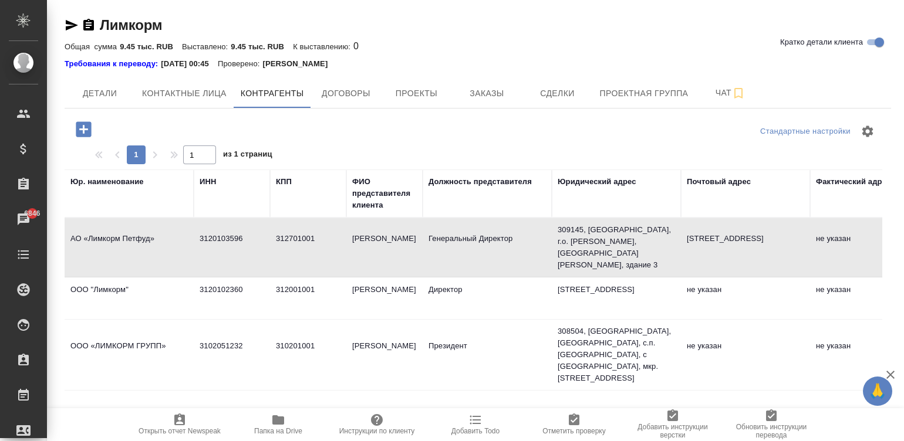
click at [542, 238] on td "Генеральный Директор" at bounding box center [487, 247] width 129 height 41
type textarea "АО «Лимкорм Петфуд»"
type input "3120103596"
type input "312701001"
type input "[PERSON_NAME]"
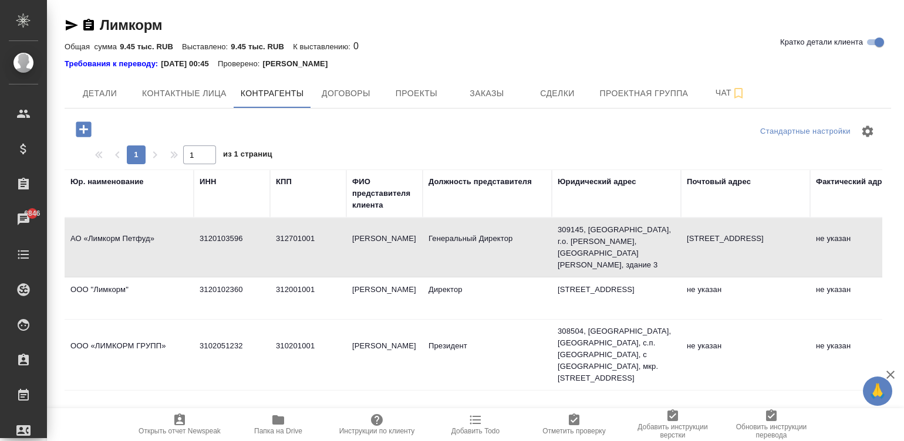
type input "Генеральный Директор"
type textarea "309145, [GEOGRAPHIC_DATA], г.о. [PERSON_NAME], [GEOGRAPHIC_DATA][PERSON_NAME], …"
type textarea "[STREET_ADDRESS]"
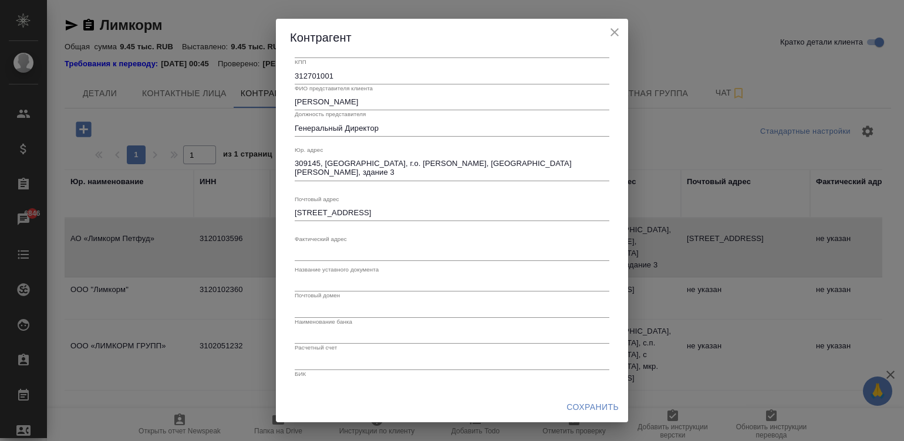
scroll to position [112, 0]
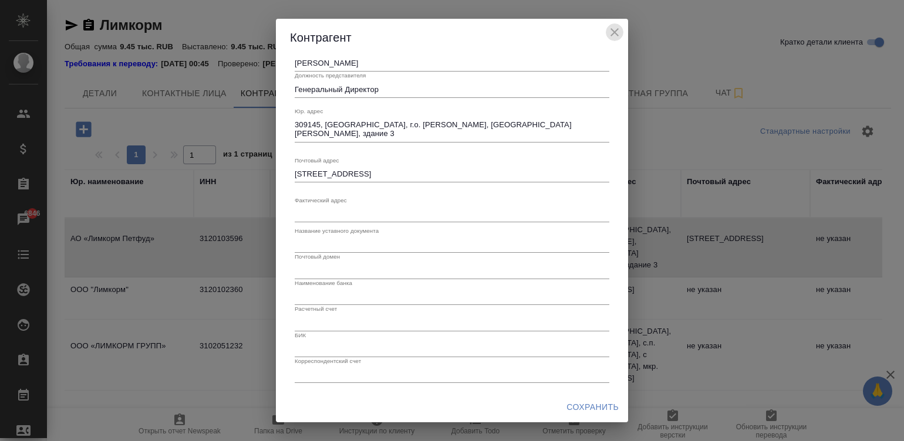
click at [614, 32] on icon "close" at bounding box center [614, 32] width 8 height 8
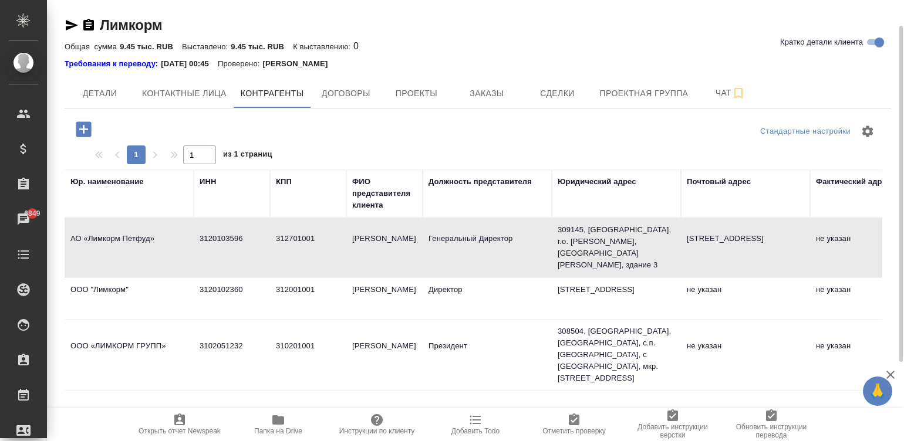
scroll to position [15, 0]
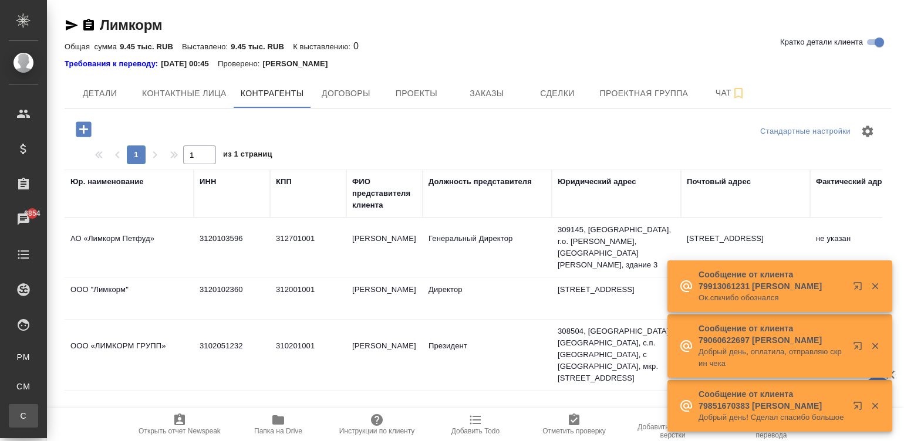
click at [38, 408] on link "С Спецификации" at bounding box center [23, 415] width 29 height 23
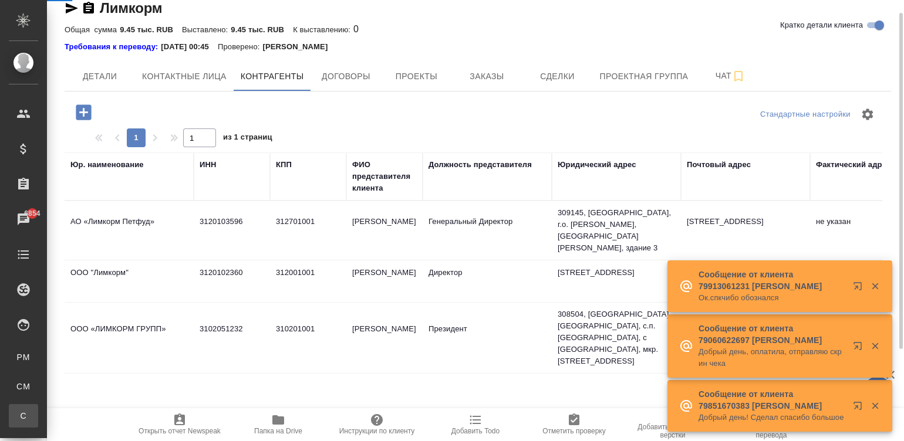
scroll to position [35, 0]
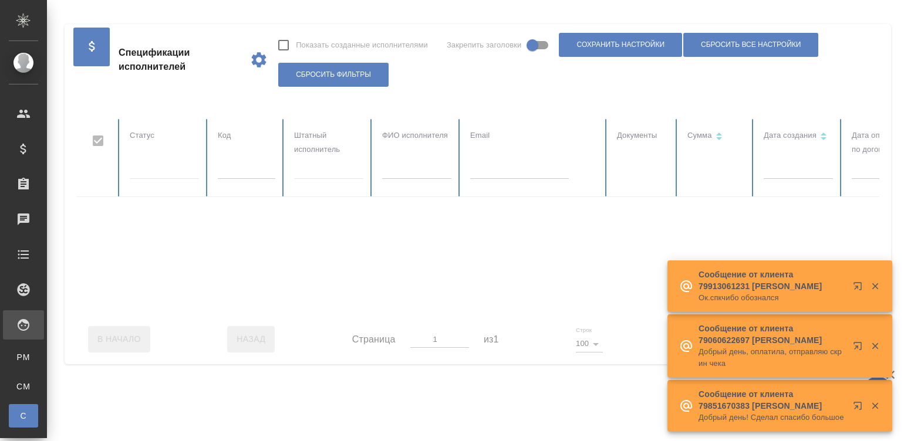
click at [18, 415] on div "Спецификации" at bounding box center [9, 416] width 18 height 12
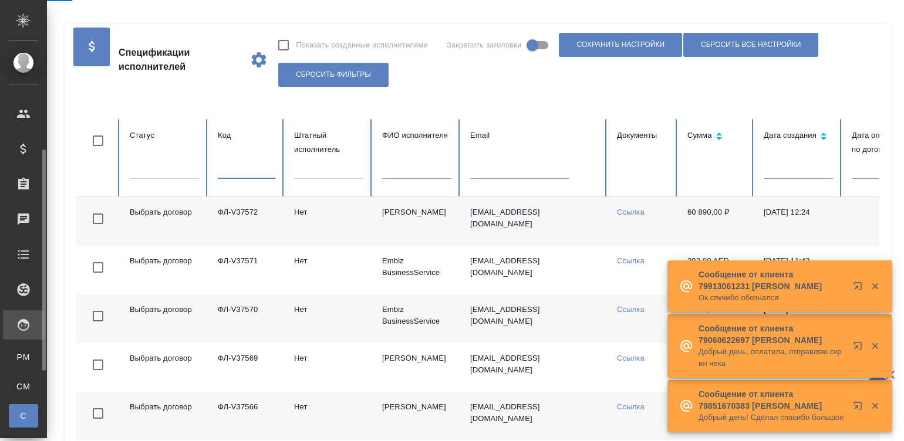
checkbox input "false"
click at [238, 174] on input "text" at bounding box center [247, 171] width 58 height 16
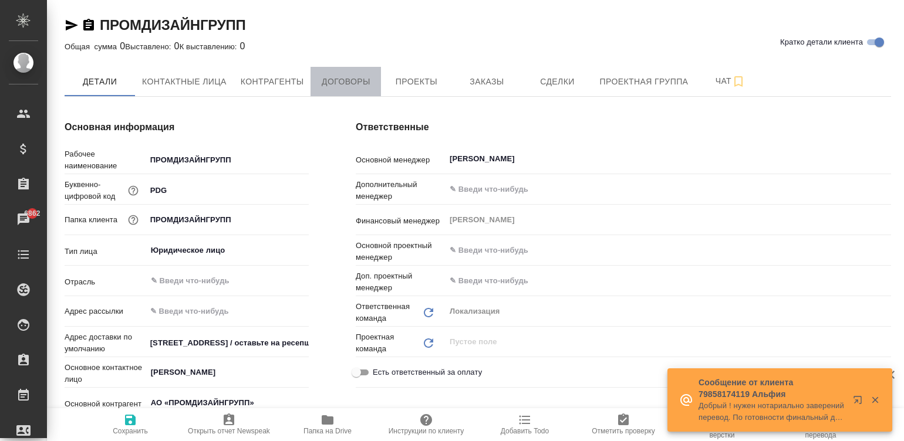
click at [342, 87] on span "Договоры" at bounding box center [346, 82] width 56 height 15
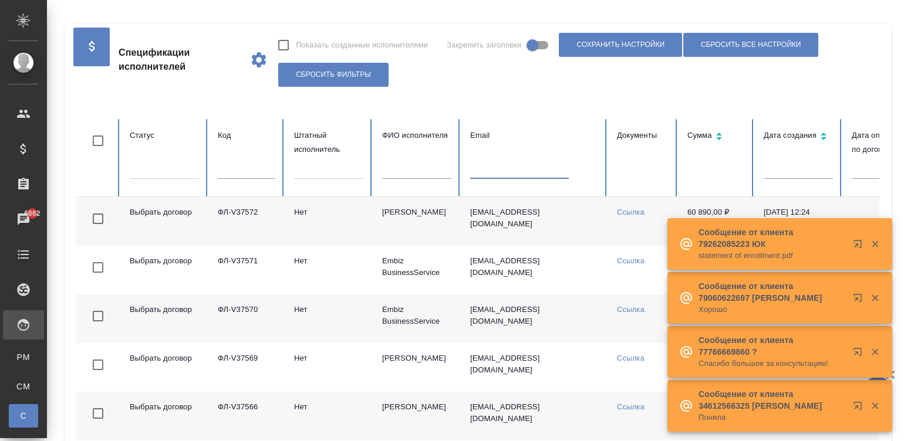
click at [494, 175] on input "text" at bounding box center [519, 171] width 99 height 16
paste input "tianyu@mail.ru"
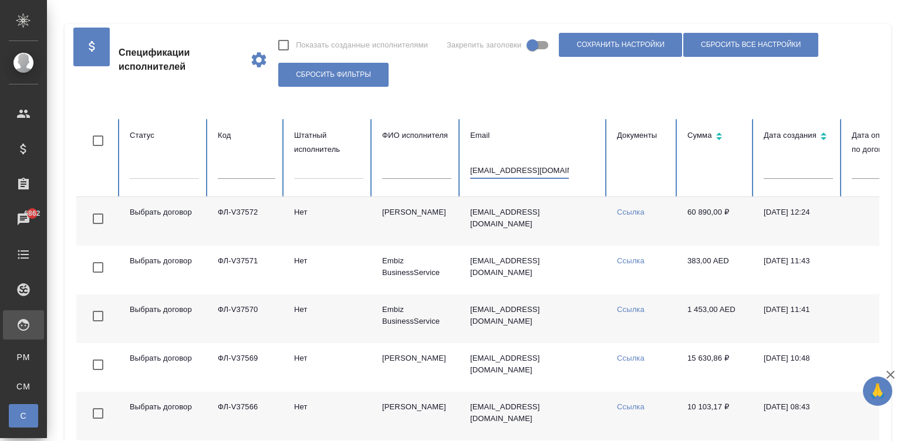
type input "tianyu@mail.ru"
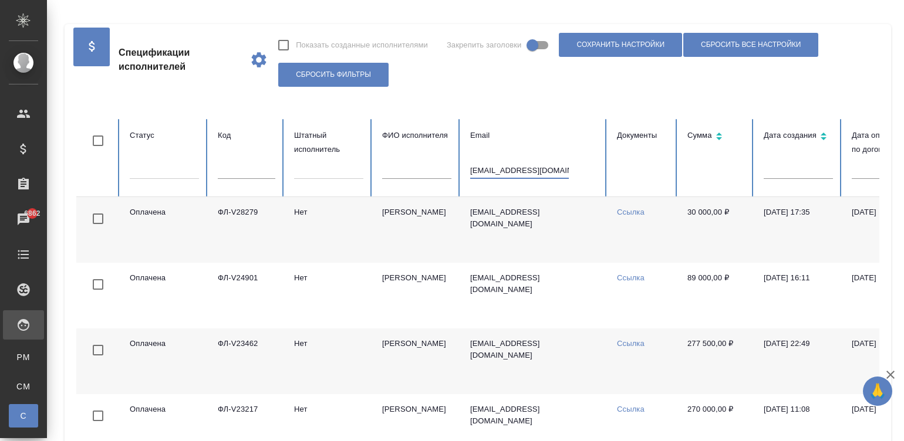
click at [479, 248] on td "tianyu@mail.ru" at bounding box center [534, 230] width 147 height 66
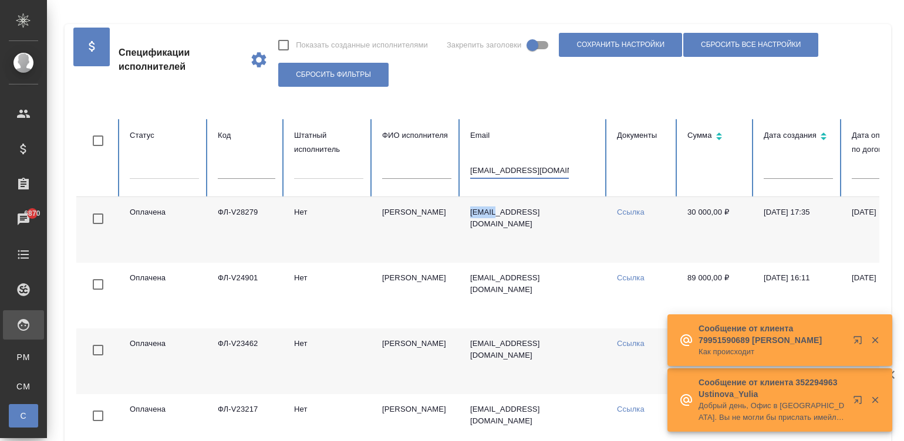
click at [541, 164] on input "tianyu@mail.ru" at bounding box center [519, 171] width 99 height 16
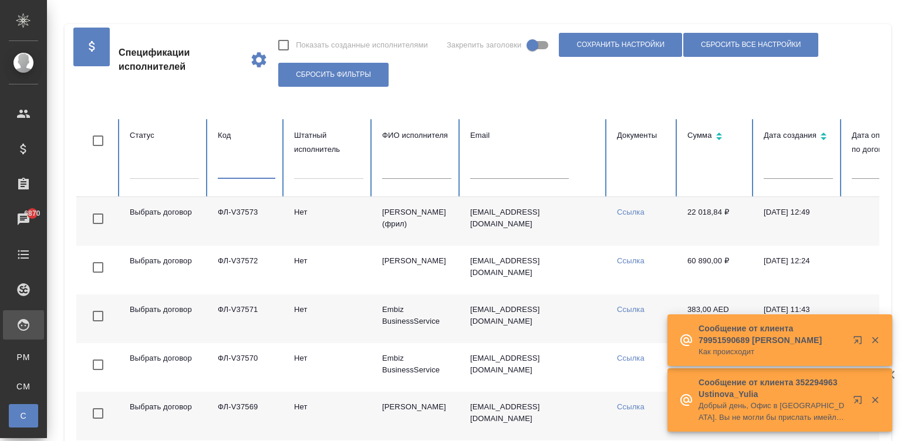
click at [249, 169] on input "text" at bounding box center [247, 171] width 58 height 16
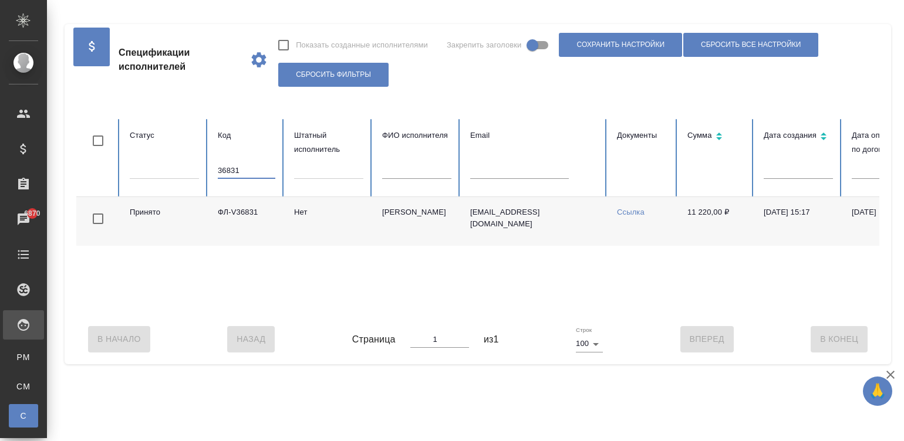
click at [634, 211] on link "Ссылка" at bounding box center [631, 212] width 28 height 9
click at [680, 211] on td "11 220,00 ₽" at bounding box center [716, 221] width 76 height 49
click at [251, 164] on input "36831" at bounding box center [247, 171] width 58 height 16
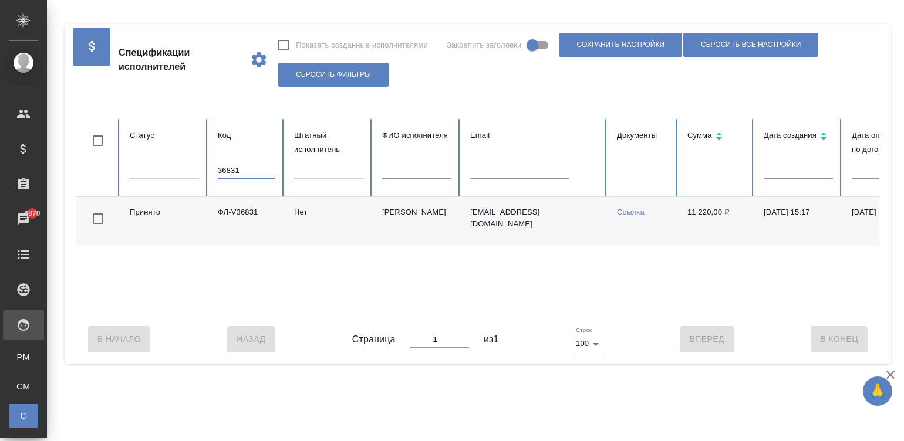
paste input "ФЛ-V37559"
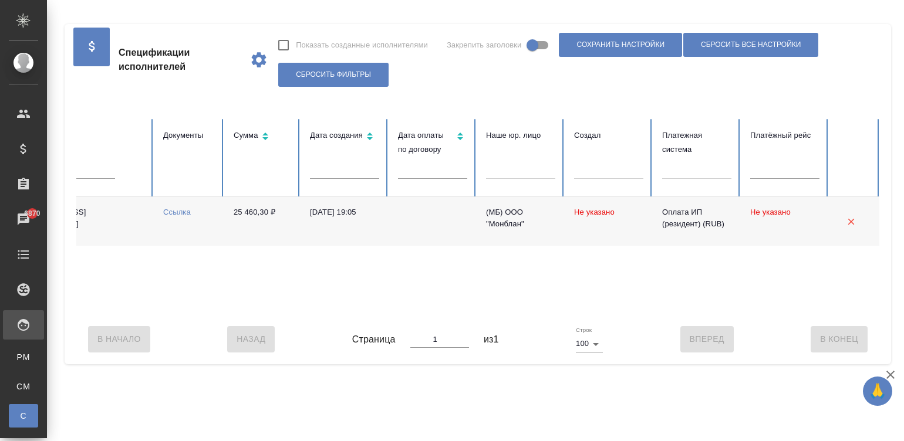
type input "ФЛ-V37559"
click at [850, 219] on icon "button" at bounding box center [851, 222] width 11 height 11
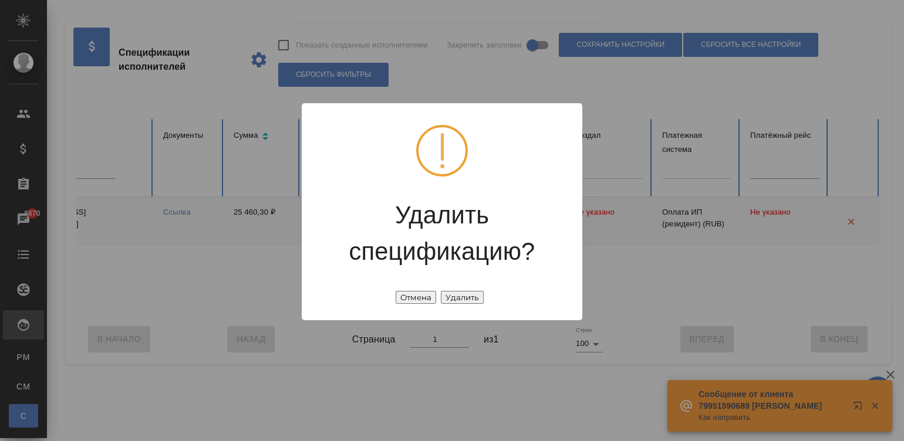
click at [469, 291] on button "Удалить" at bounding box center [462, 297] width 43 height 13
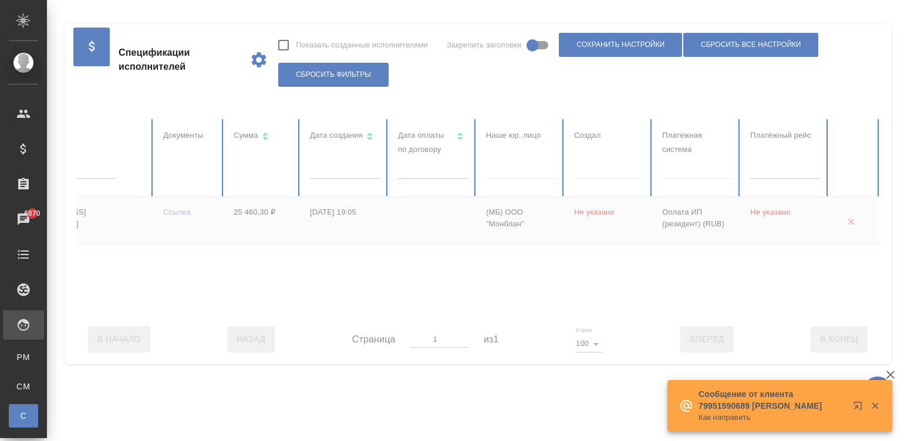
checkbox input "true"
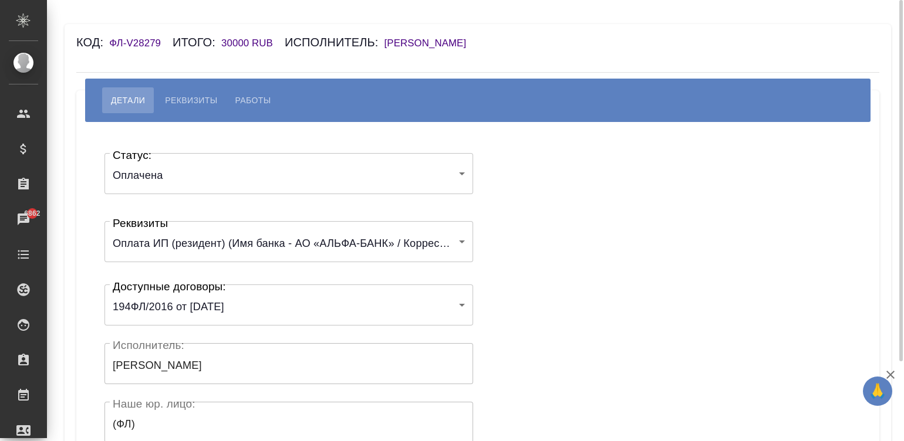
click at [454, 41] on h6 "[PERSON_NAME]" at bounding box center [431, 43] width 94 height 11
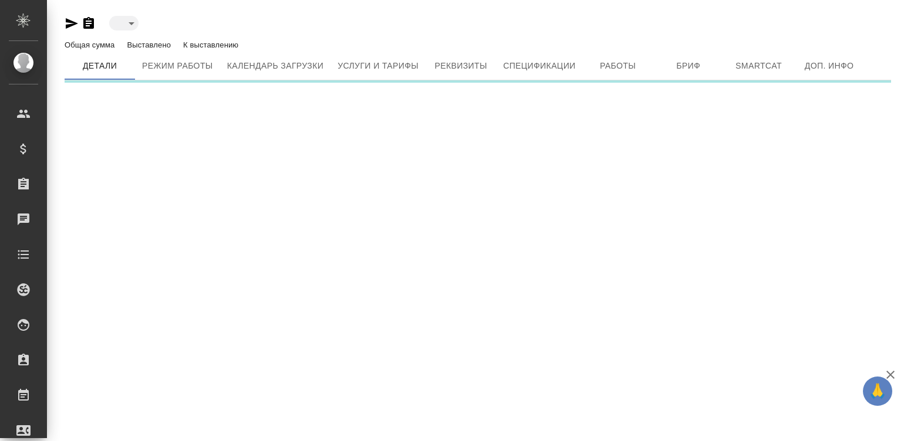
type input "active"
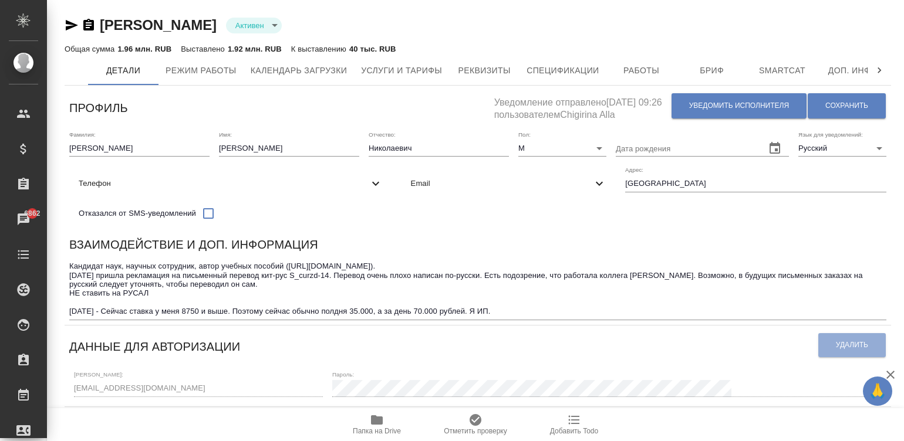
click at [476, 239] on div "Взаимодействие и доп. информация Кандидат наук, научных сотрудник, автор учебны…" at bounding box center [478, 278] width 826 height 94
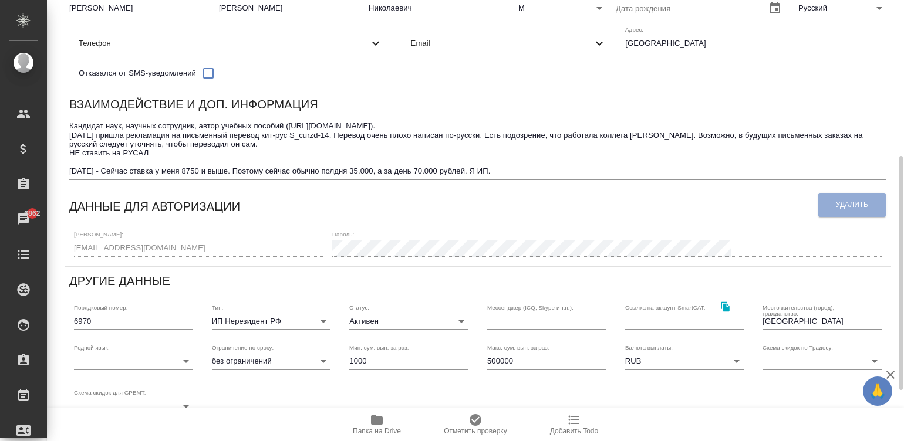
scroll to position [246, 0]
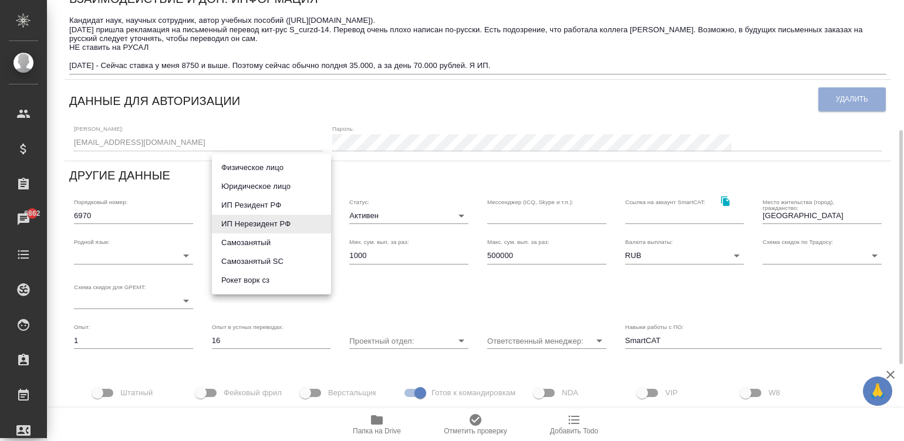
click at [229, 216] on body "🙏 .cls-1 fill:#fff; AWATERA Малинина Мария m.malinina Клиенты Спецификации Зака…" at bounding box center [452, 220] width 904 height 441
click at [898, 25] on div at bounding box center [452, 220] width 904 height 441
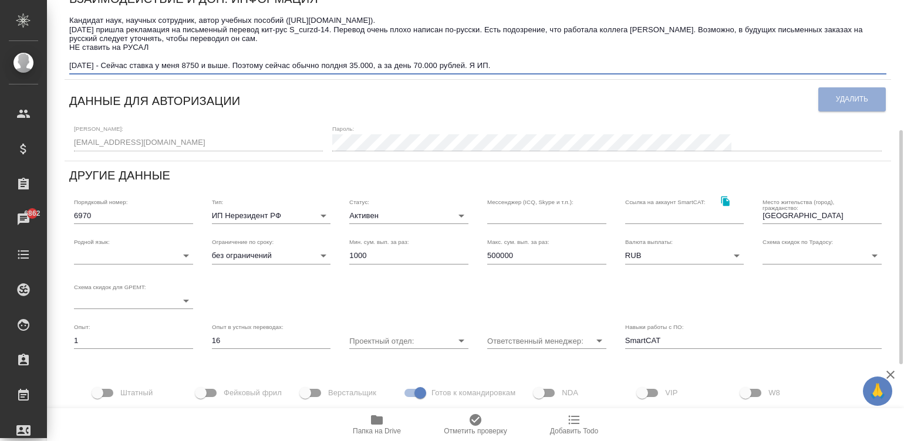
click at [640, 70] on textarea "Кандидат наук, научных сотрудник, автор учебных пособий (https://www.vokitai.ru…" at bounding box center [477, 43] width 817 height 55
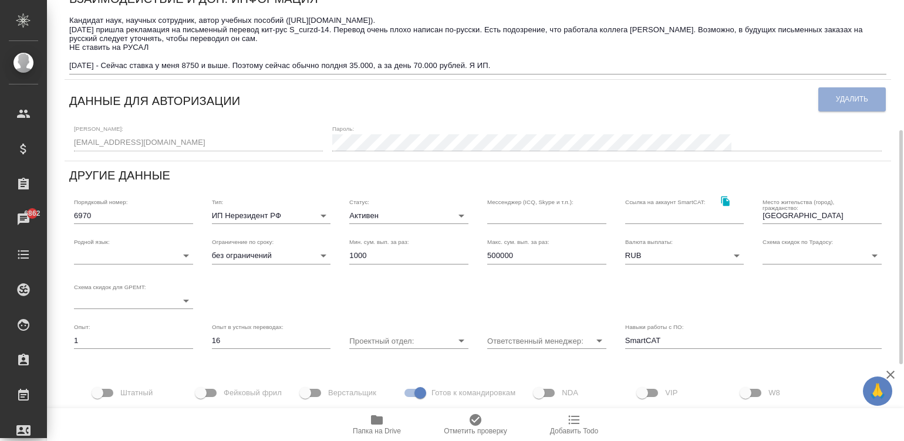
click at [622, 12] on div "Взаимодействие и доп. информация" at bounding box center [477, 0] width 817 height 23
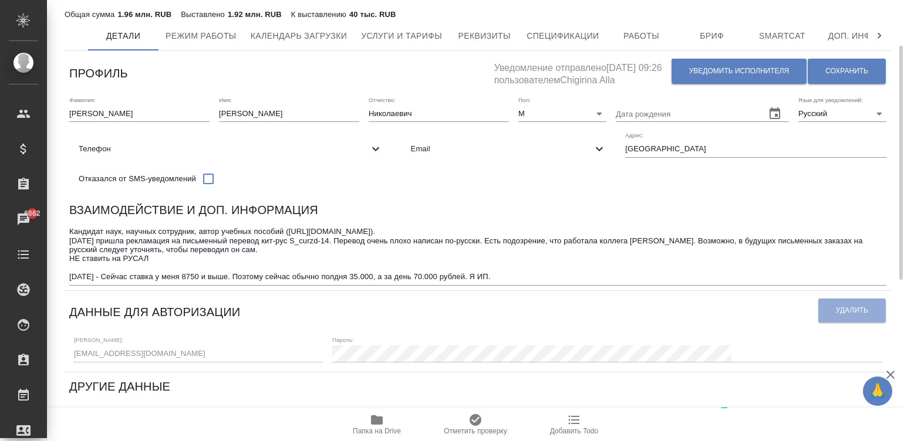
scroll to position [0, 0]
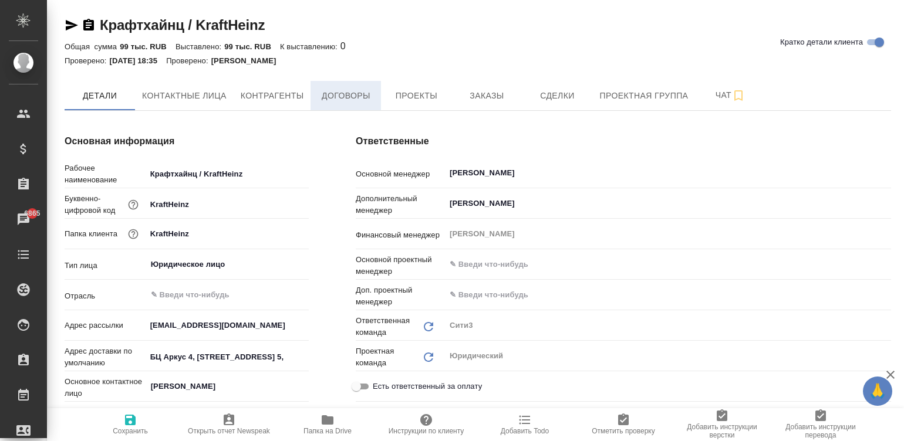
click at [350, 94] on span "Договоры" at bounding box center [346, 96] width 56 height 15
